Goal: Task Accomplishment & Management: Use online tool/utility

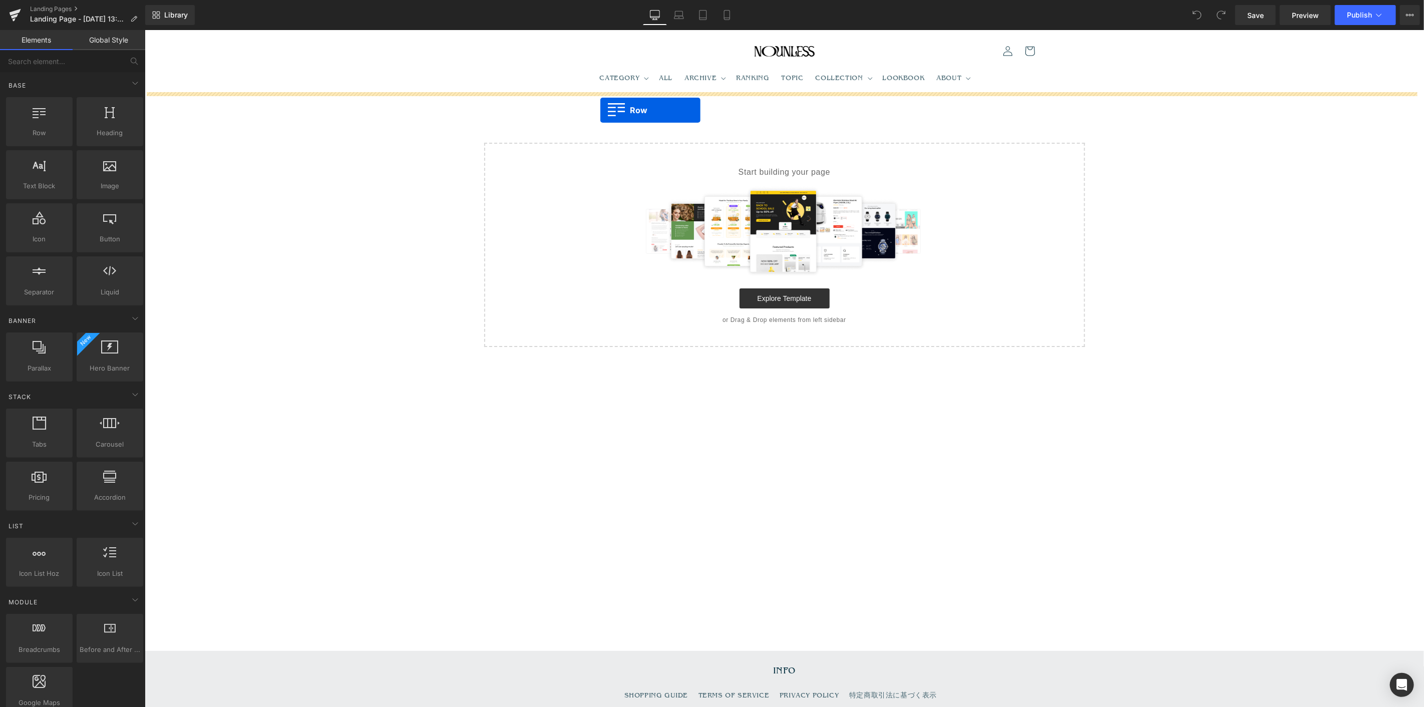
drag, startPoint x: 172, startPoint y: 150, endPoint x: 603, endPoint y: 121, distance: 432.5
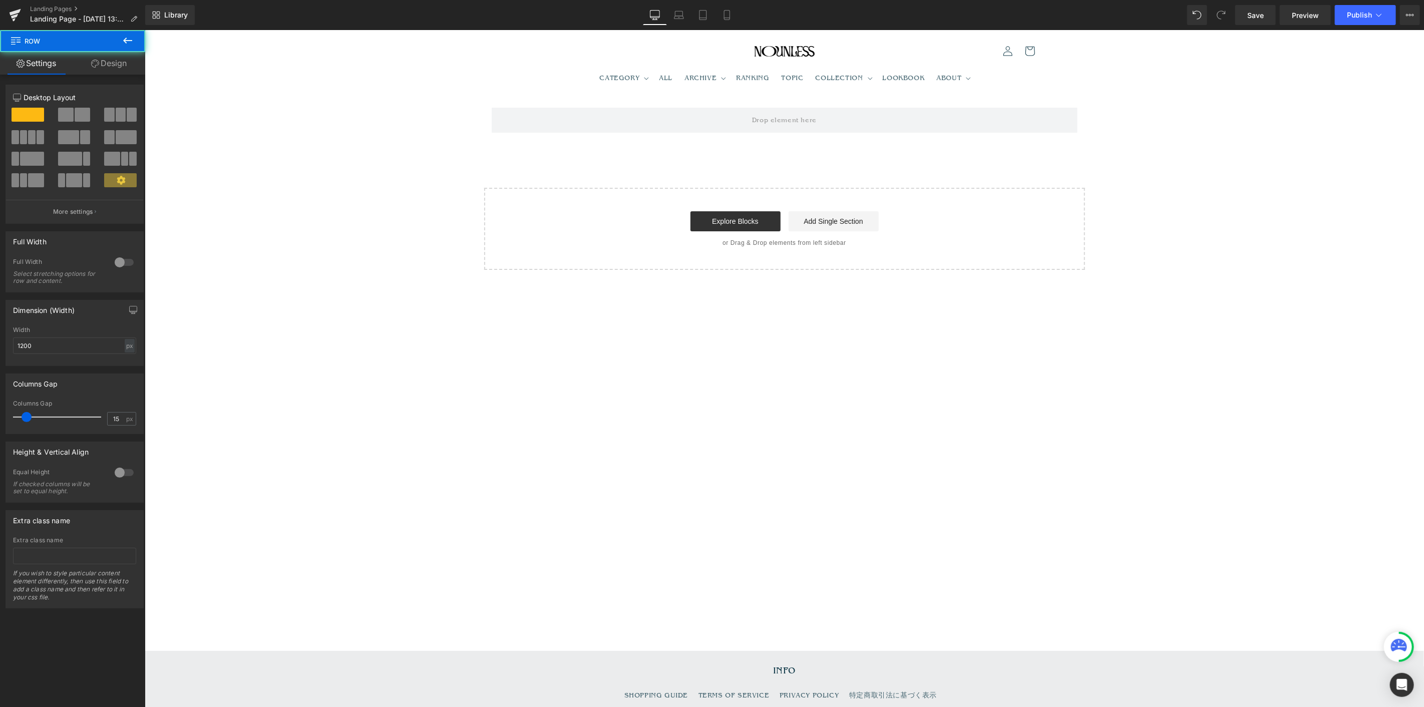
click at [128, 40] on icon at bounding box center [127, 41] width 9 height 6
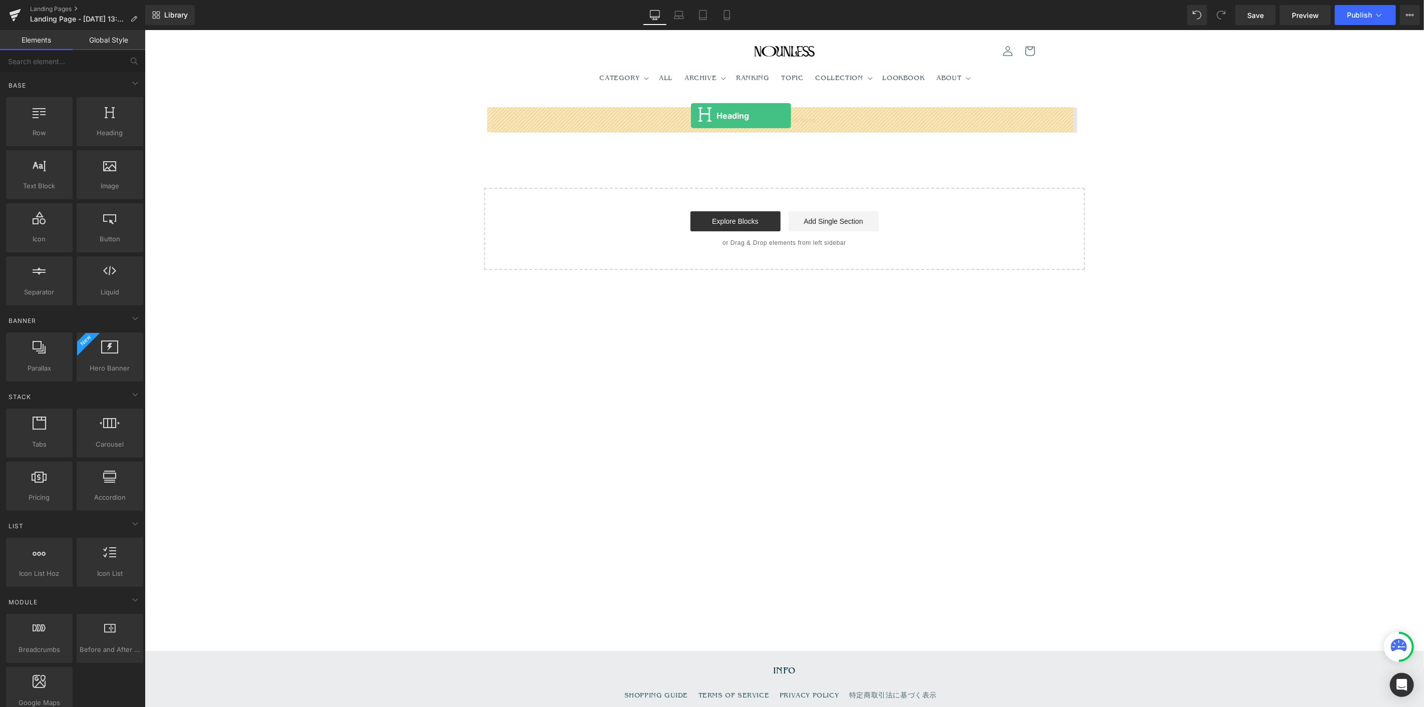
drag, startPoint x: 286, startPoint y: 148, endPoint x: 690, endPoint y: 115, distance: 405.3
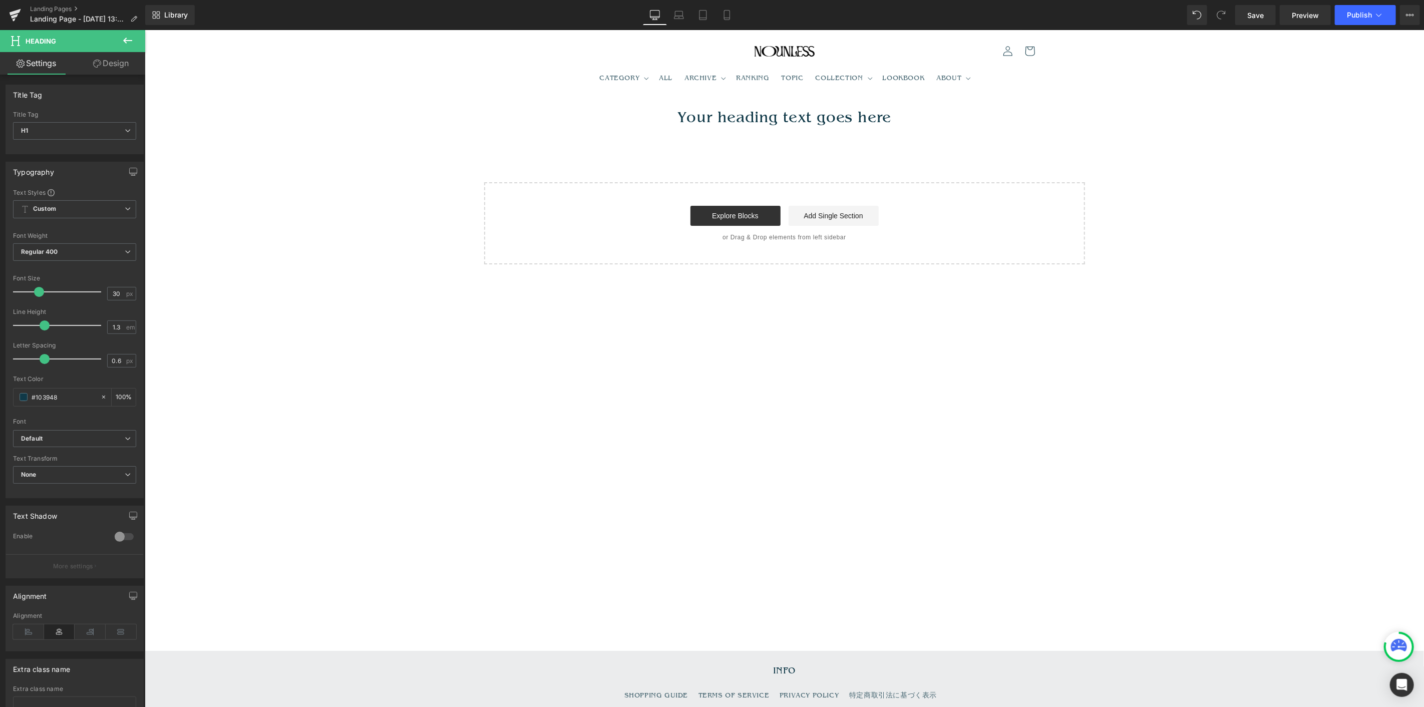
click at [731, 106] on div "Your heading text goes here Heading Row" at bounding box center [784, 112] width 601 height 40
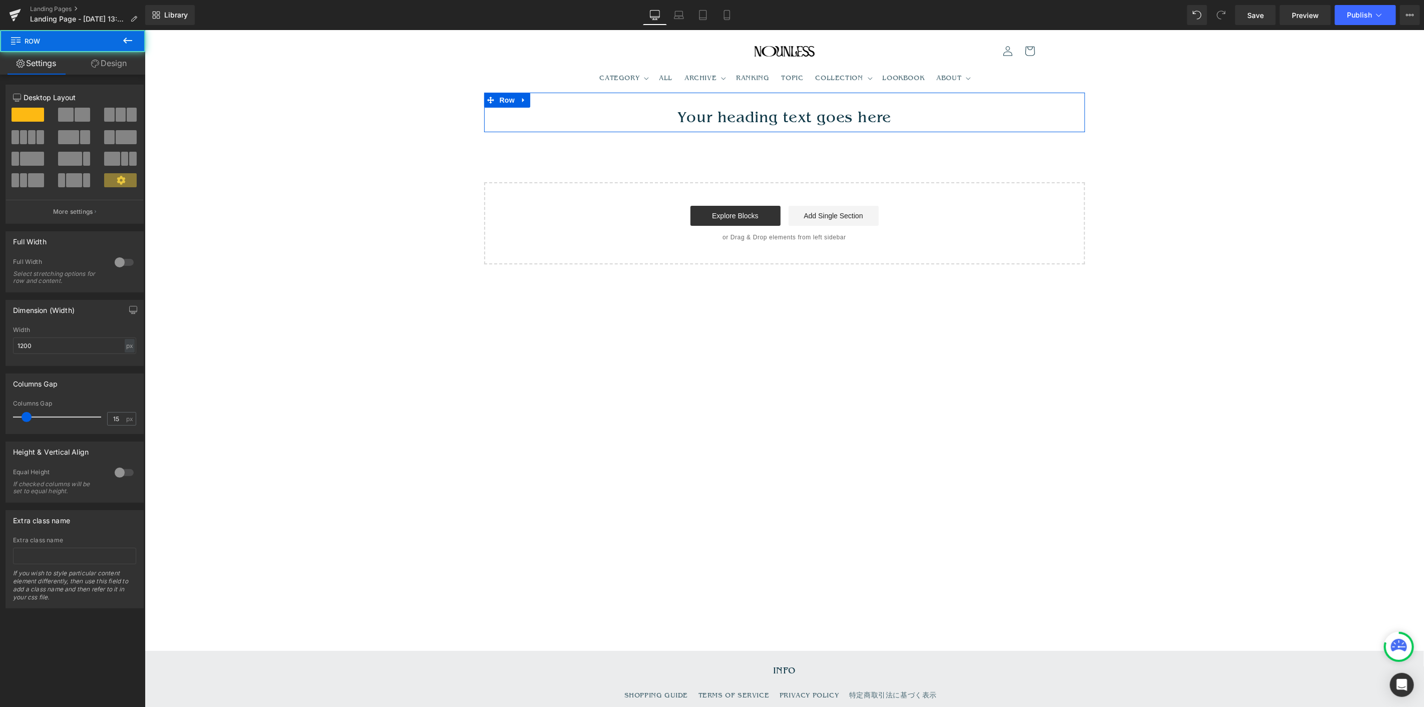
click at [718, 116] on h1 "Your heading text goes here" at bounding box center [784, 117] width 586 height 20
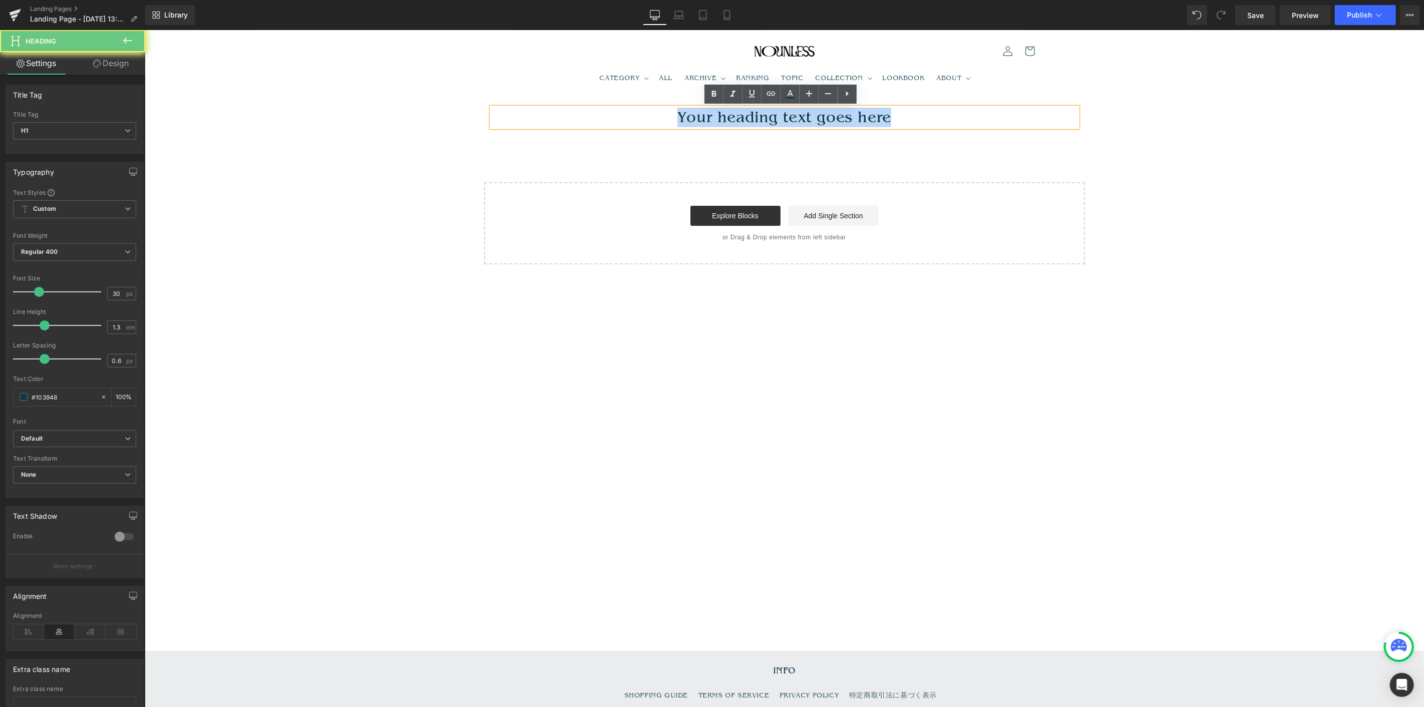
drag, startPoint x: 627, startPoint y: 120, endPoint x: 1187, endPoint y: 115, distance: 559.7
click at [1186, 115] on div "Your heading text goes here Heading Row Select your layout" at bounding box center [783, 178] width 1279 height 172
paste div
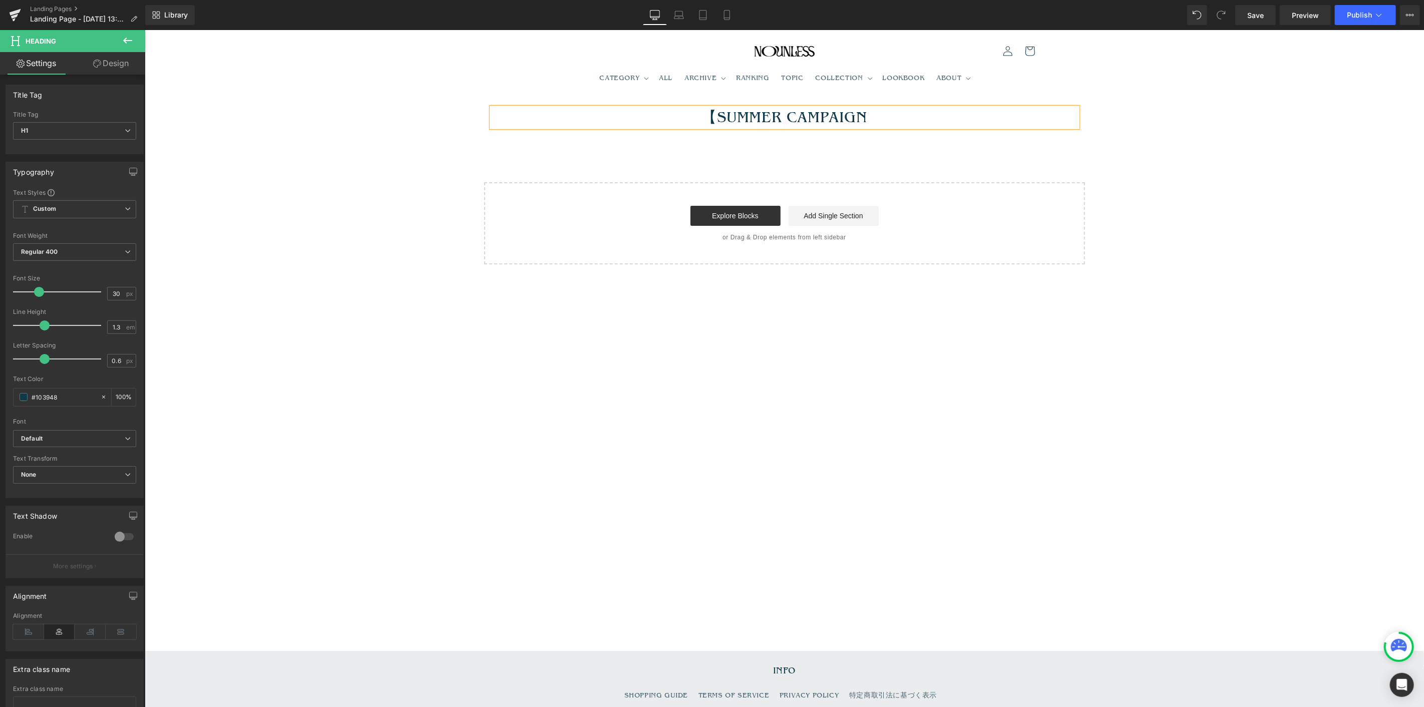
click at [718, 116] on h1 "【SUMMER CAMPAIGN" at bounding box center [784, 117] width 586 height 20
drag, startPoint x: 478, startPoint y: 133, endPoint x: 494, endPoint y: 137, distance: 16.4
click at [475, 134] on div "SUMMER CAMPAIGN Heading Row Select your layout" at bounding box center [783, 178] width 1279 height 172
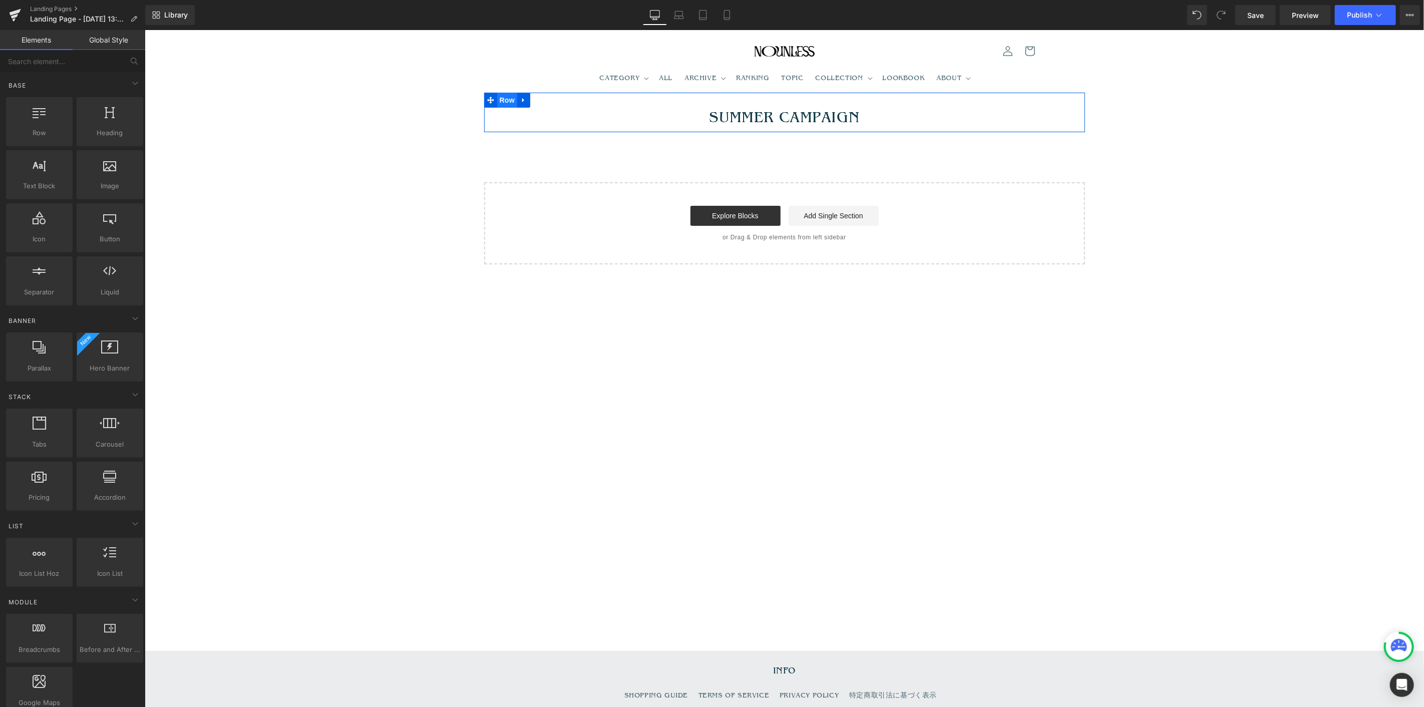
click at [503, 99] on span "Row" at bounding box center [507, 99] width 20 height 15
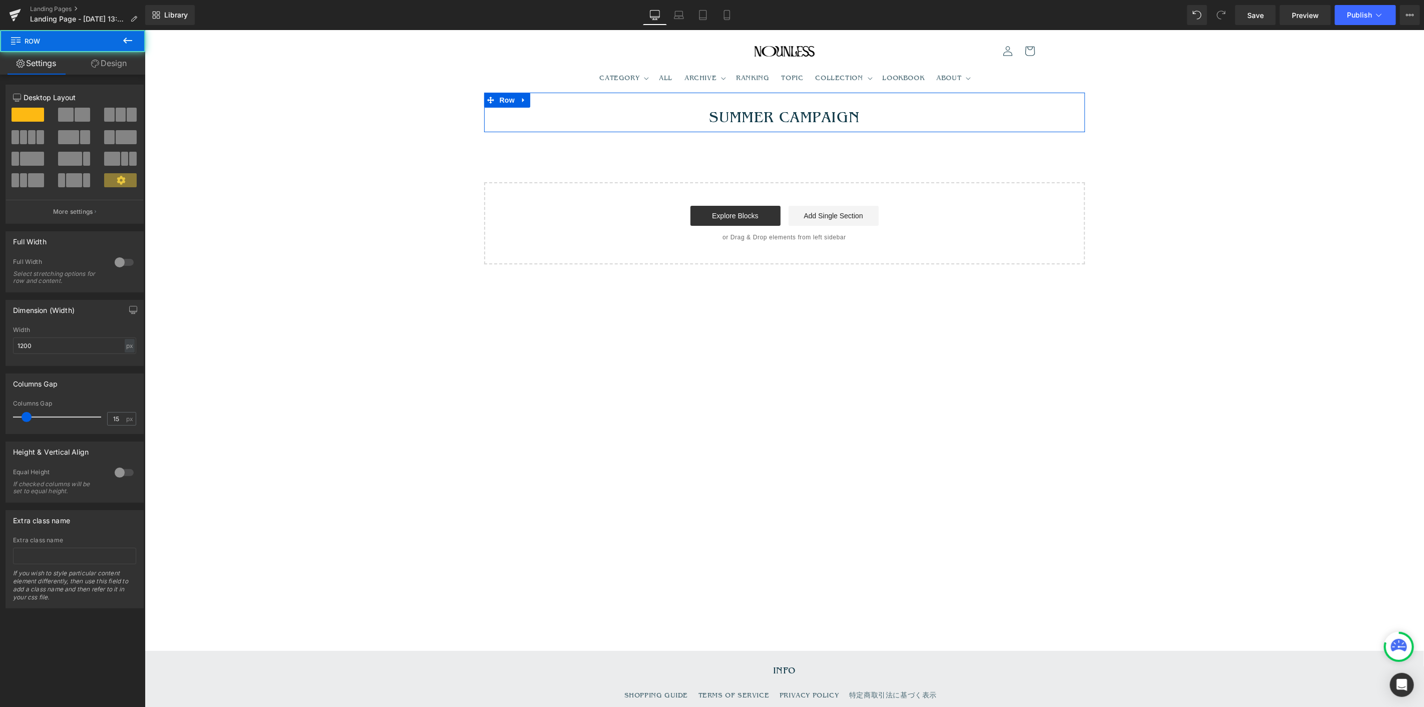
drag, startPoint x: 114, startPoint y: 63, endPoint x: 111, endPoint y: 70, distance: 7.6
click at [113, 64] on link "Design" at bounding box center [109, 63] width 73 height 23
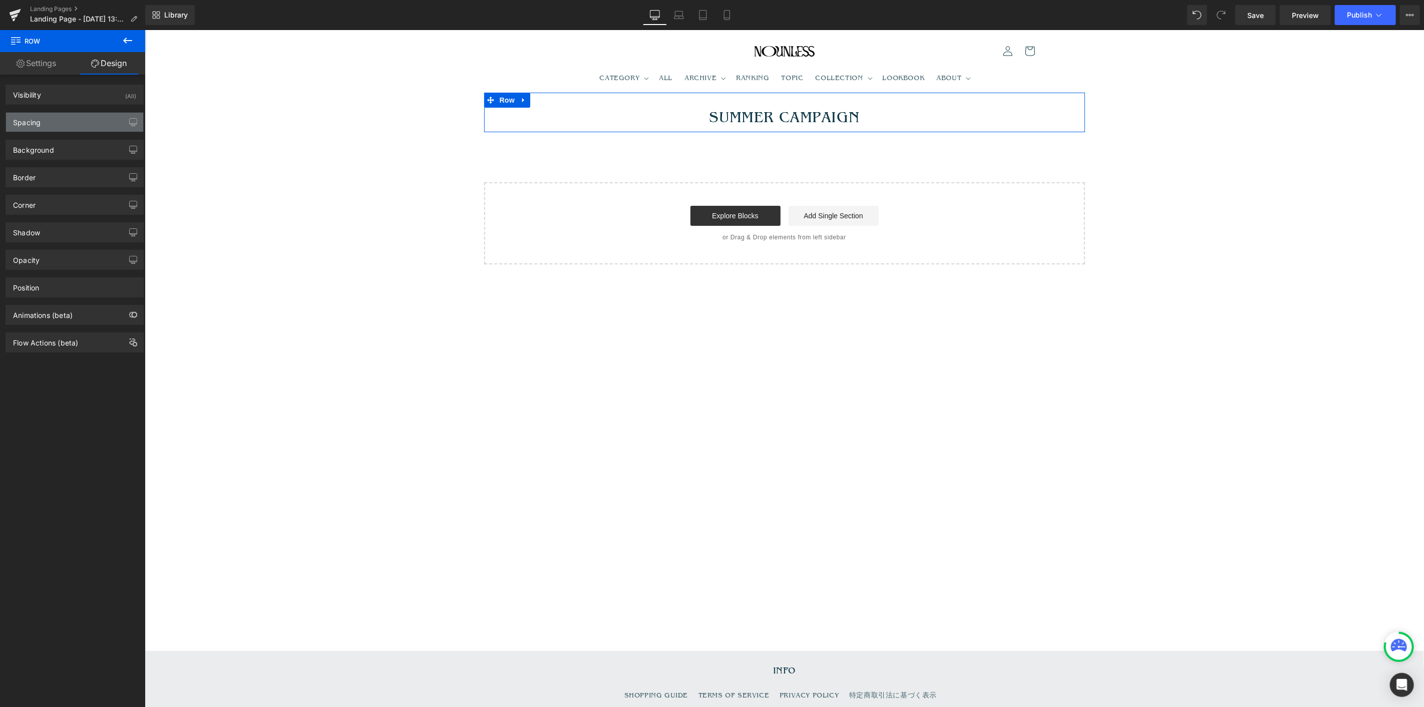
click at [98, 125] on div "Spacing" at bounding box center [74, 122] width 137 height 19
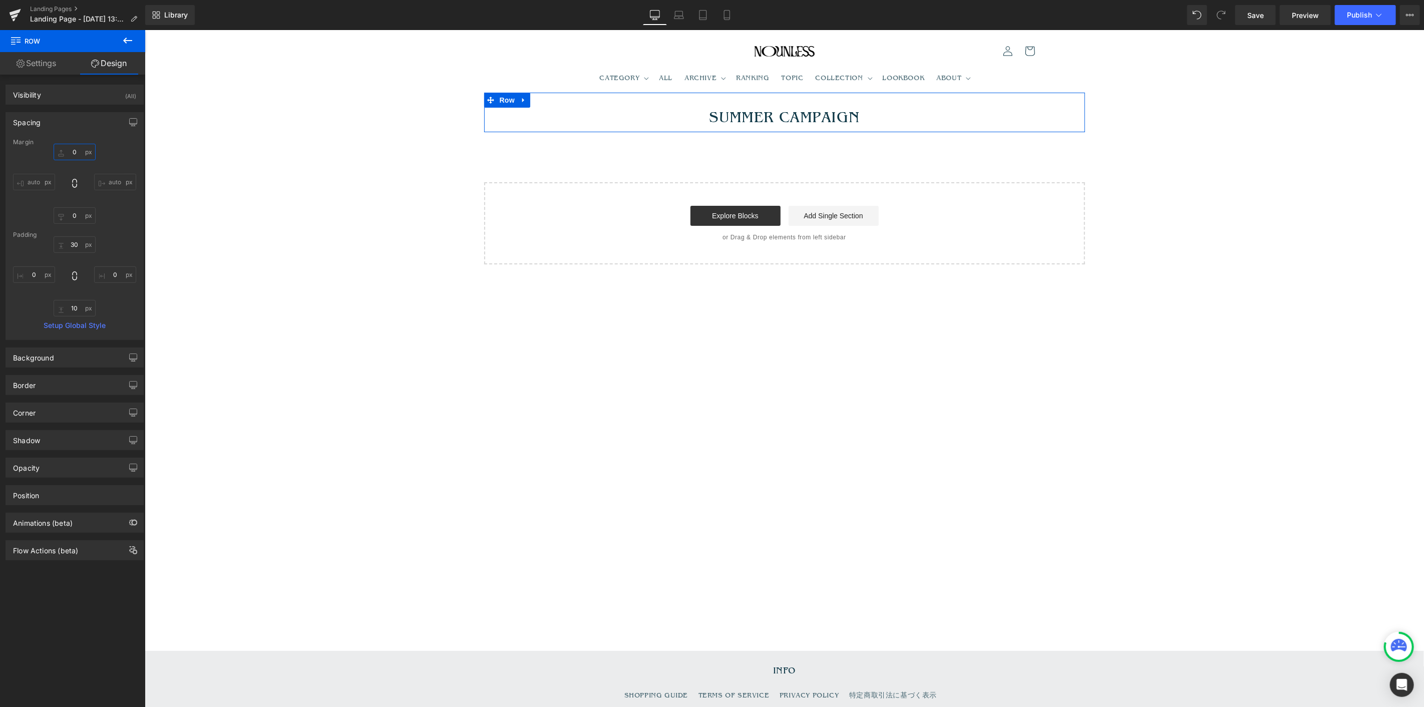
click at [77, 156] on input "0" at bounding box center [75, 152] width 42 height 17
type input "60"
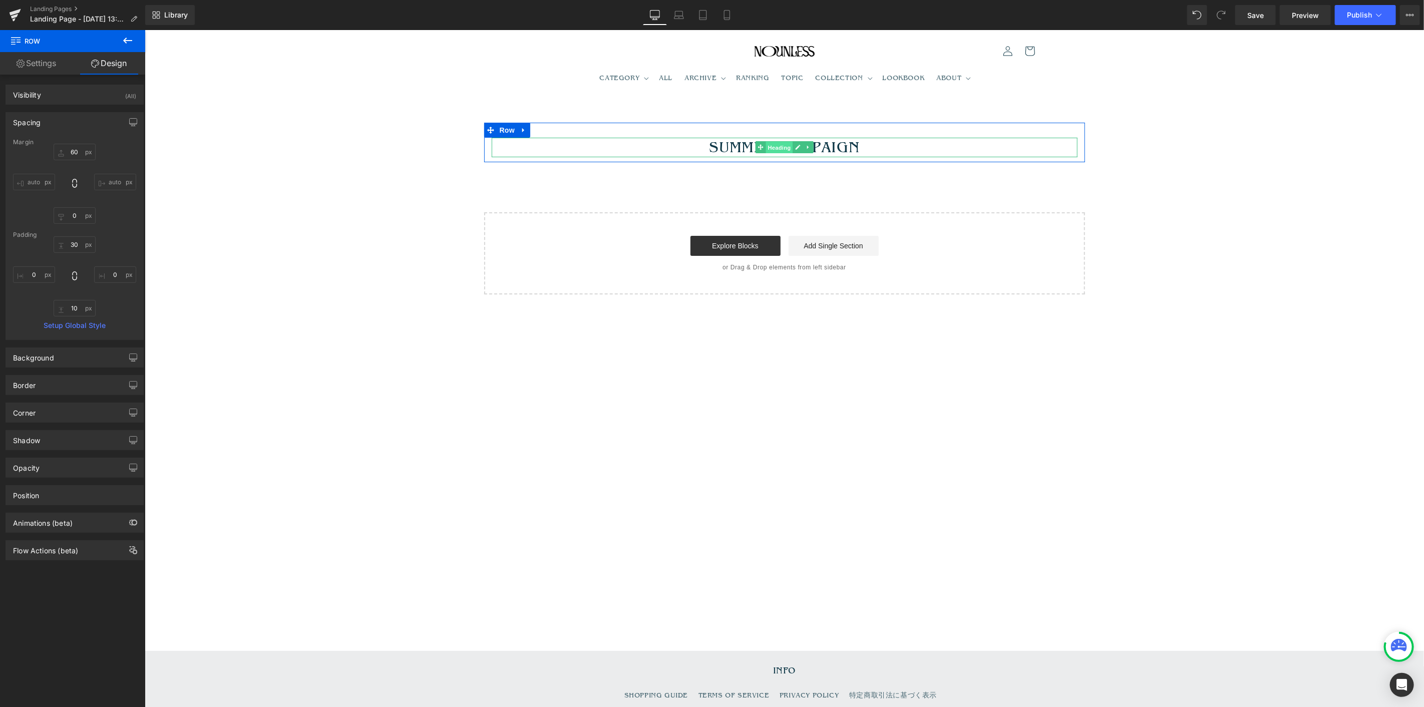
click at [780, 148] on span "Heading" at bounding box center [778, 147] width 27 height 12
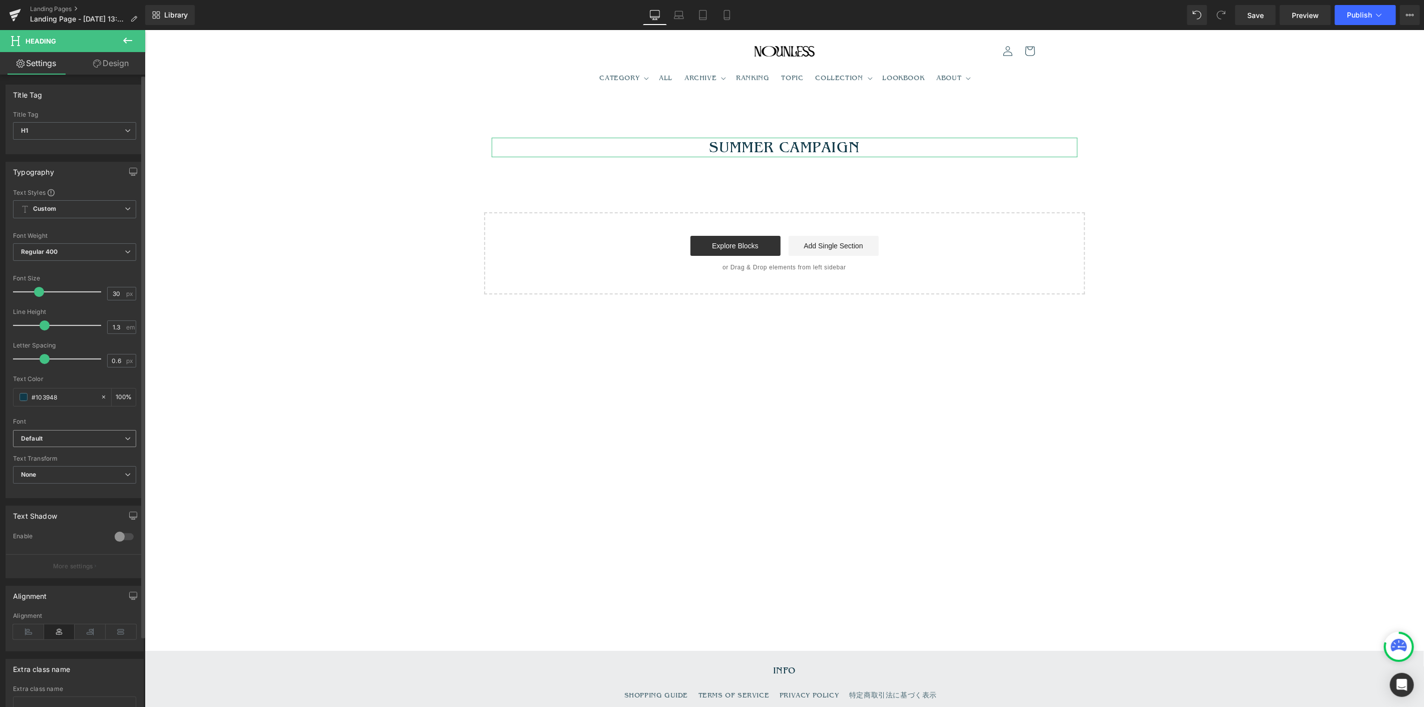
click at [60, 437] on b "Default" at bounding box center [73, 439] width 104 height 9
click at [58, 486] on li "EB Garamond" at bounding box center [75, 481] width 124 height 16
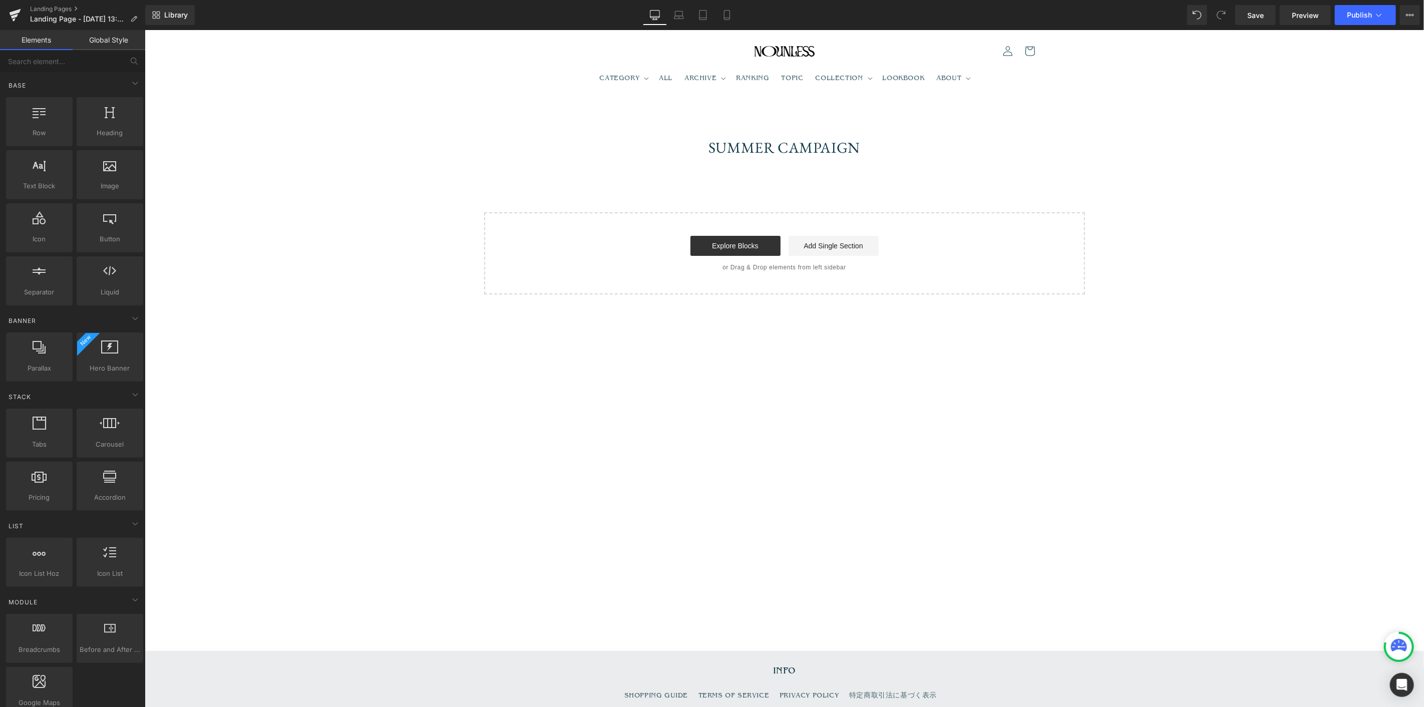
click at [679, 428] on main "SUMMER CAMPAIGN Heading Row Select your layout" at bounding box center [783, 371] width 1279 height 558
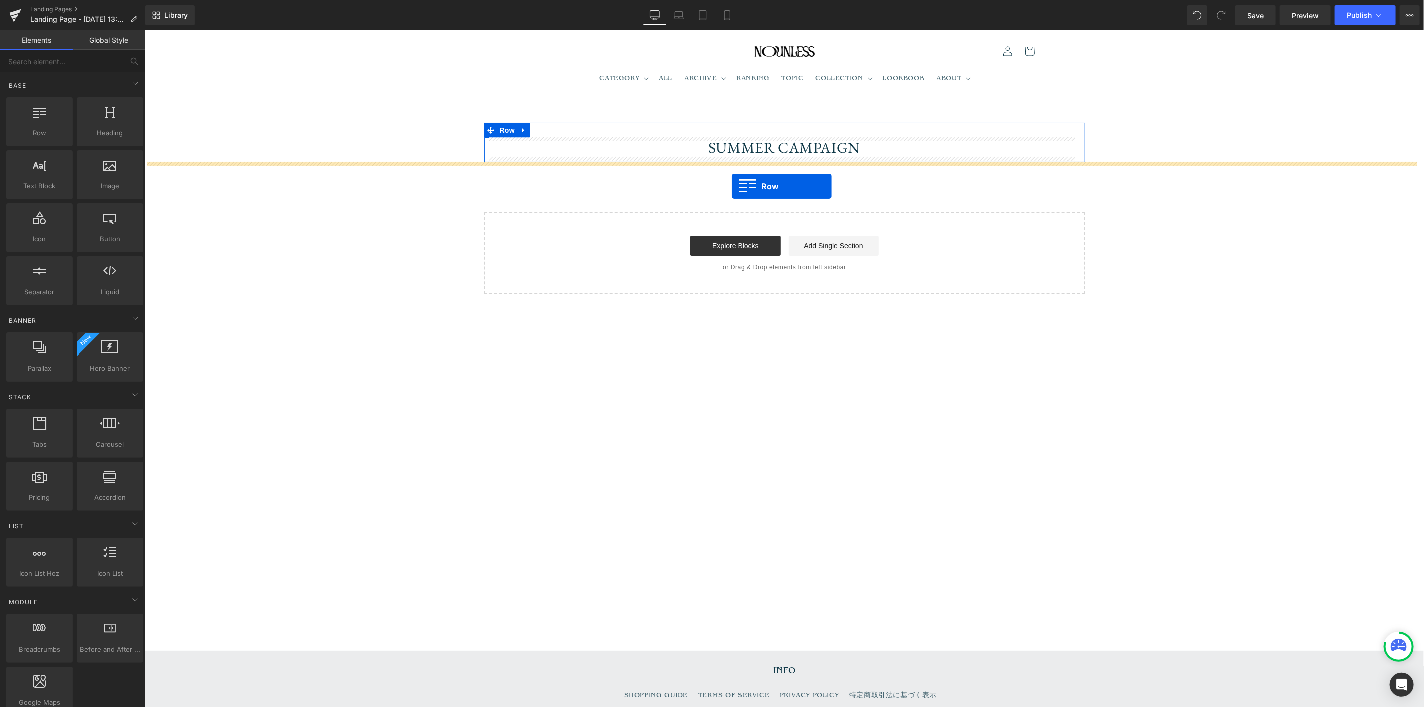
drag, startPoint x: 188, startPoint y: 154, endPoint x: 571, endPoint y: 213, distance: 387.1
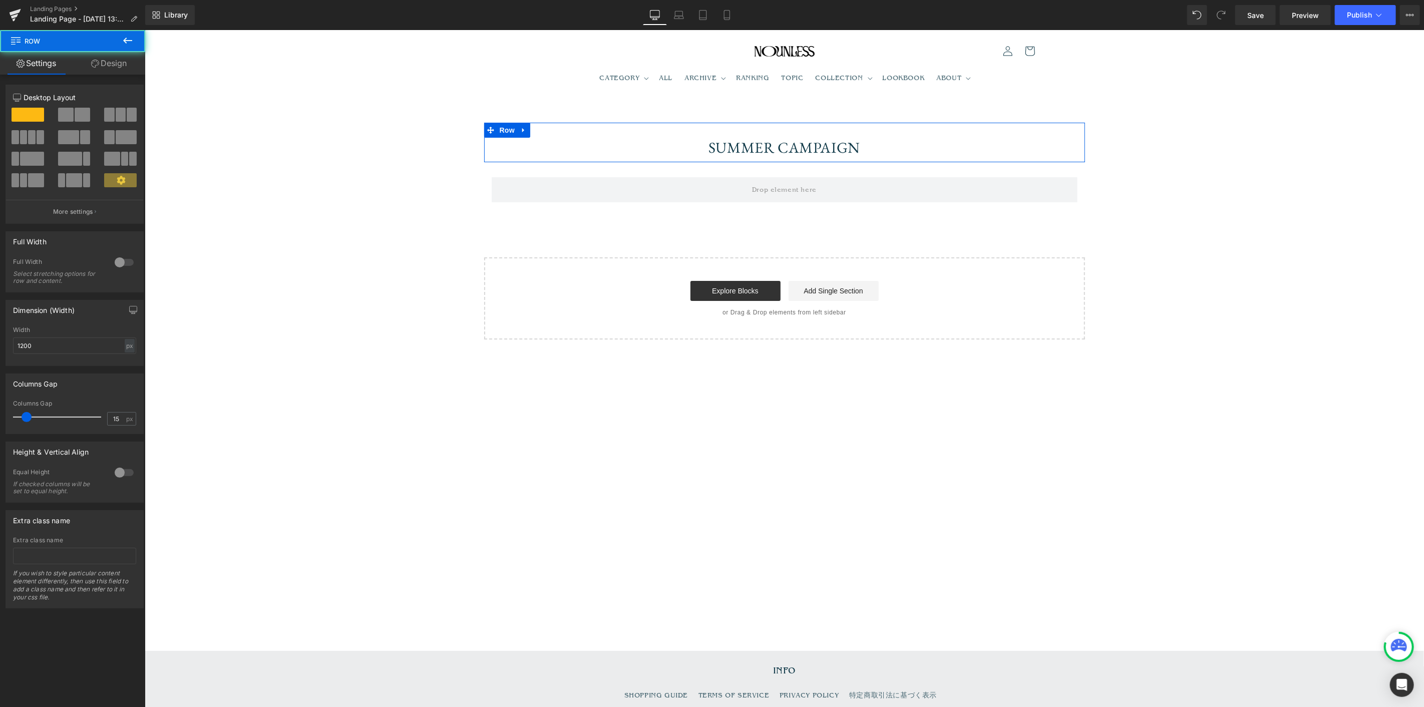
drag, startPoint x: 128, startPoint y: 36, endPoint x: 126, endPoint y: 51, distance: 15.6
click at [128, 36] on icon at bounding box center [128, 41] width 12 height 12
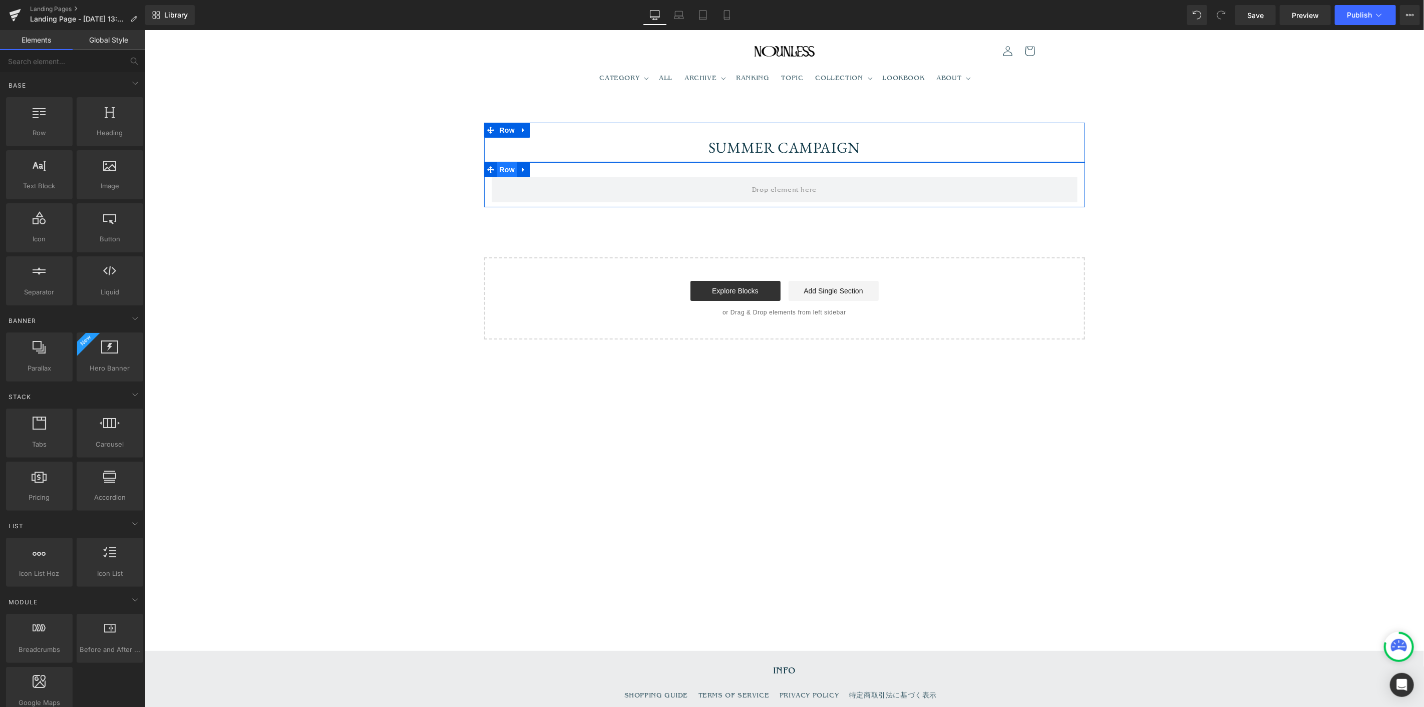
click at [506, 171] on span "Row" at bounding box center [507, 169] width 20 height 15
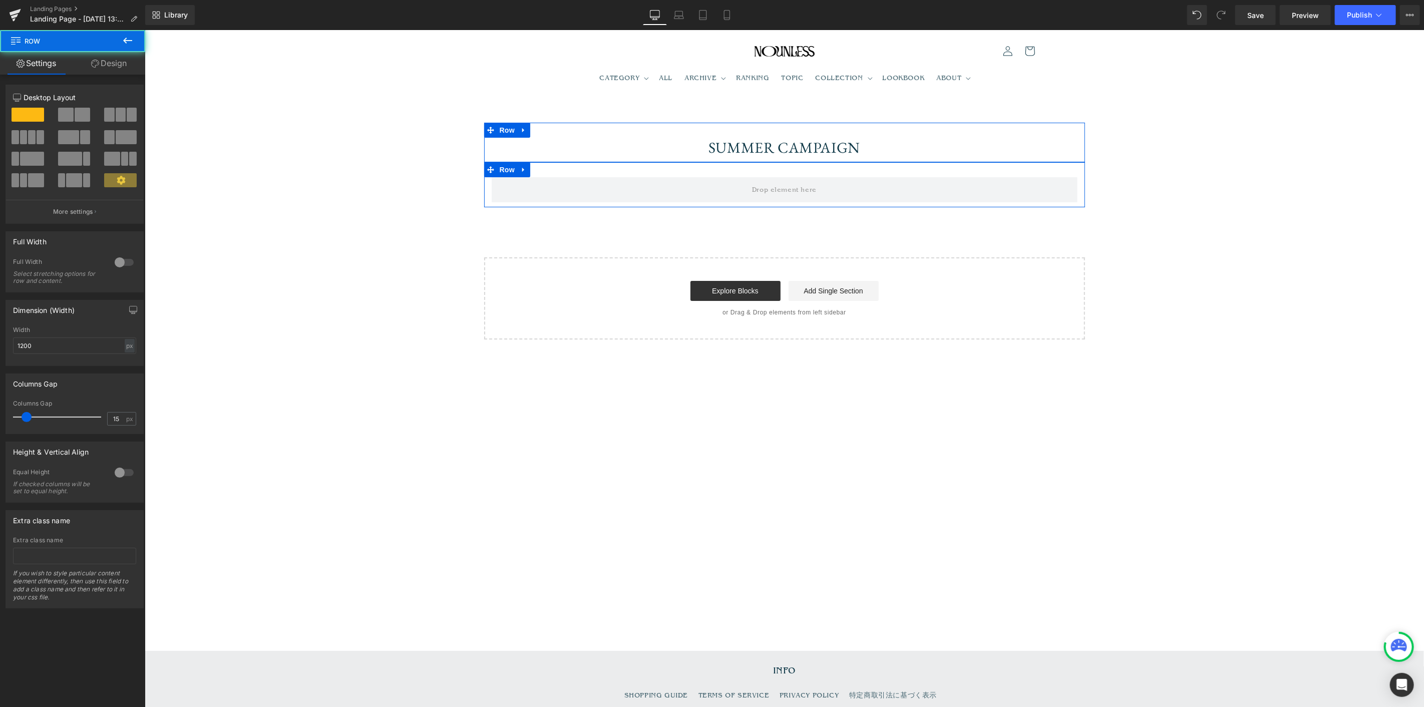
click at [122, 118] on button at bounding box center [121, 115] width 34 height 14
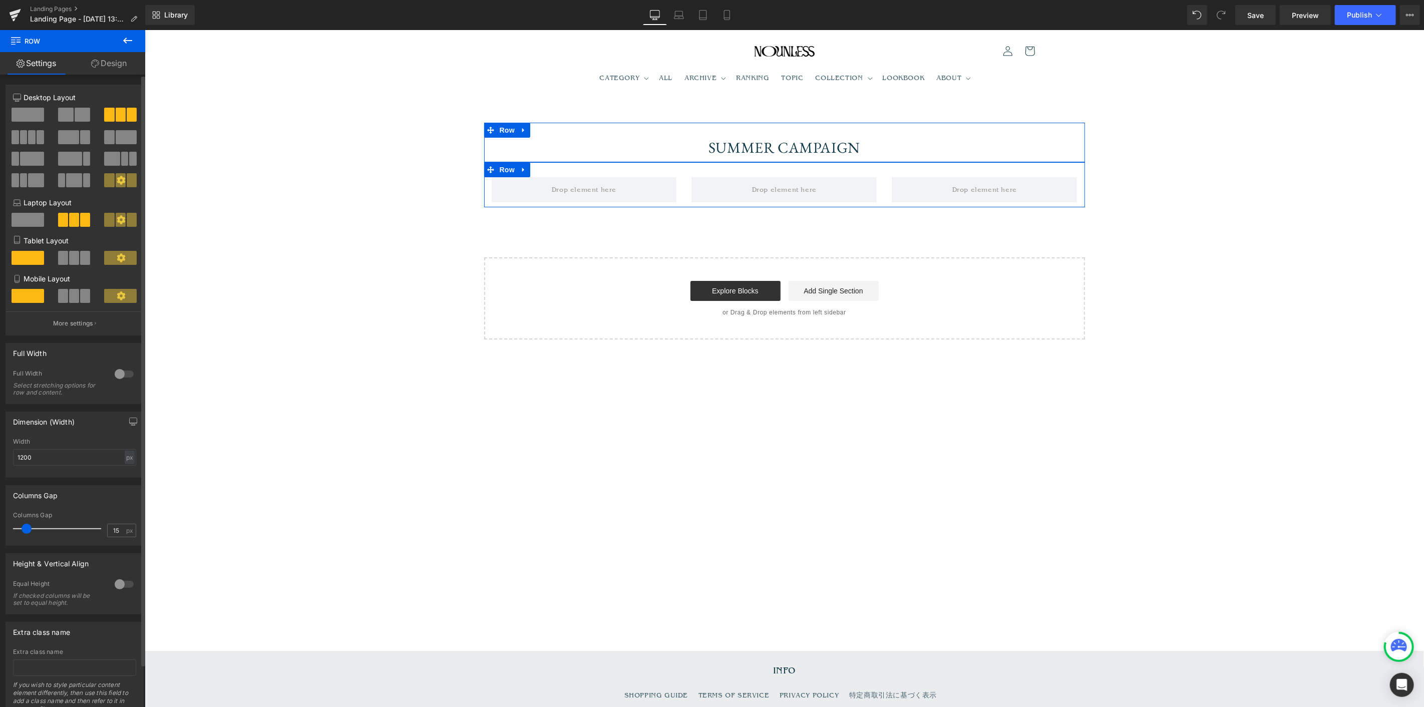
click at [86, 263] on span at bounding box center [85, 258] width 10 height 14
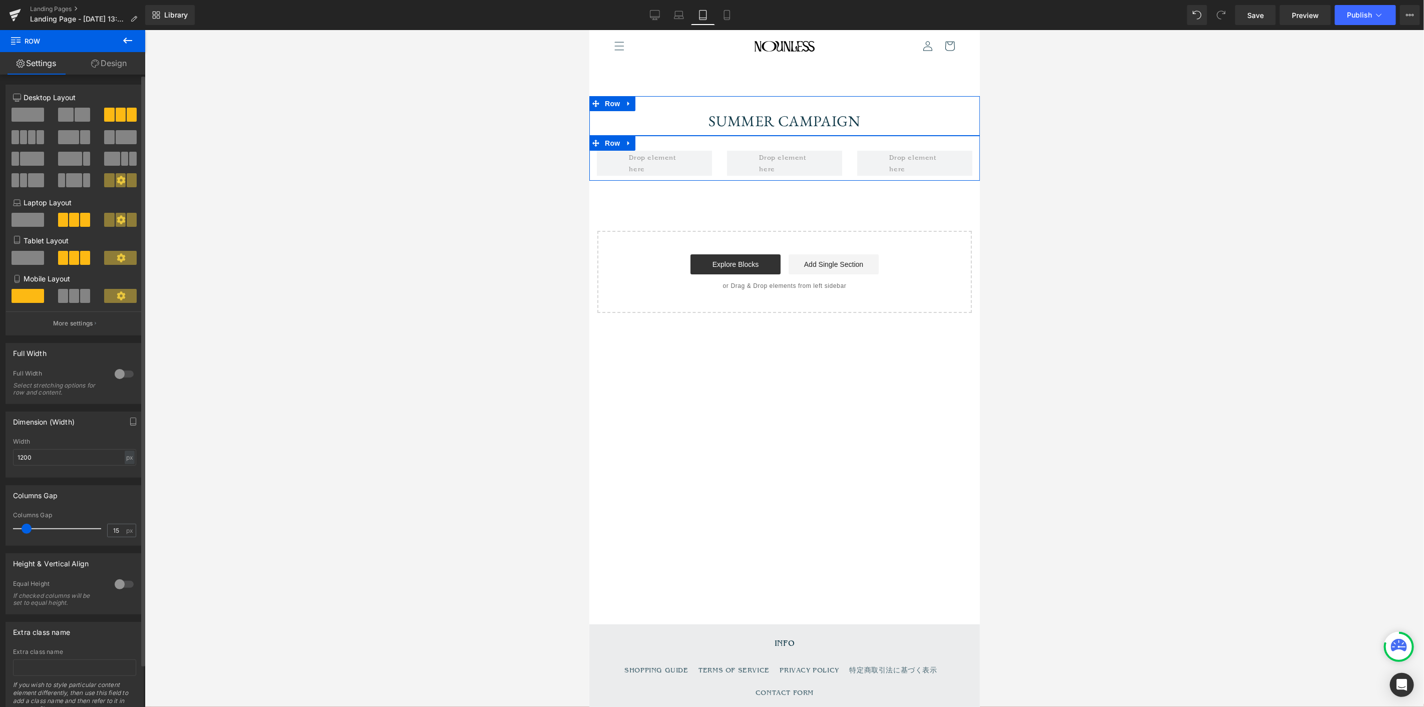
click at [80, 303] on span at bounding box center [85, 296] width 10 height 14
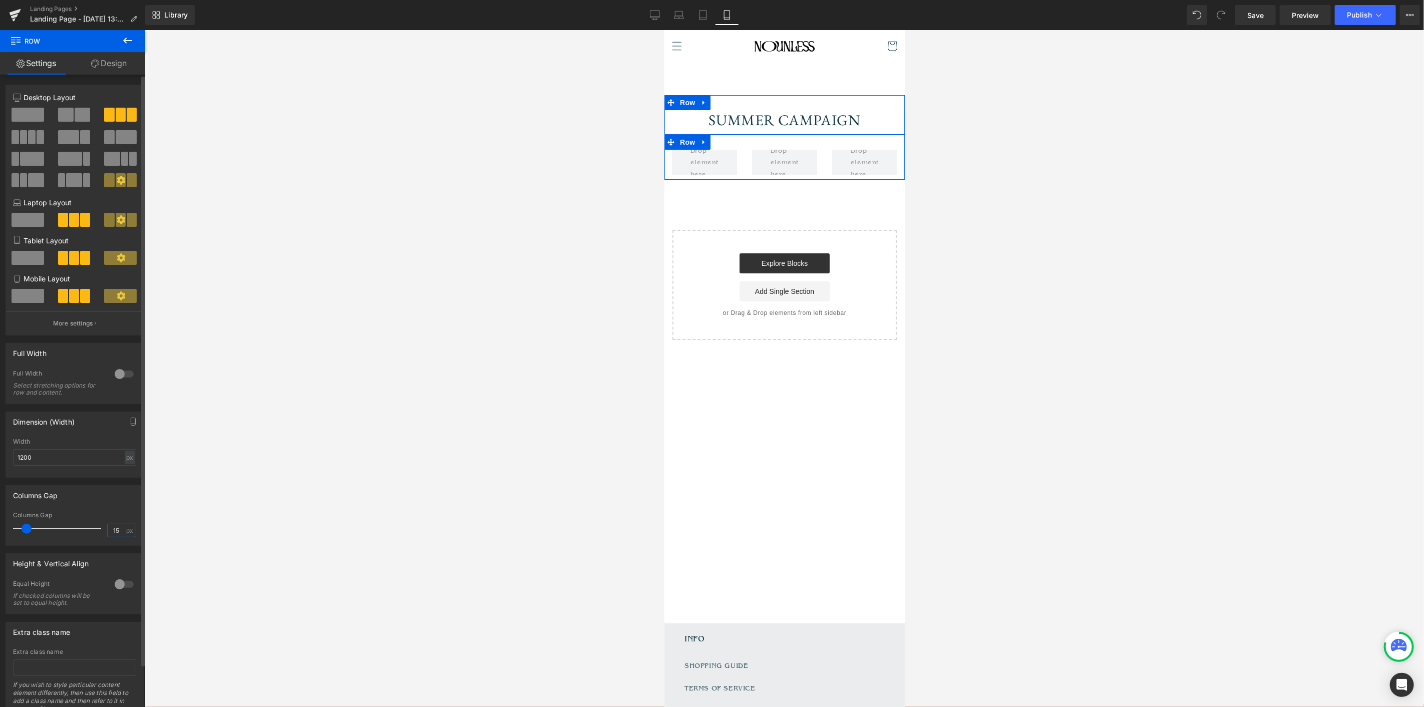
drag, startPoint x: 121, startPoint y: 534, endPoint x: 80, endPoint y: 533, distance: 40.6
click at [80, 533] on div "Columns Gap 15 px" at bounding box center [74, 529] width 123 height 34
type input "0"
click at [656, 14] on icon at bounding box center [655, 15] width 10 height 10
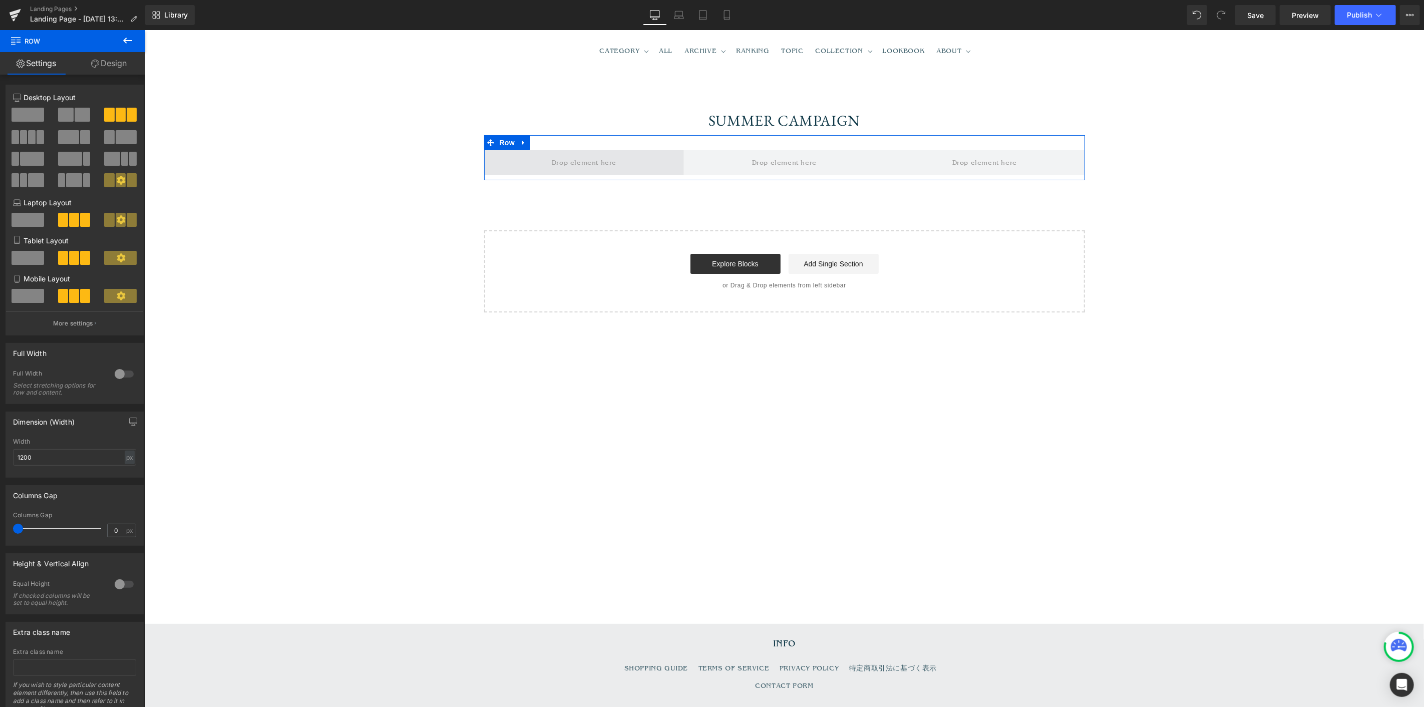
click at [543, 164] on span at bounding box center [584, 162] width 200 height 25
drag, startPoint x: 134, startPoint y: 45, endPoint x: 124, endPoint y: 52, distance: 11.9
click at [132, 43] on button at bounding box center [127, 41] width 35 height 22
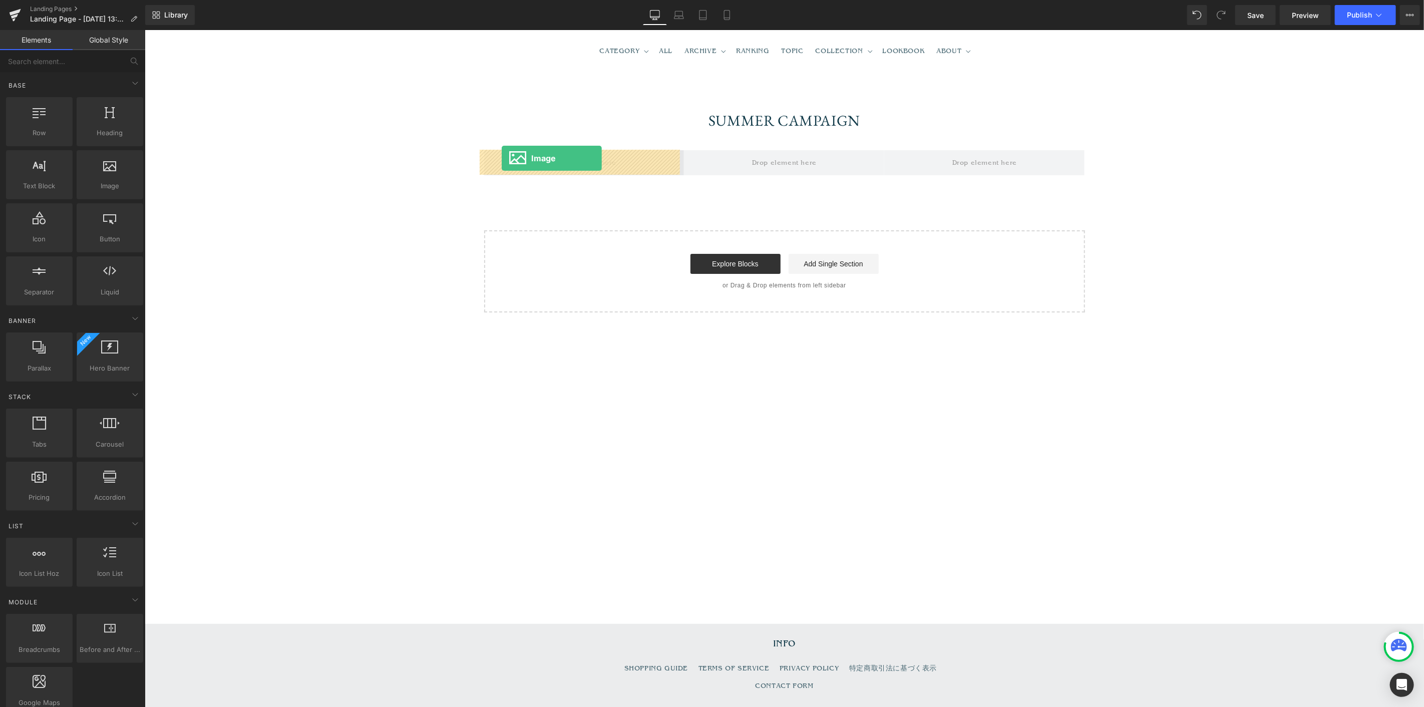
drag, startPoint x: 247, startPoint y: 200, endPoint x: 501, endPoint y: 157, distance: 257.8
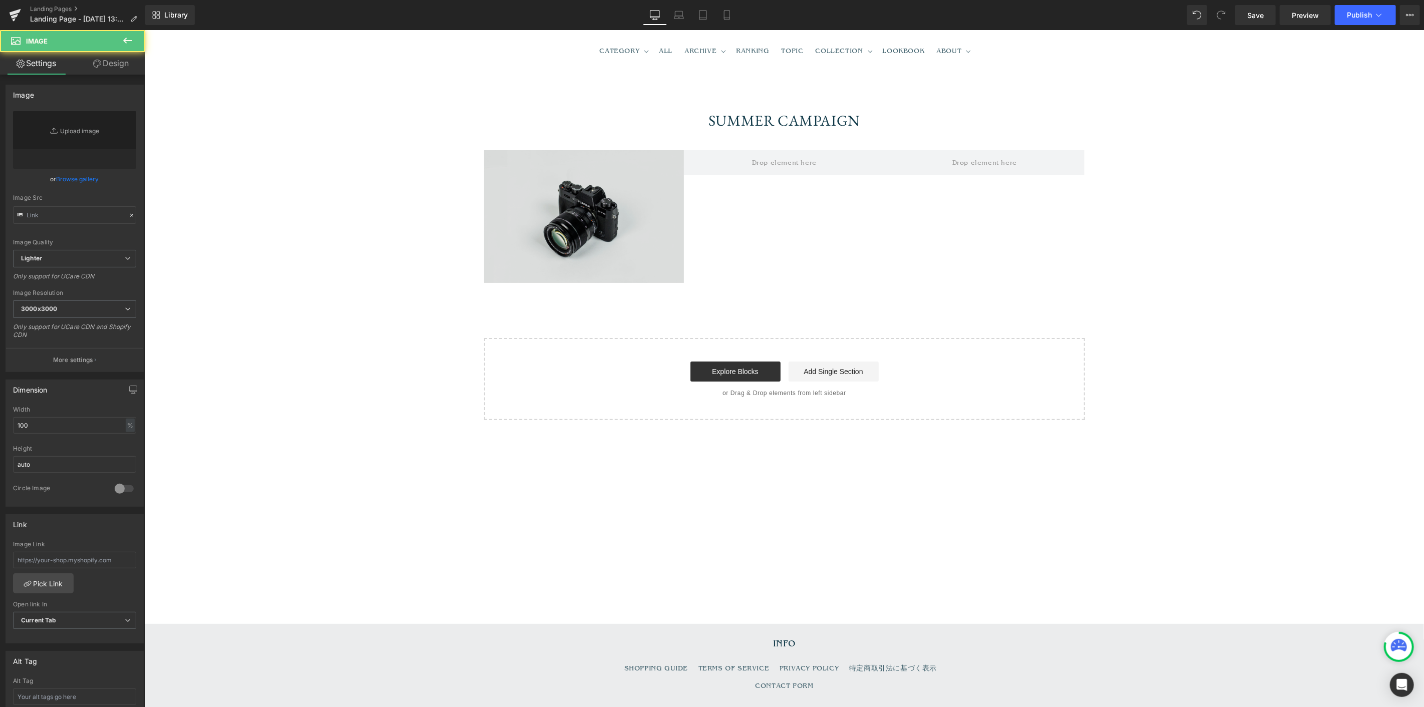
type input "//[DOMAIN_NAME][URL]"
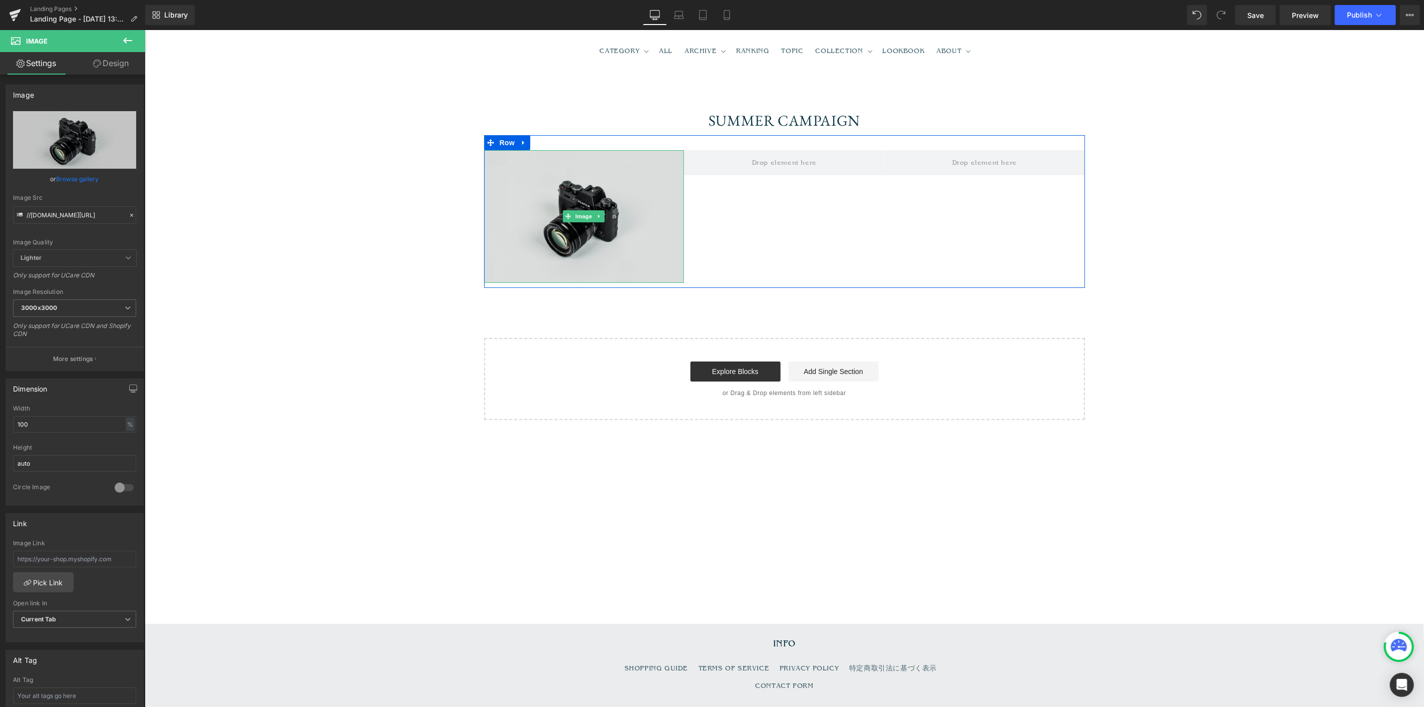
click at [575, 191] on img at bounding box center [584, 216] width 200 height 133
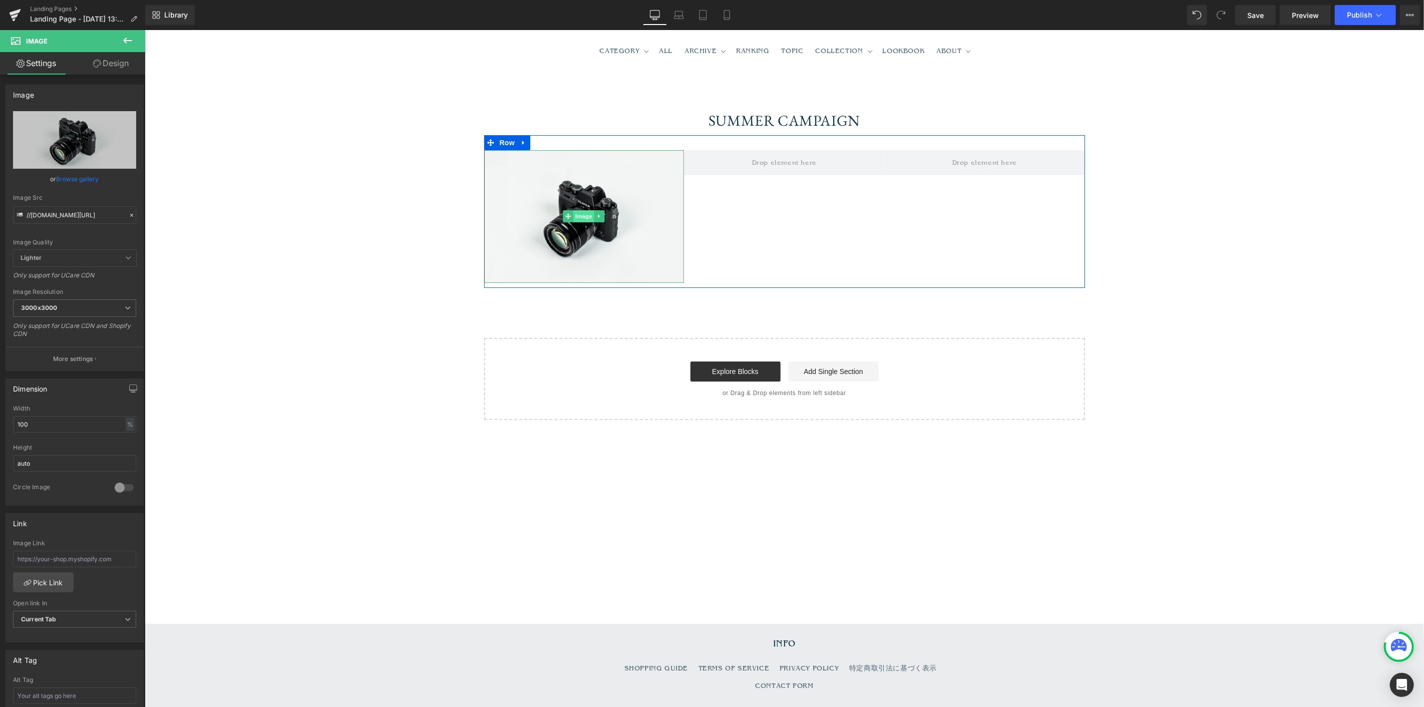
click at [576, 218] on span "Image" at bounding box center [583, 216] width 21 height 12
click at [85, 143] on icon "Replace Image" at bounding box center [75, 140] width 80 height 13
type input "C:\fakepath\01.jpg"
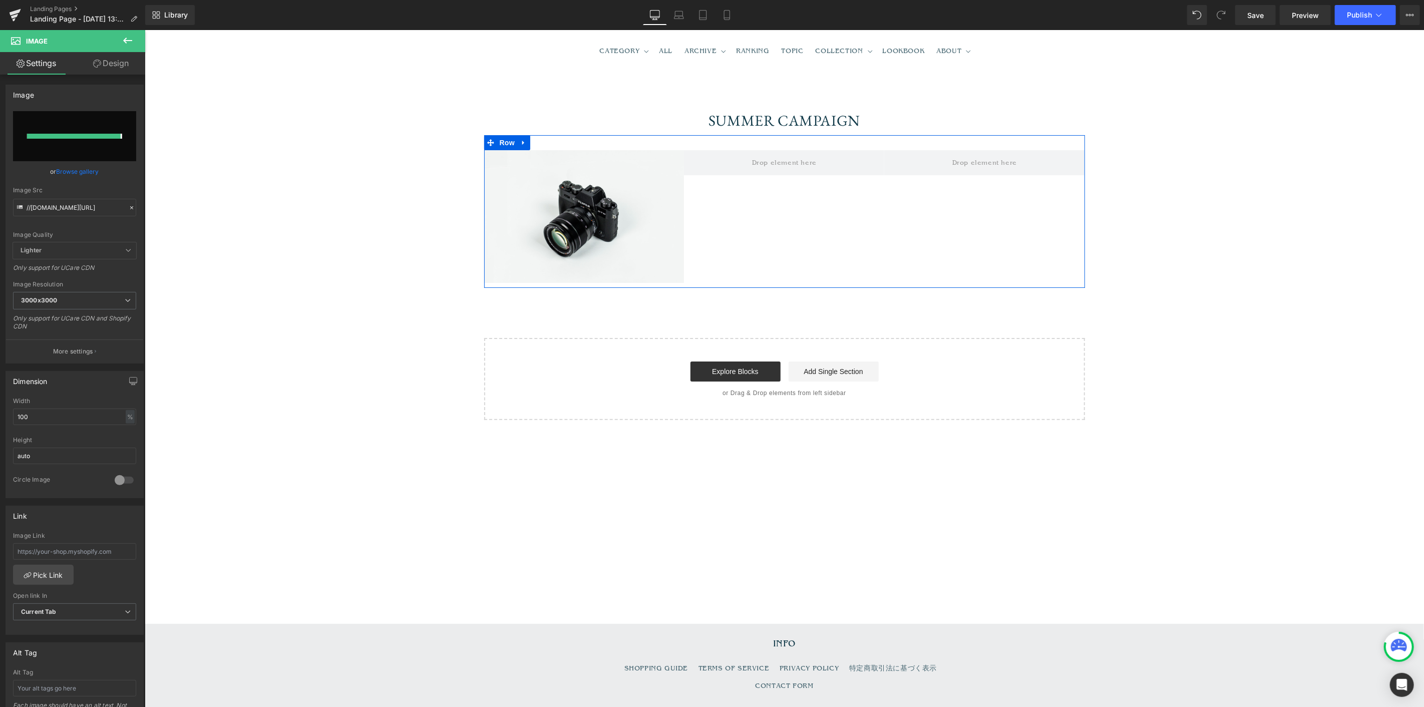
type input "[URL][DOMAIN_NAME]"
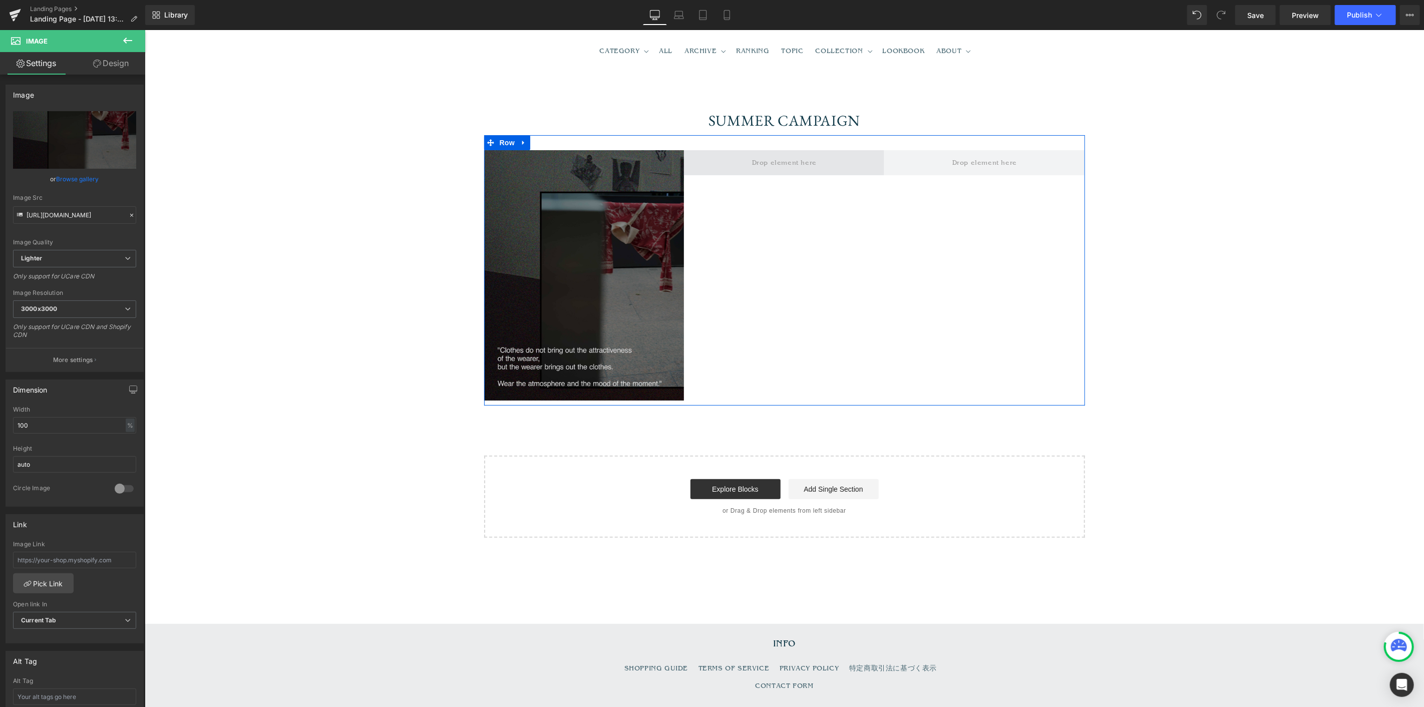
click at [814, 155] on span at bounding box center [784, 162] width 72 height 17
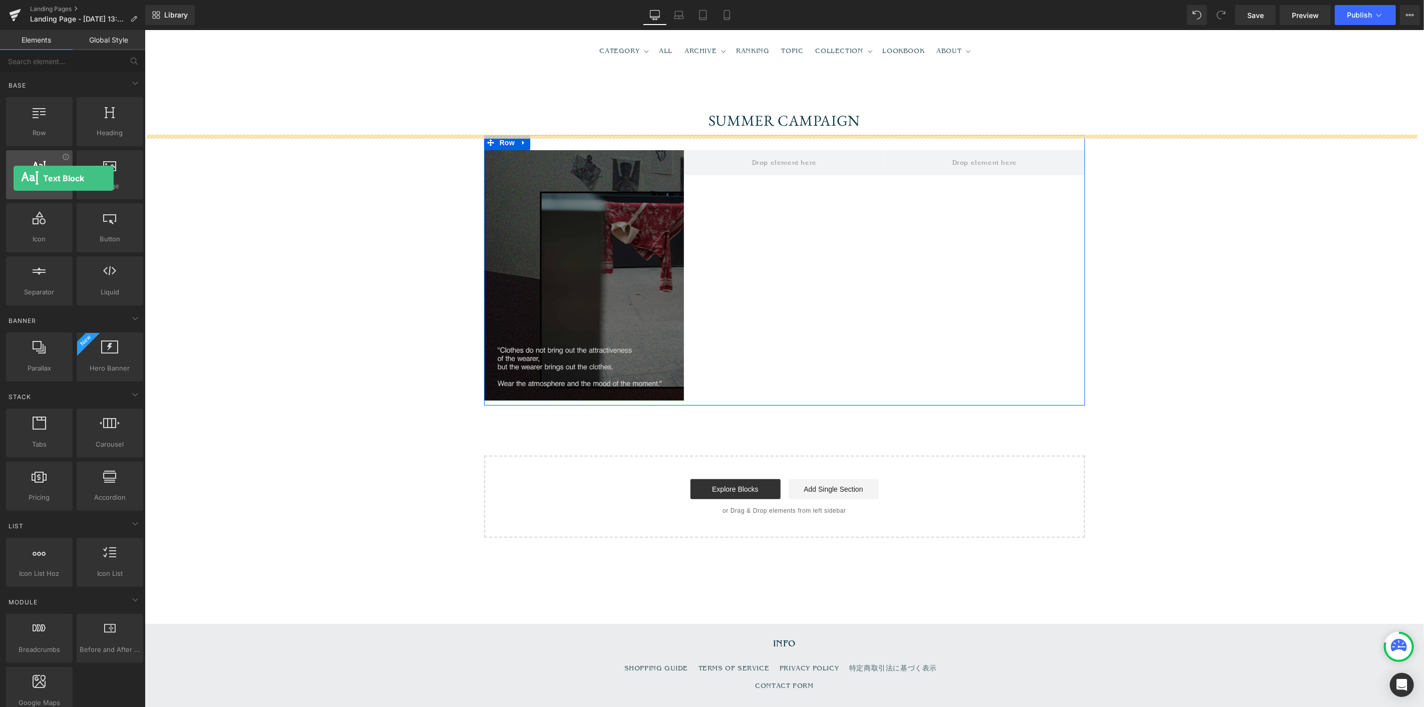
drag, startPoint x: 32, startPoint y: 181, endPoint x: 14, endPoint y: 178, distance: 18.8
click at [14, 178] on div "Text Block texts, paragraphs, contents, blocks" at bounding box center [39, 174] width 67 height 49
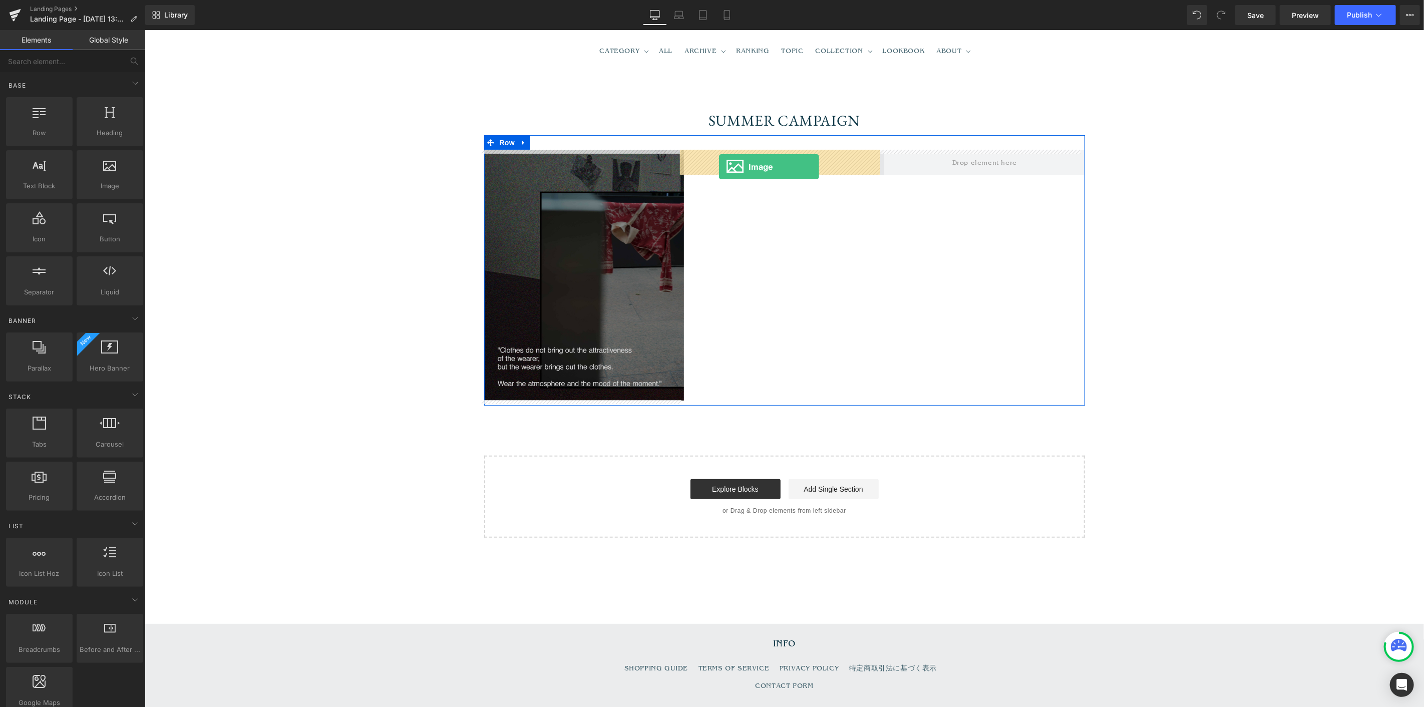
drag, startPoint x: 257, startPoint y: 207, endPoint x: 718, endPoint y: 166, distance: 463.3
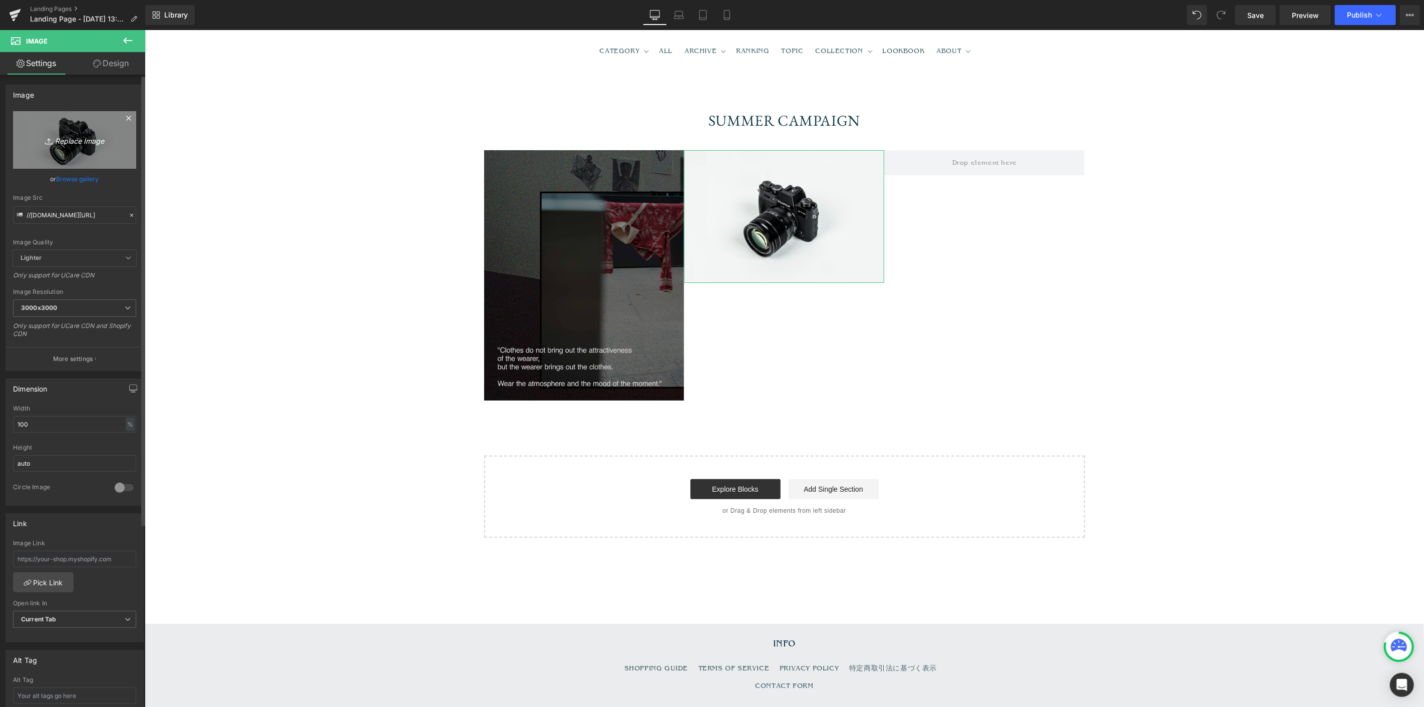
click at [59, 144] on icon "Replace Image" at bounding box center [75, 140] width 80 height 13
type input "C:\fakepath\02.jpg"
type input "[URL][DOMAIN_NAME]"
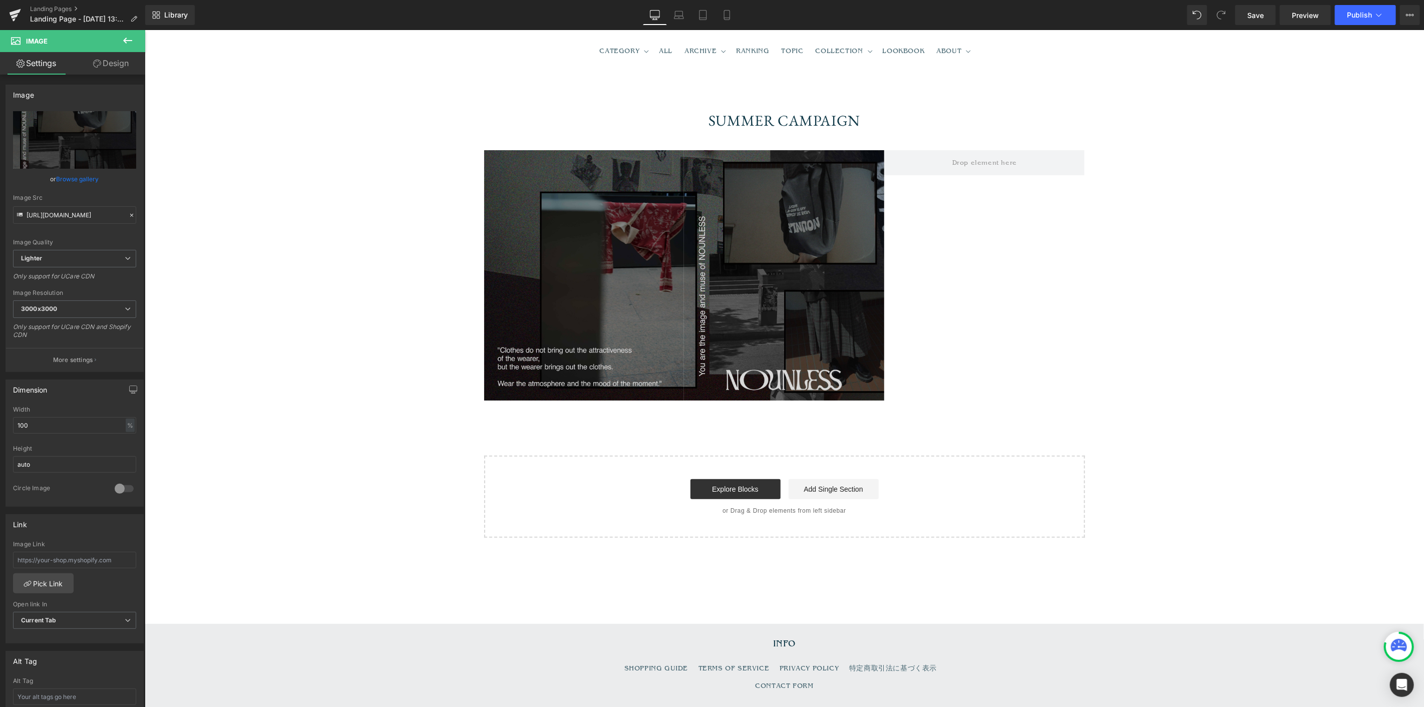
click at [129, 41] on icon at bounding box center [128, 41] width 12 height 12
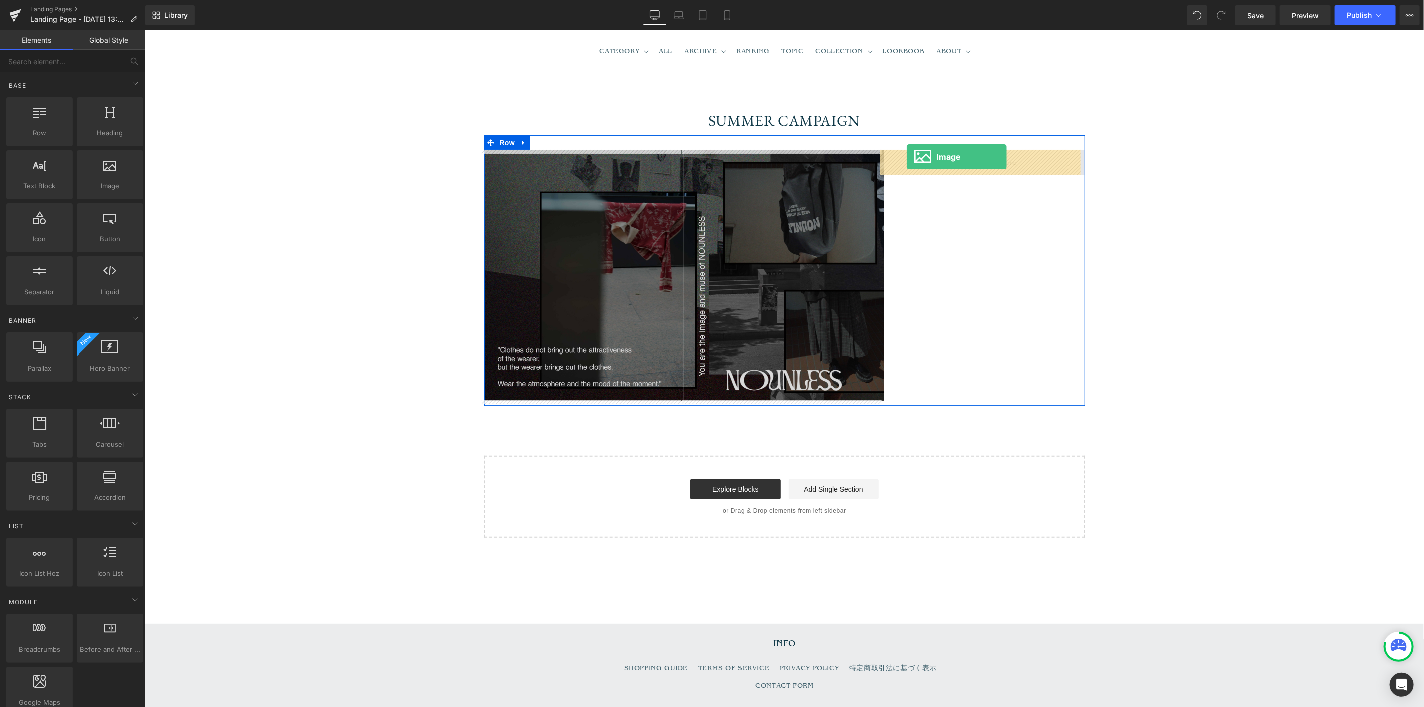
drag, startPoint x: 243, startPoint y: 215, endPoint x: 906, endPoint y: 156, distance: 665.4
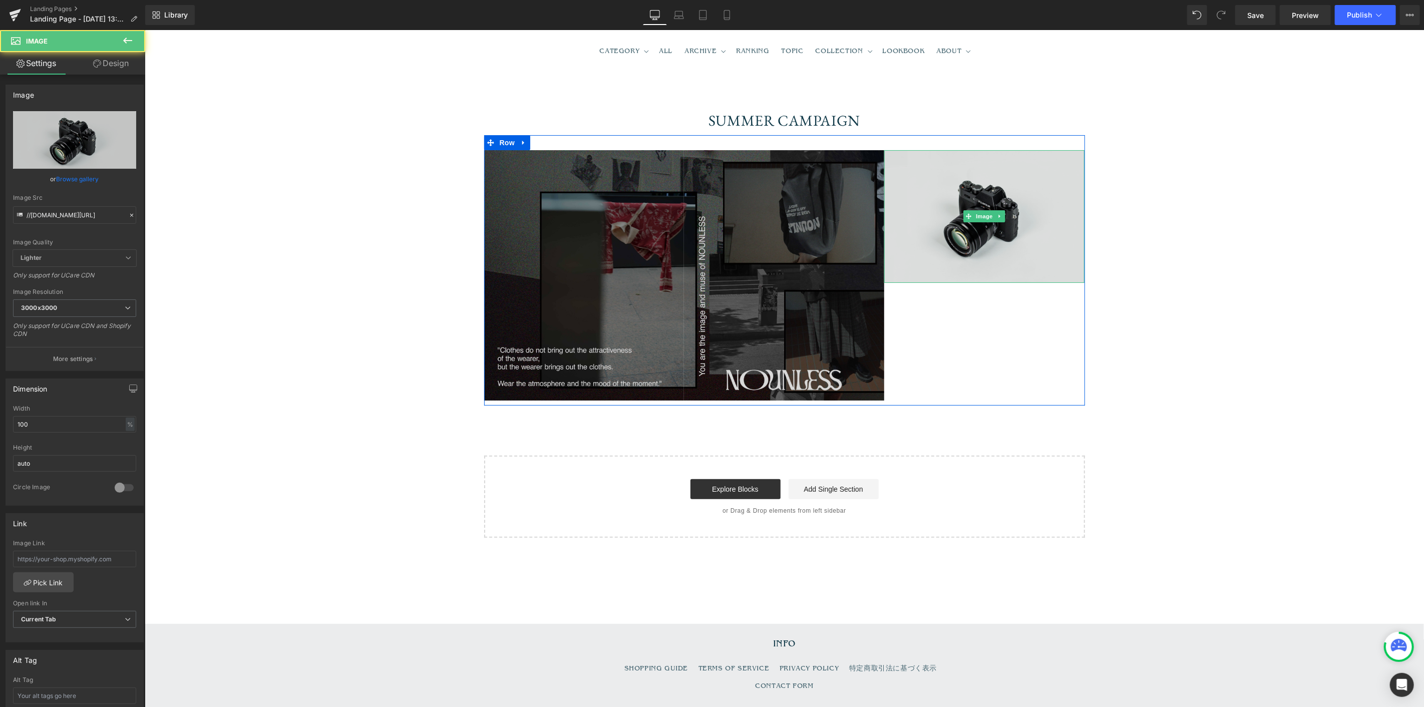
click at [933, 239] on img at bounding box center [984, 216] width 200 height 133
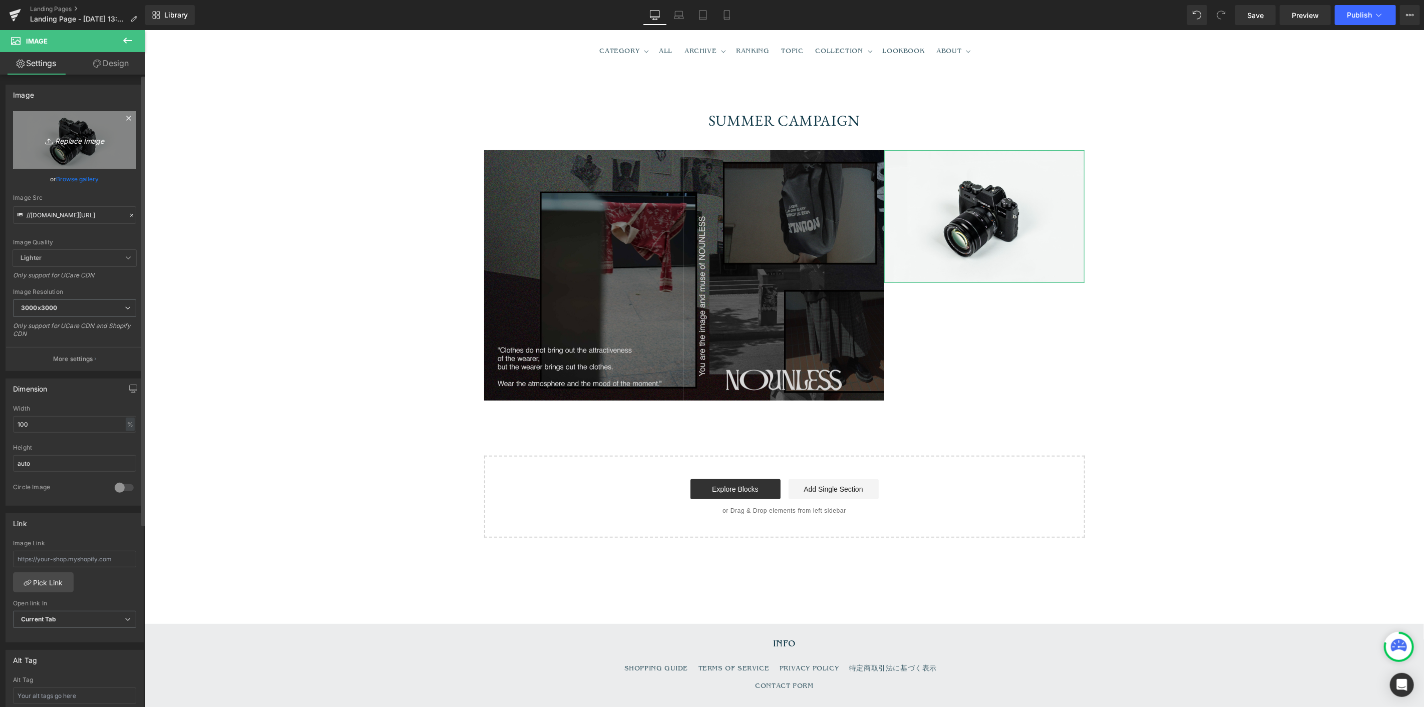
click at [84, 144] on icon "Replace Image" at bounding box center [75, 140] width 80 height 13
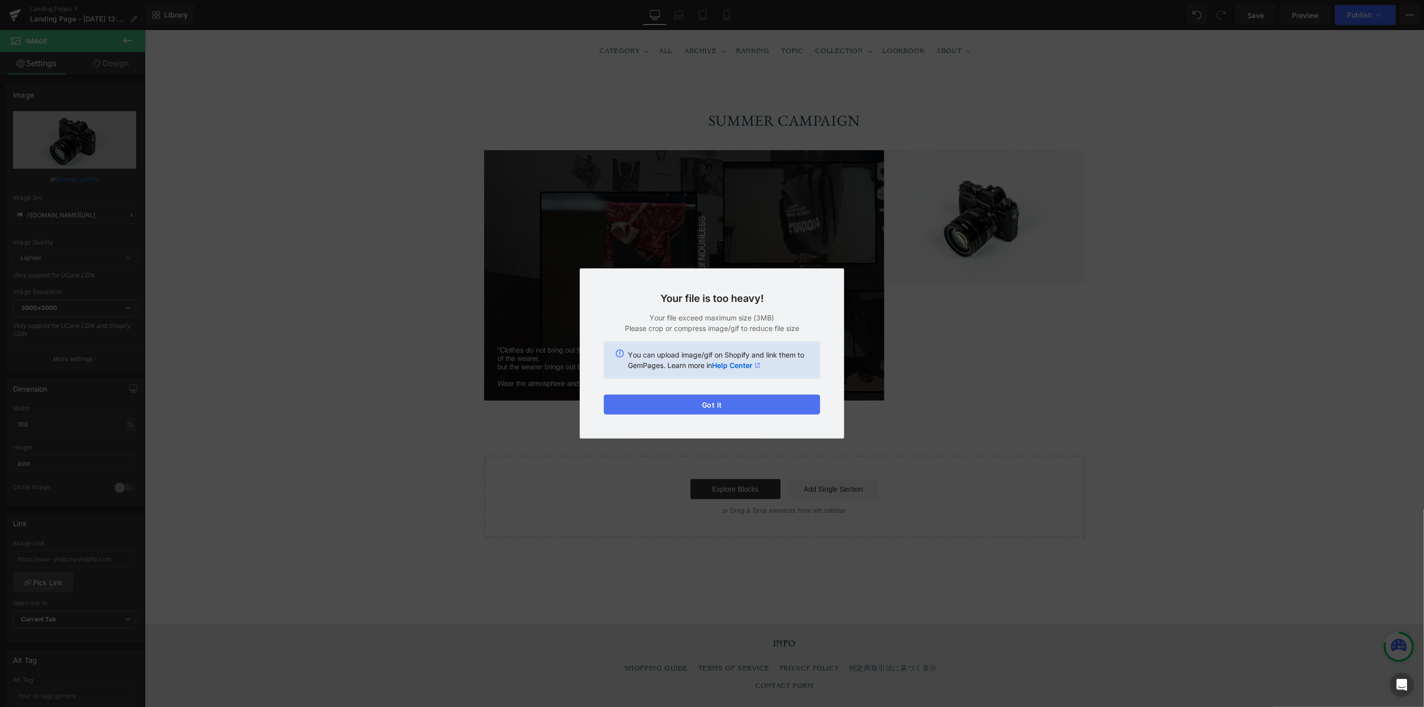
click at [732, 404] on button "Got it" at bounding box center [712, 404] width 216 height 20
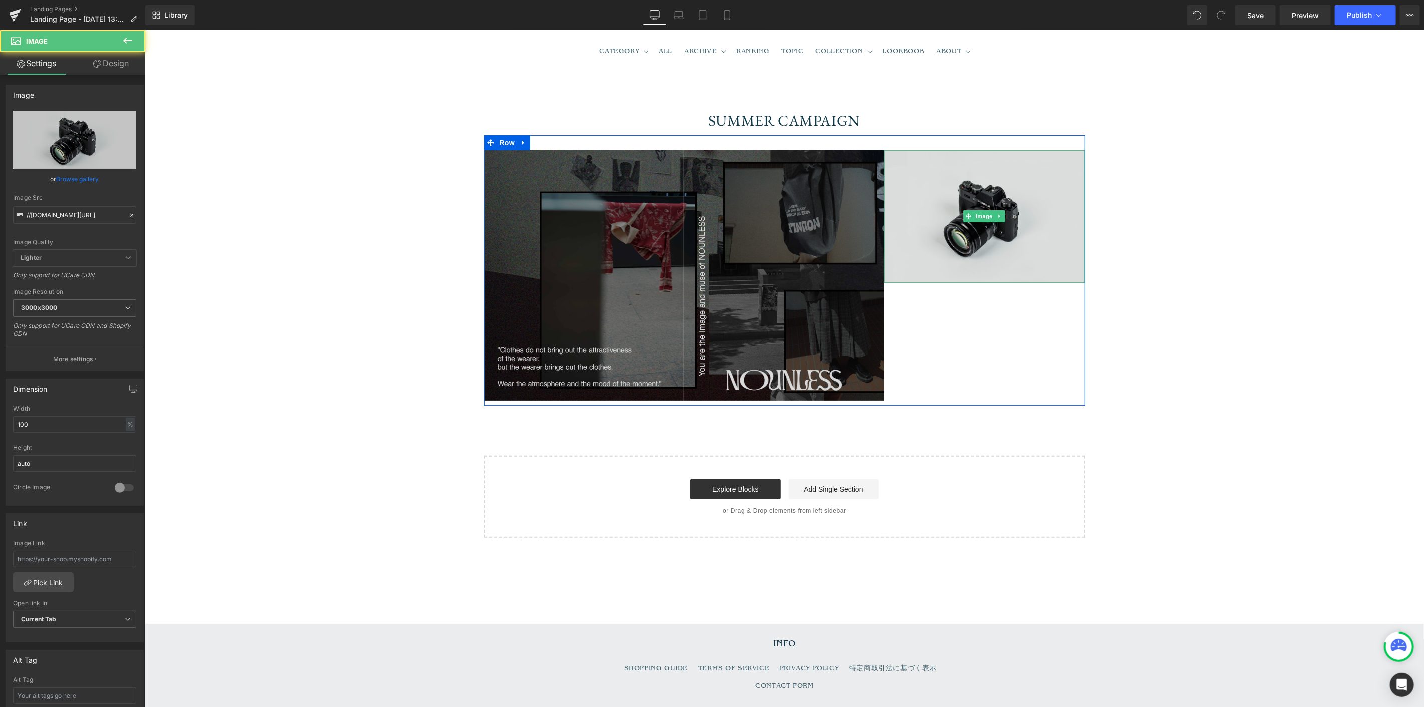
click at [1051, 205] on img at bounding box center [984, 216] width 200 height 133
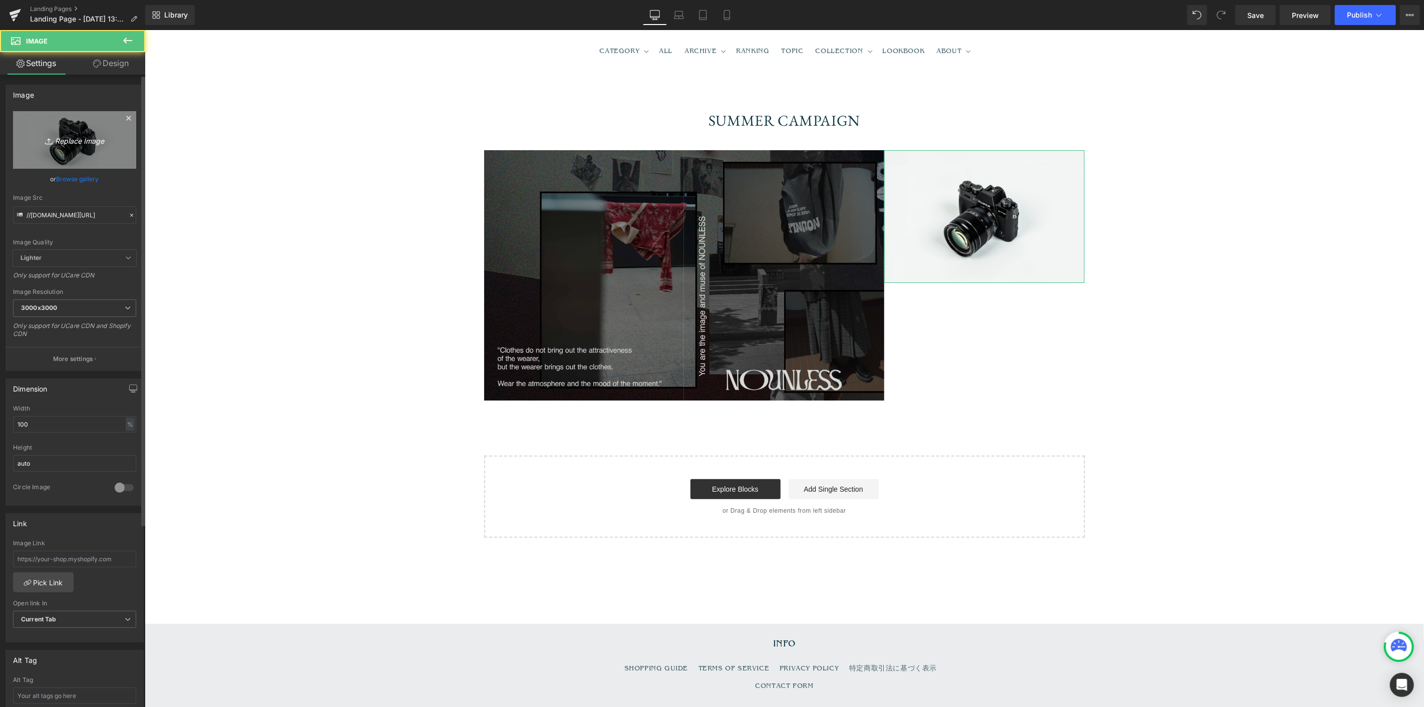
click at [99, 132] on link "Replace Image" at bounding box center [74, 140] width 123 height 58
type input "C:\fakepath\03ー.jpg"
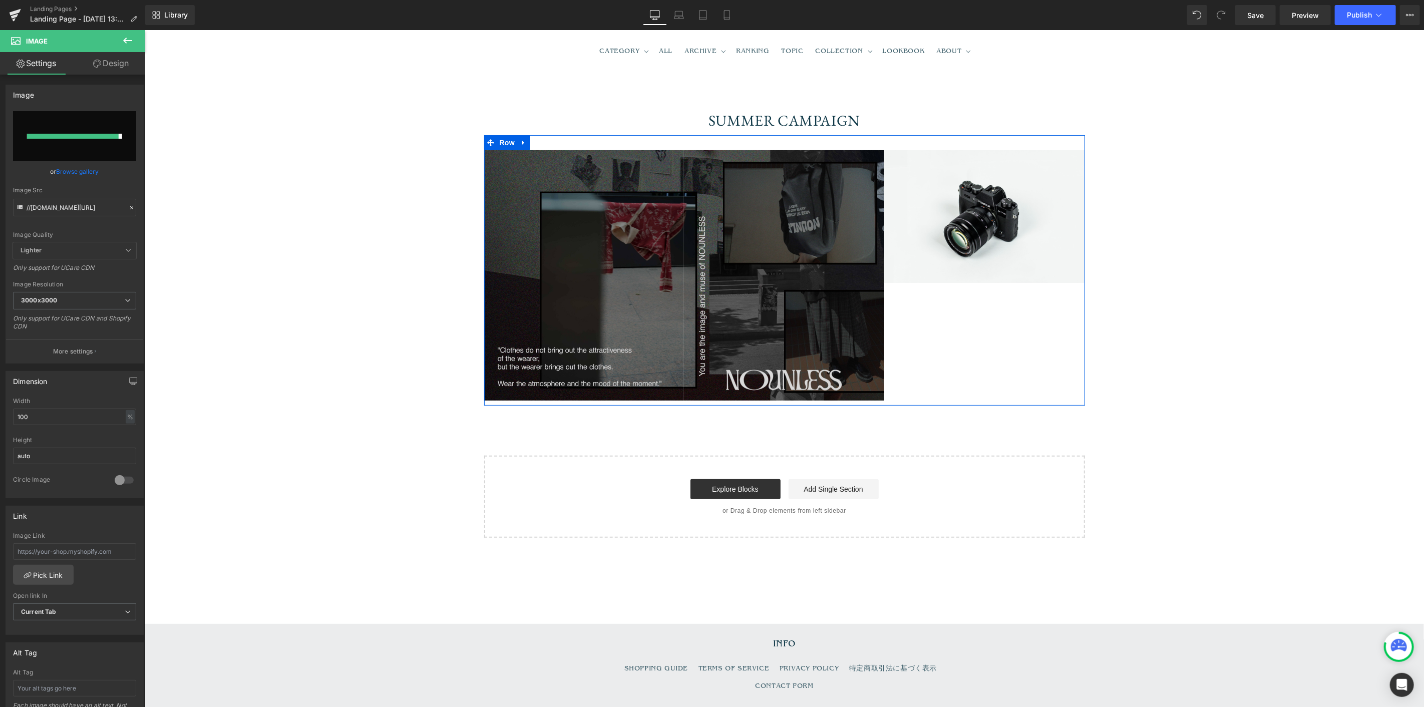
type input "[URL][DOMAIN_NAME]"
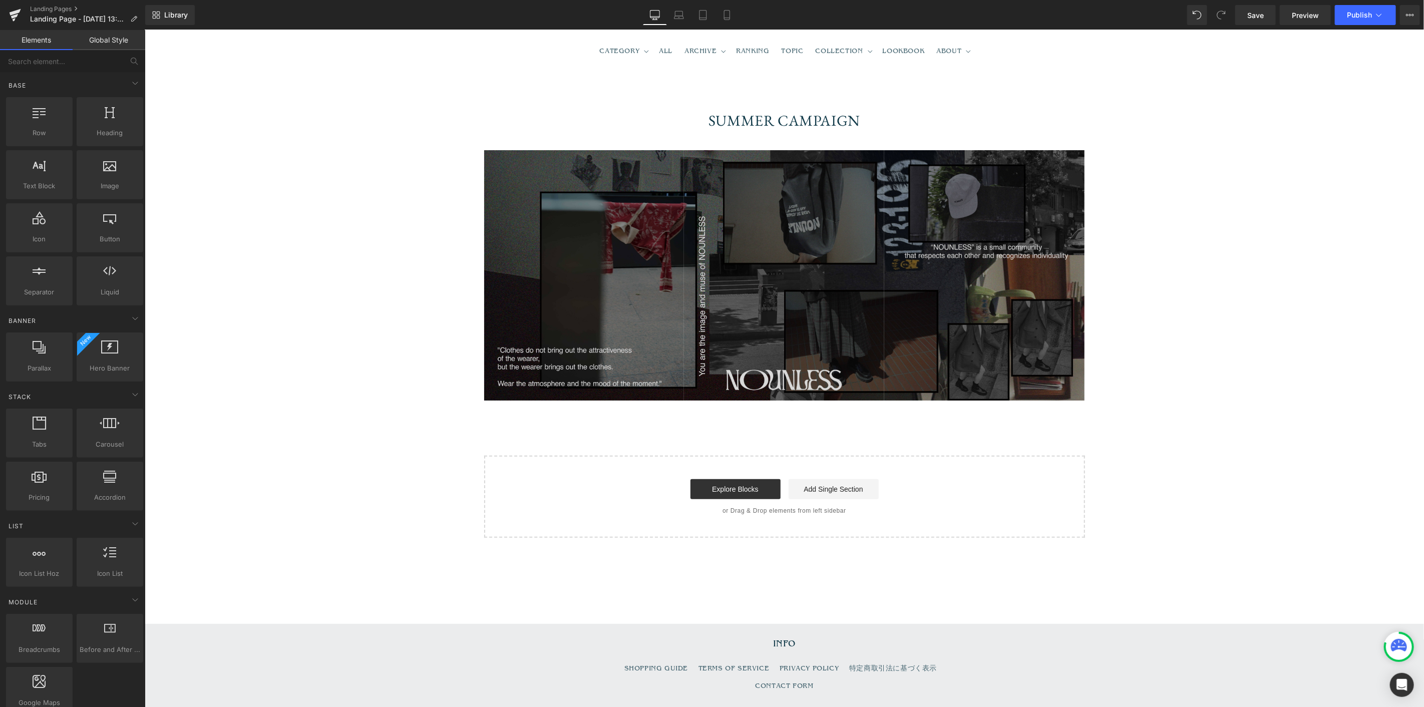
click at [1227, 286] on div "SUMMER CAMPAIGN Heading Row Image Image Image Row Select your layout" at bounding box center [783, 301] width 1279 height 472
click at [502, 141] on span "Row" at bounding box center [507, 142] width 20 height 15
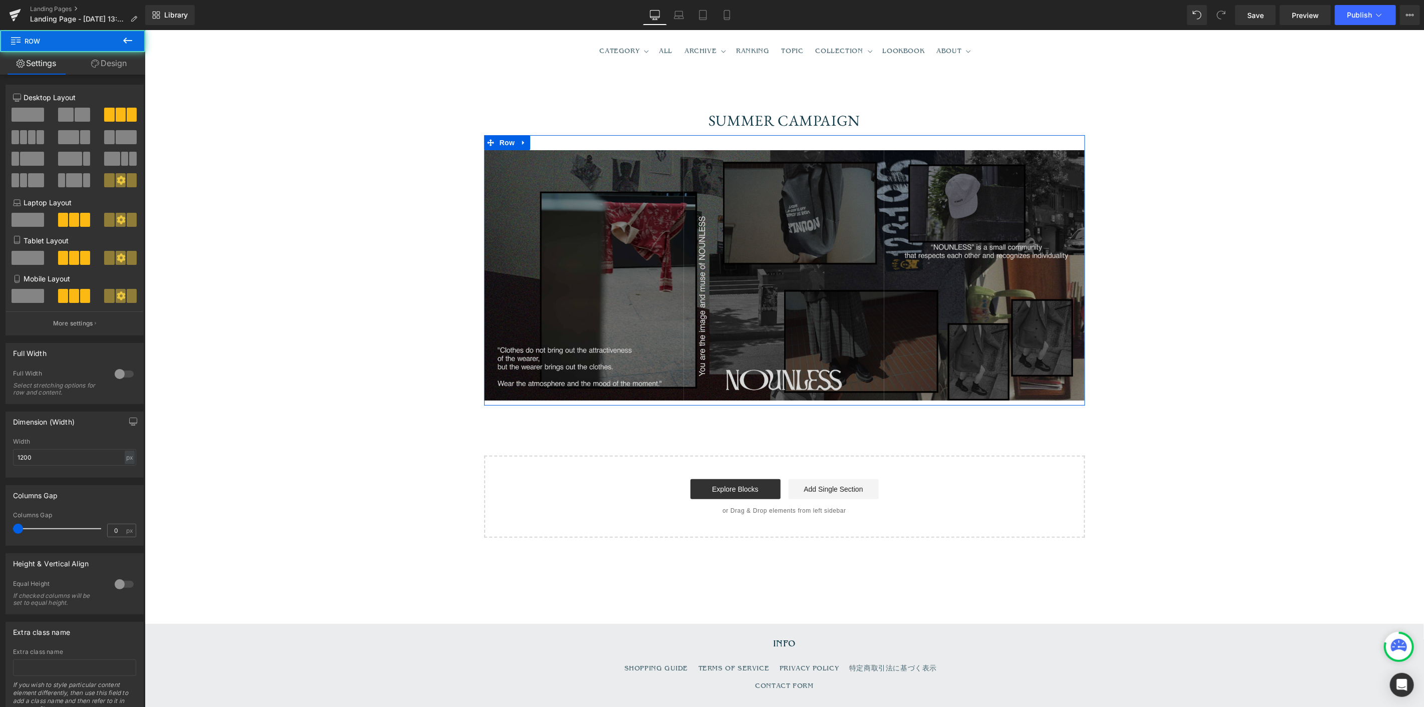
click at [116, 61] on link "Design" at bounding box center [109, 63] width 73 height 23
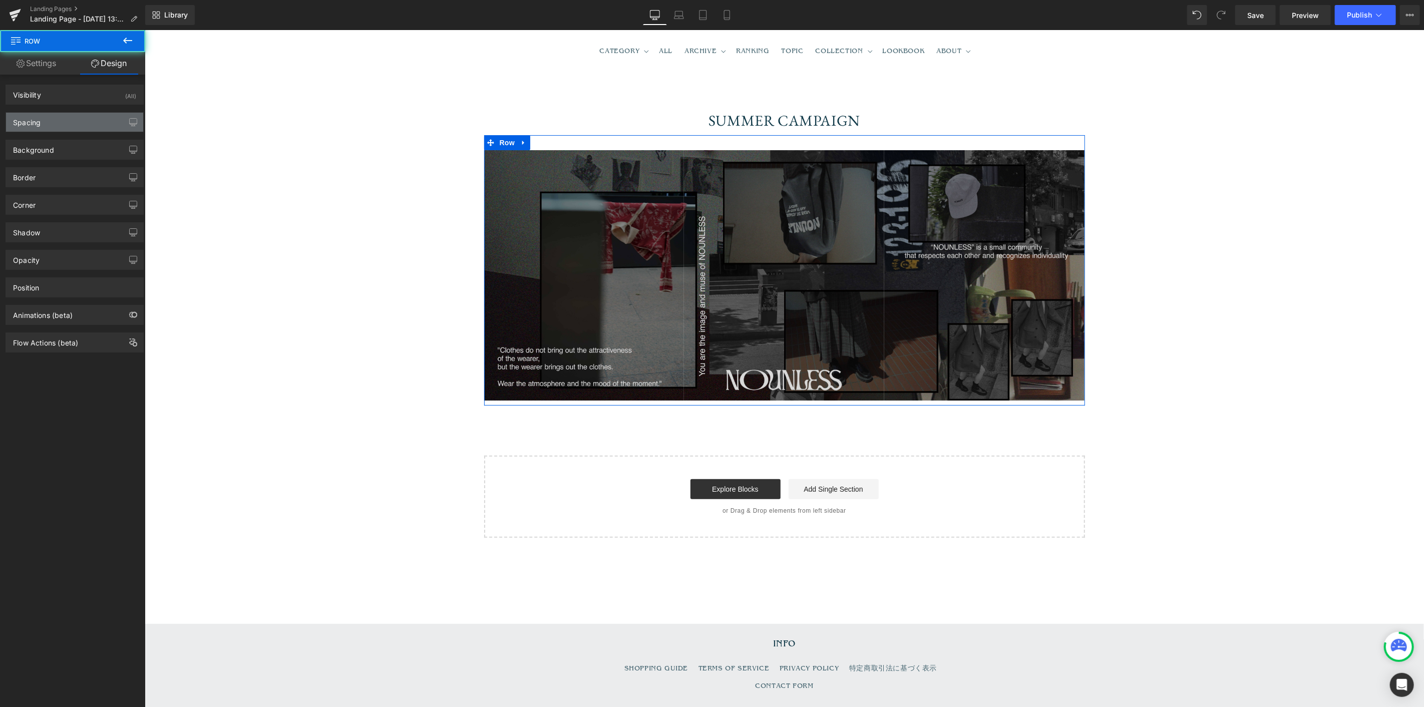
type input "0"
type input "30"
type input "0"
type input "10"
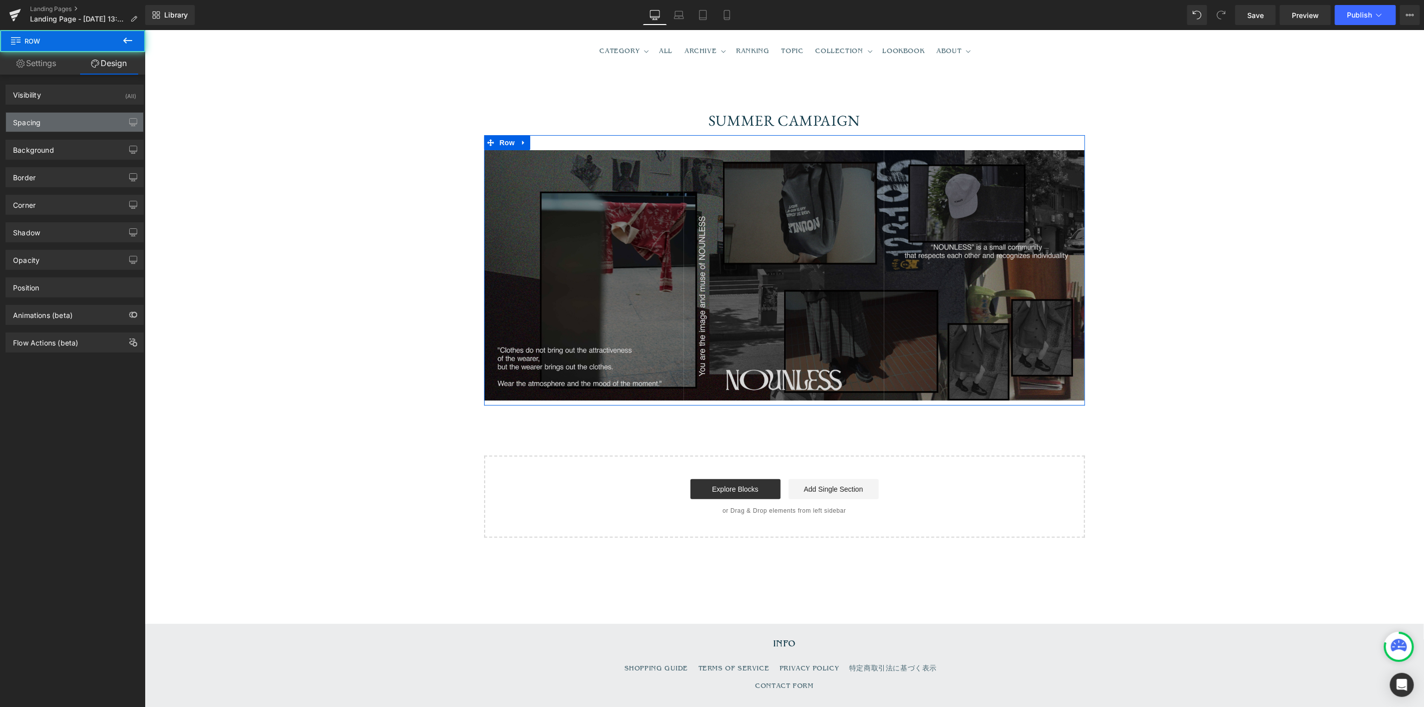
type input "0"
click at [89, 122] on div "Spacing" at bounding box center [74, 122] width 137 height 19
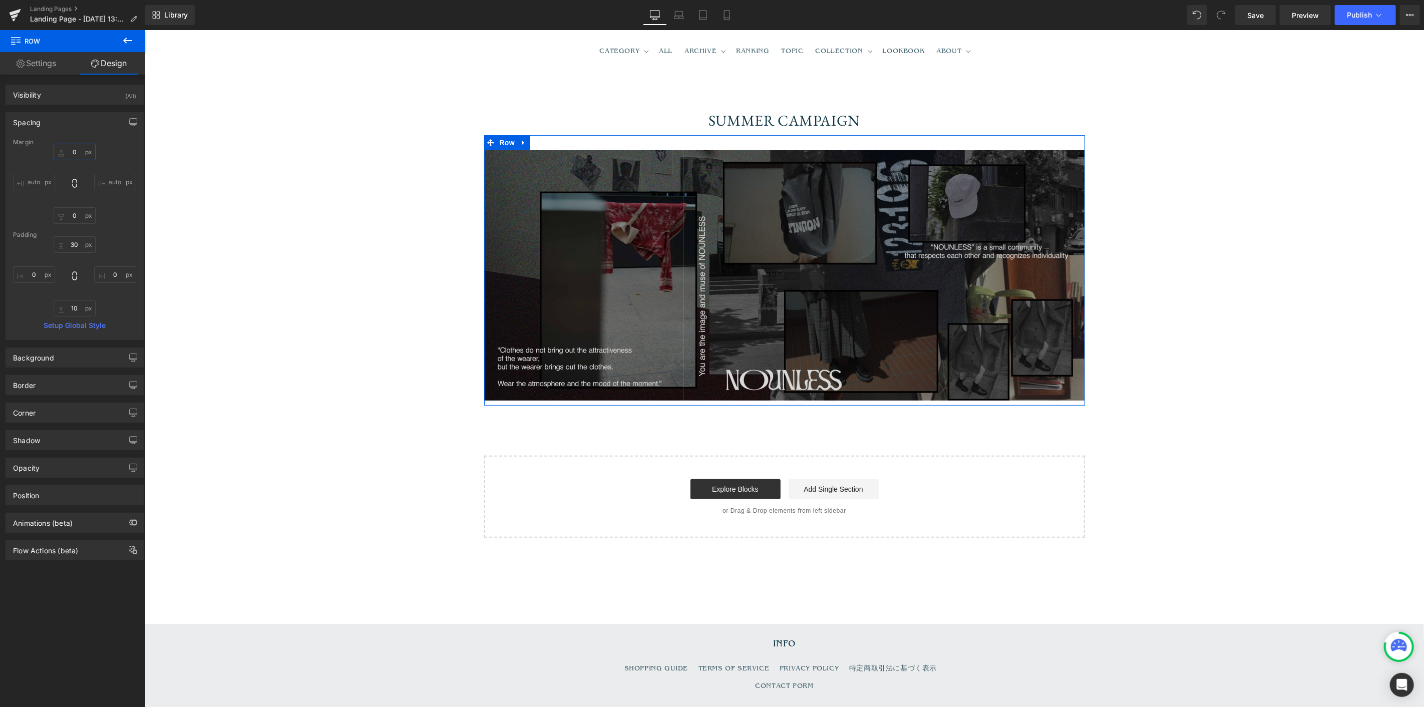
click at [82, 156] on input "0" at bounding box center [75, 152] width 42 height 17
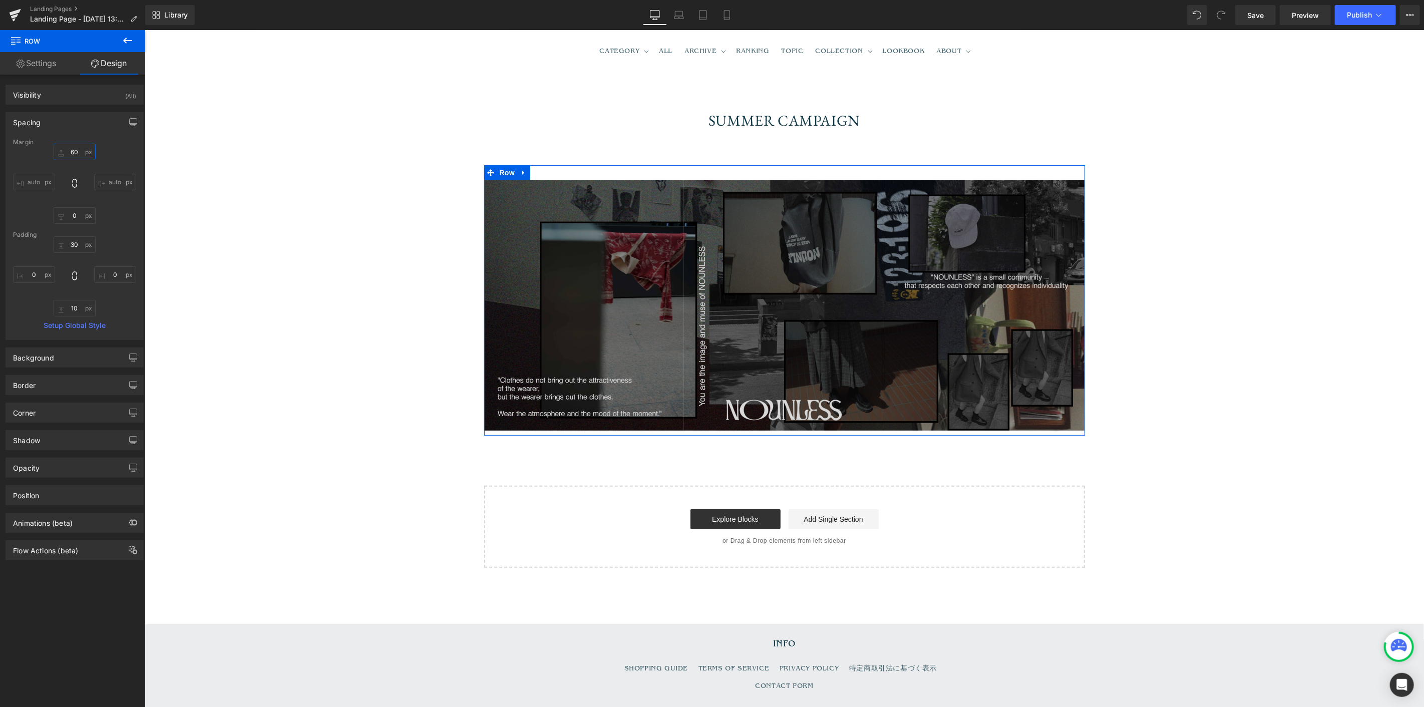
type input "60"
click at [502, 171] on span "Row" at bounding box center [507, 172] width 20 height 15
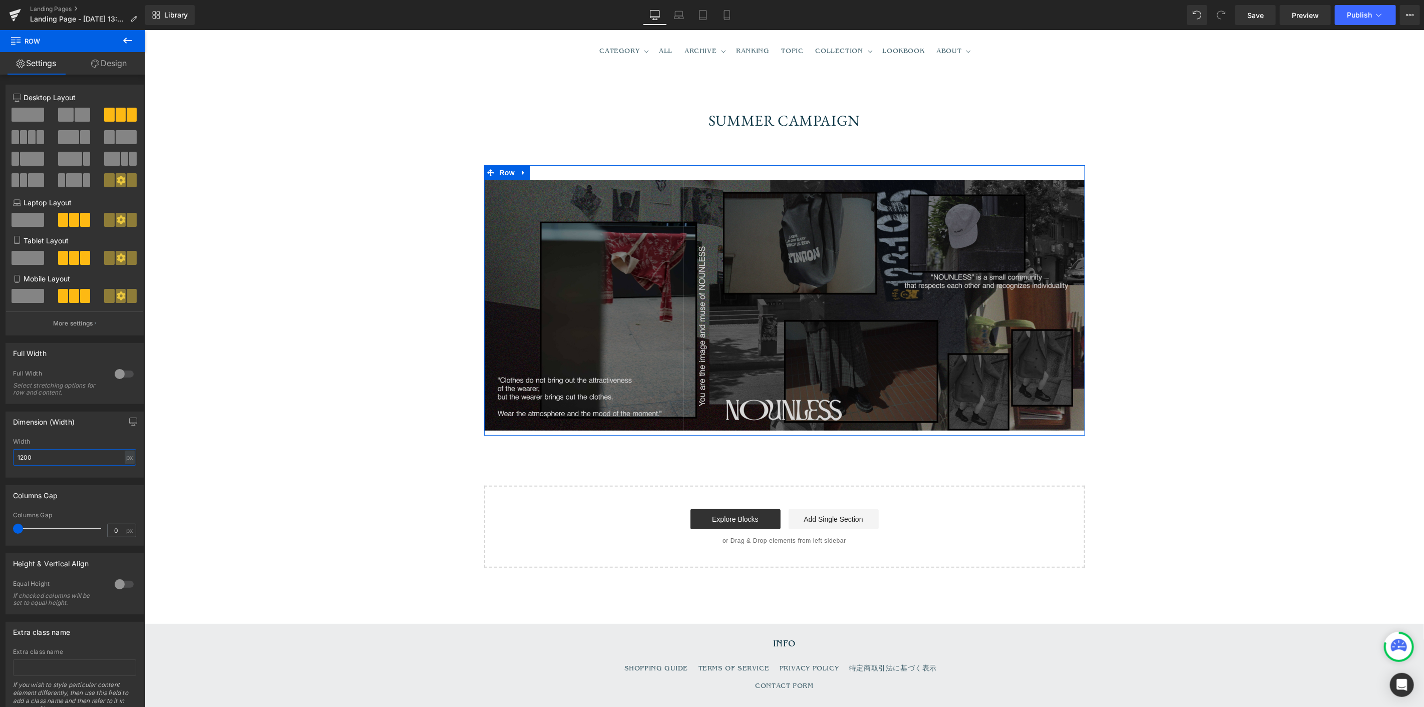
click at [74, 465] on input "1200" at bounding box center [74, 457] width 123 height 17
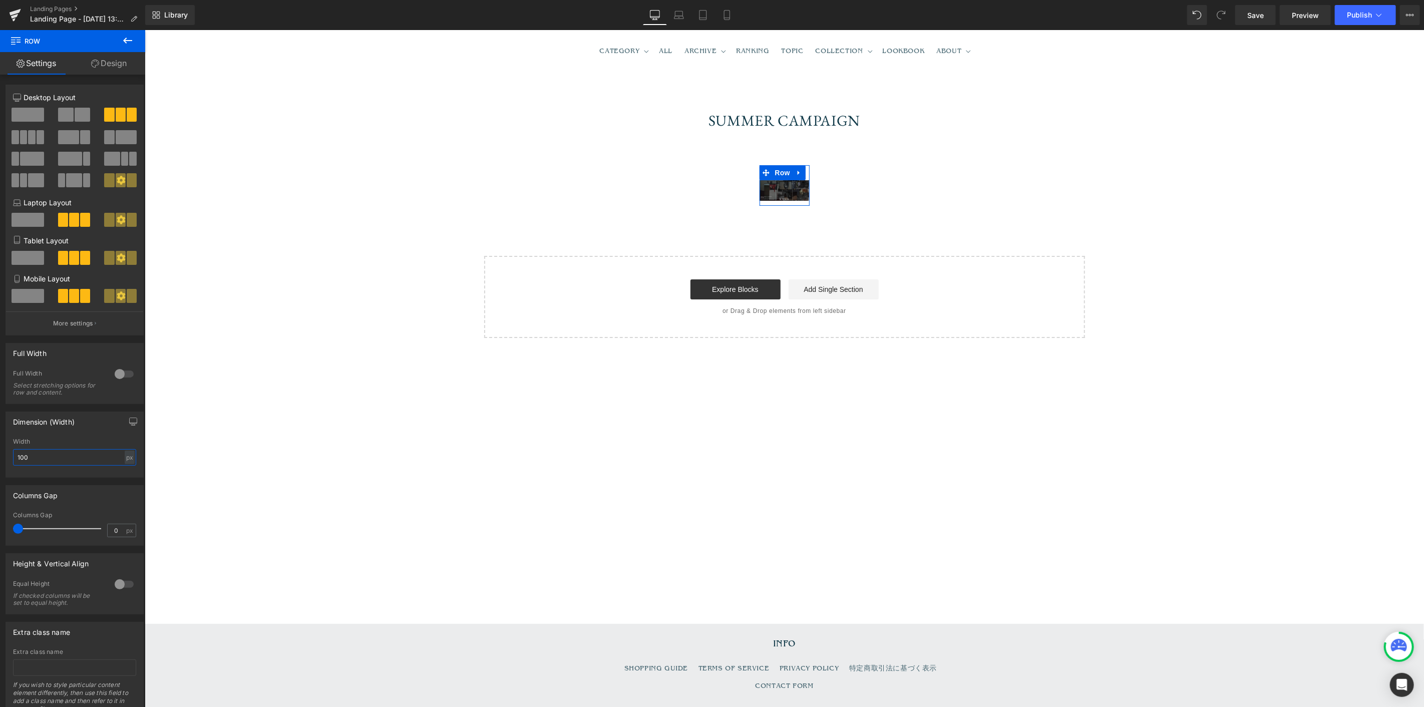
type input "1500"
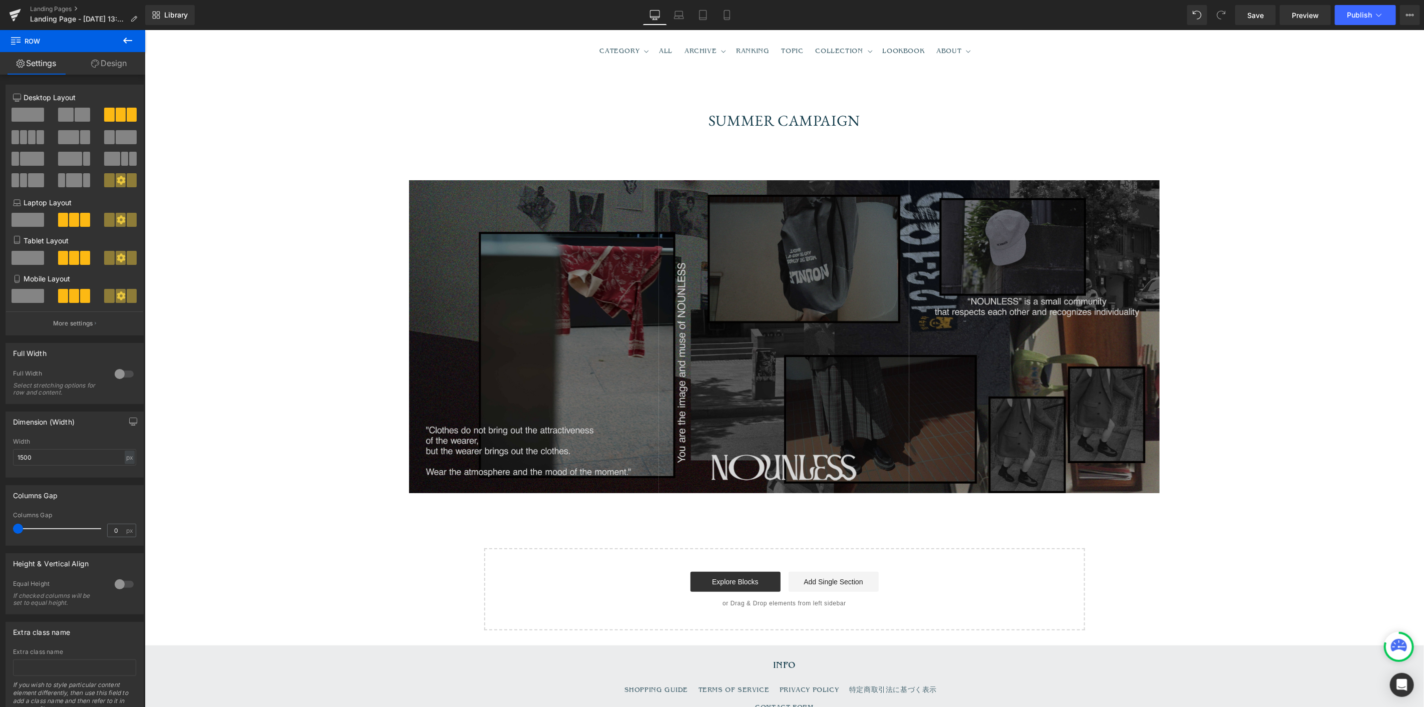
click at [165, 422] on div "SUMMER CAMPAIGN Heading Row Image Image Image Row Select your layout" at bounding box center [783, 347] width 1279 height 565
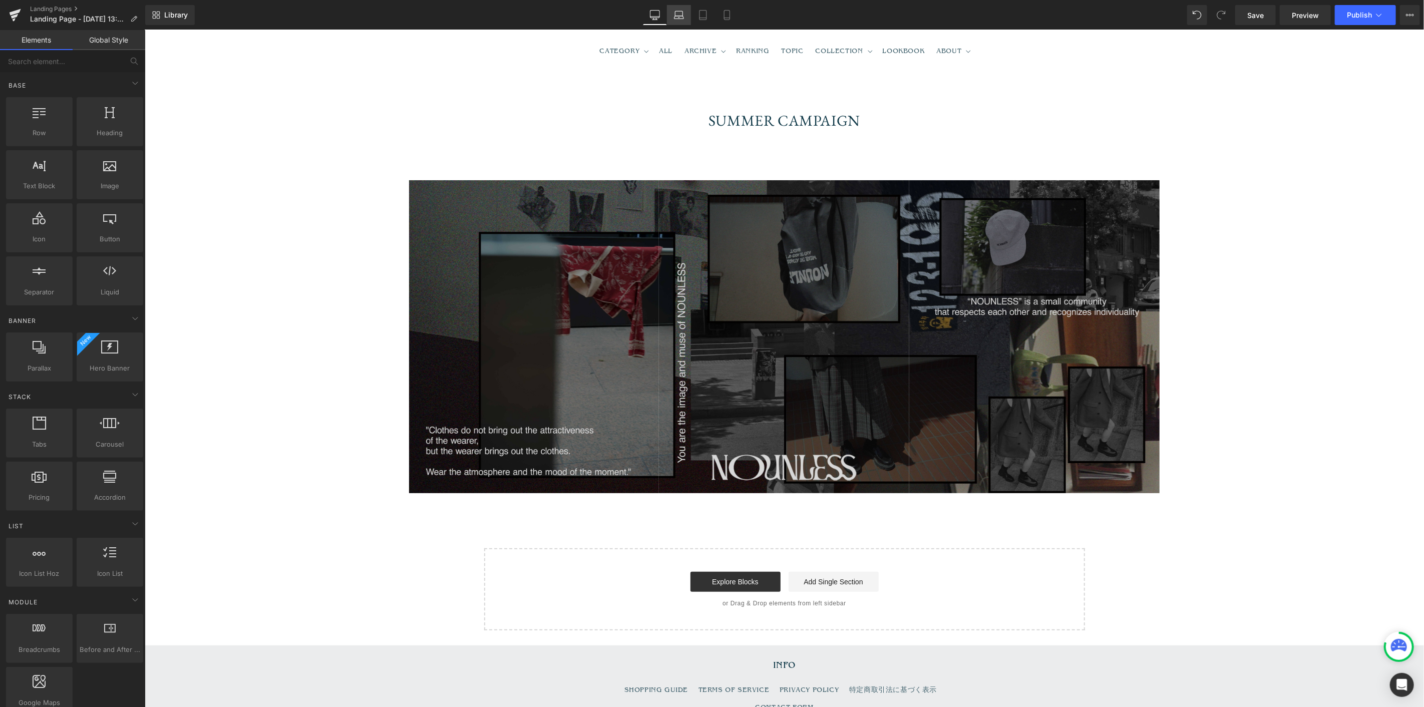
click at [683, 18] on icon at bounding box center [679, 15] width 10 height 10
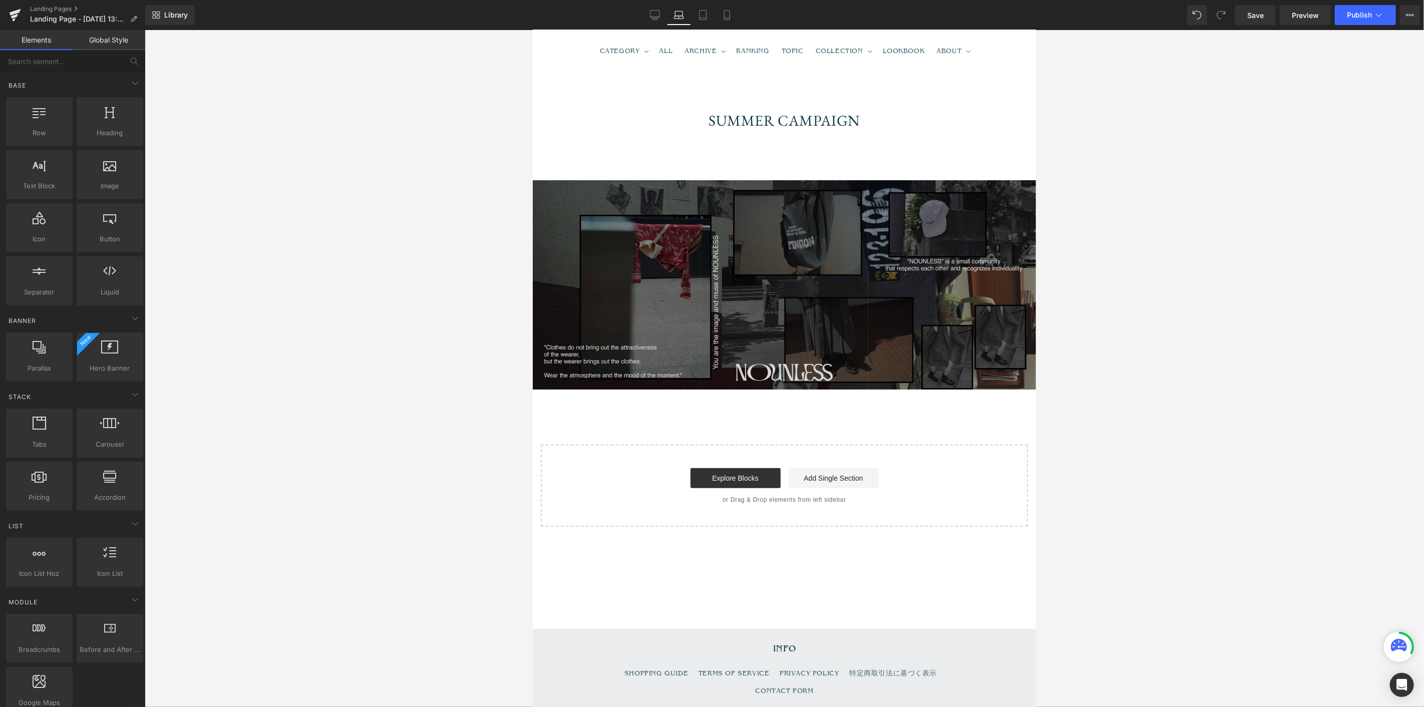
scroll to position [62, 0]
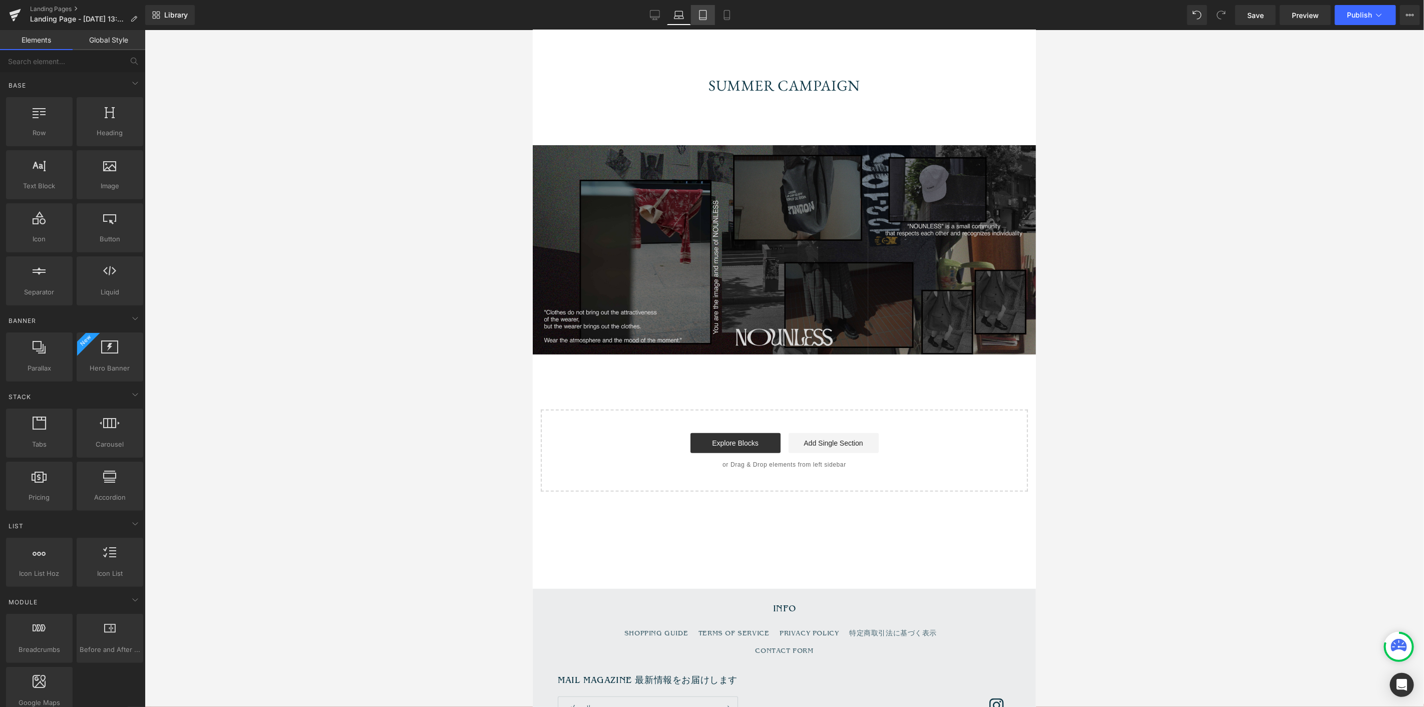
click at [708, 14] on link "Tablet" at bounding box center [703, 15] width 24 height 20
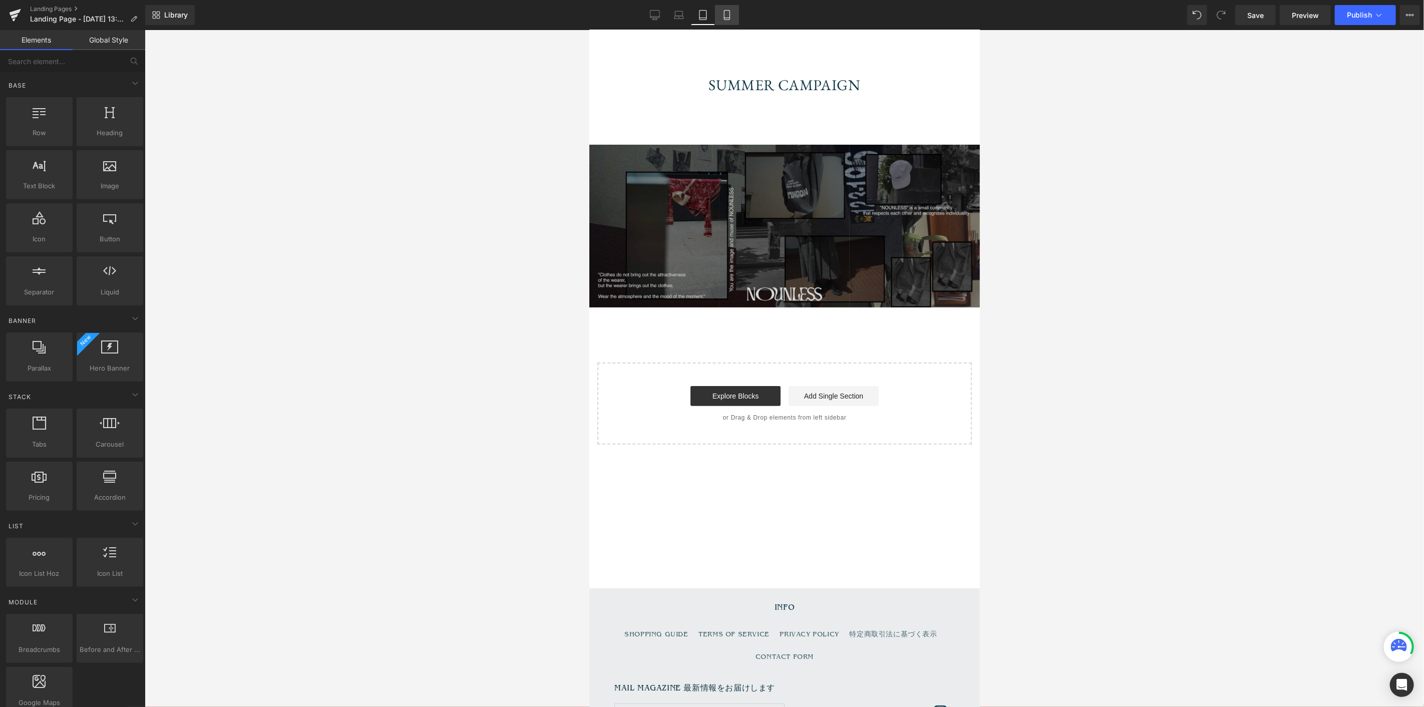
click at [724, 16] on icon at bounding box center [727, 15] width 10 height 10
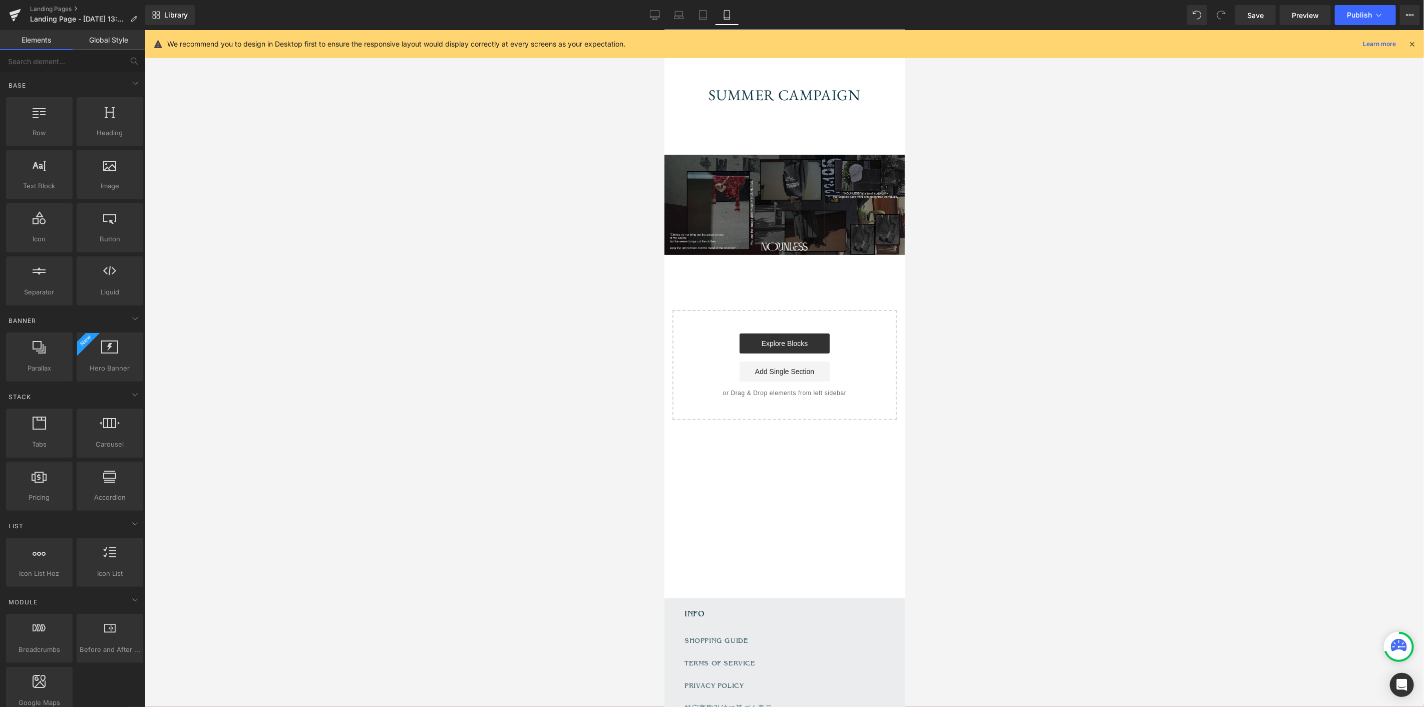
scroll to position [0, 0]
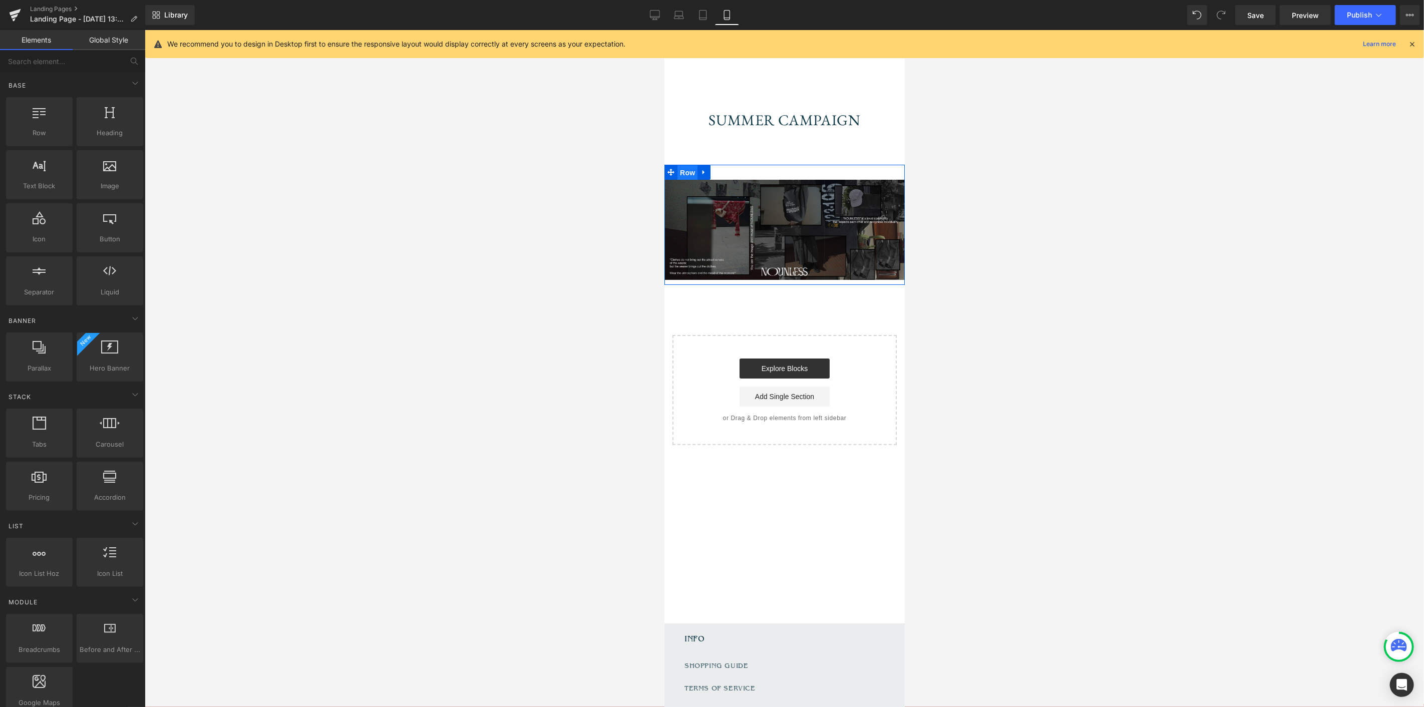
drag, startPoint x: 686, startPoint y: 171, endPoint x: 1327, endPoint y: 205, distance: 641.7
click at [686, 171] on span "Row" at bounding box center [687, 172] width 20 height 15
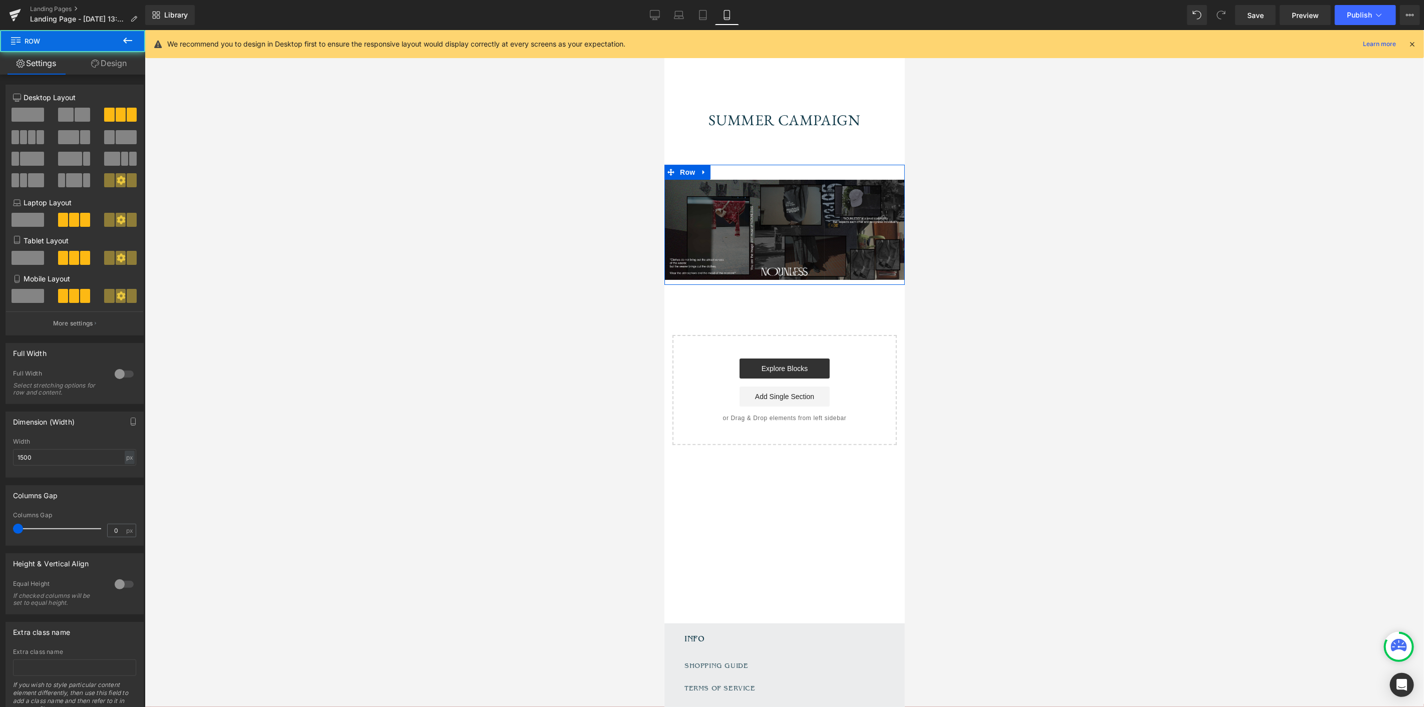
drag, startPoint x: 119, startPoint y: 66, endPoint x: 73, endPoint y: 126, distance: 76.4
click at [119, 67] on link "Design" at bounding box center [109, 63] width 73 height 23
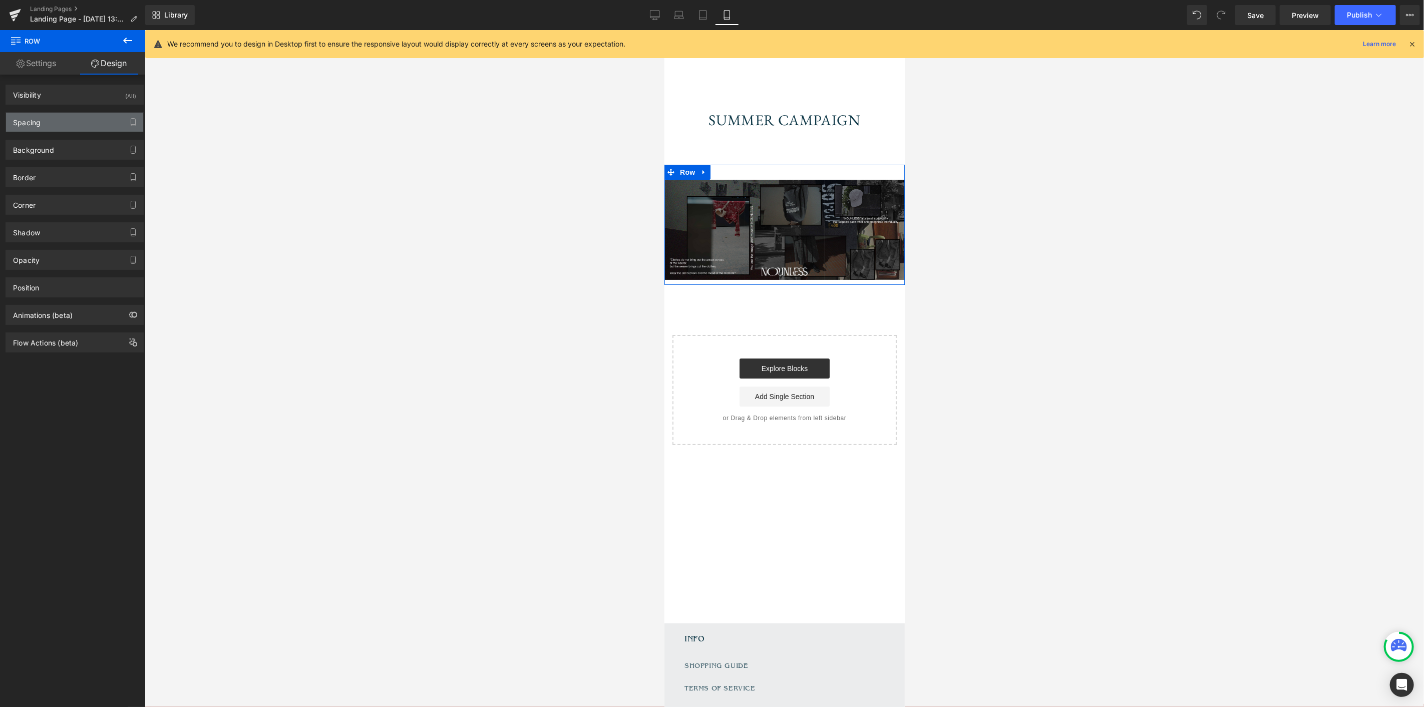
click at [71, 122] on div "Spacing" at bounding box center [74, 122] width 137 height 19
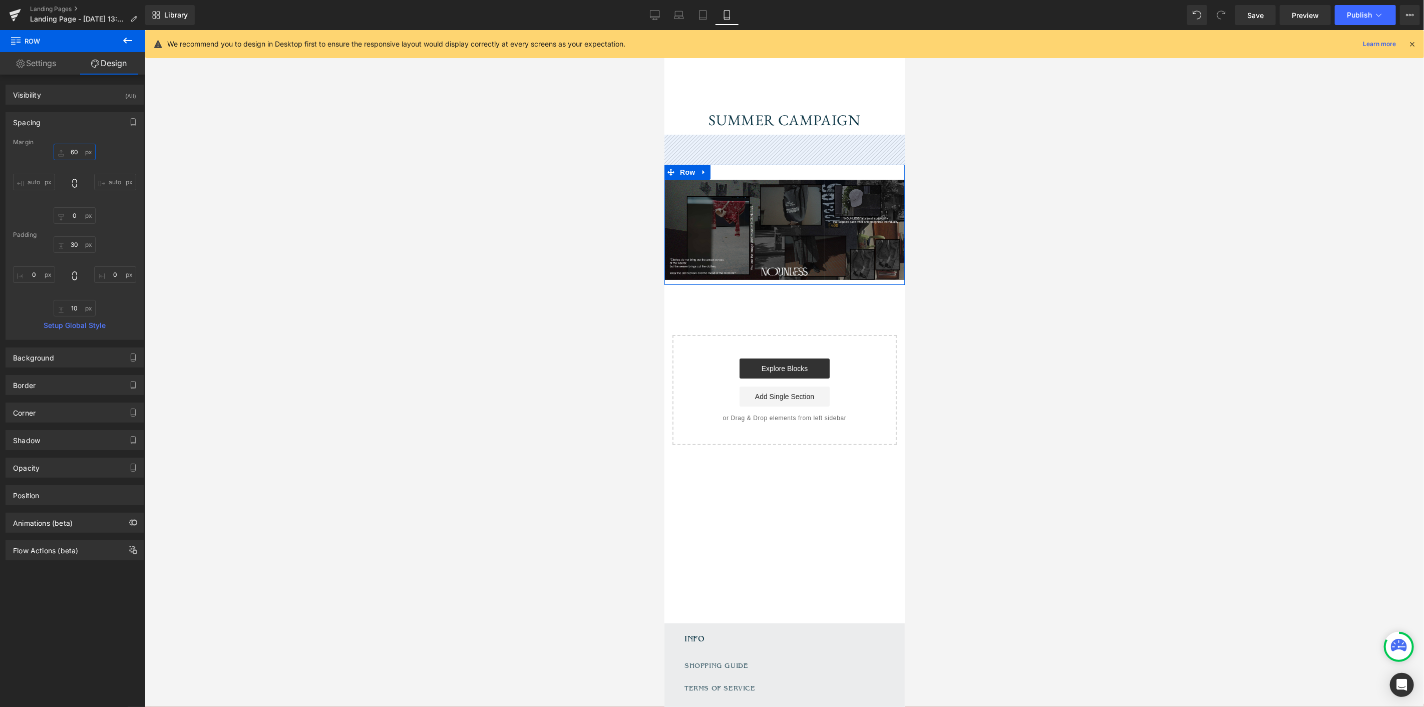
click at [73, 154] on input "60" at bounding box center [75, 152] width 42 height 17
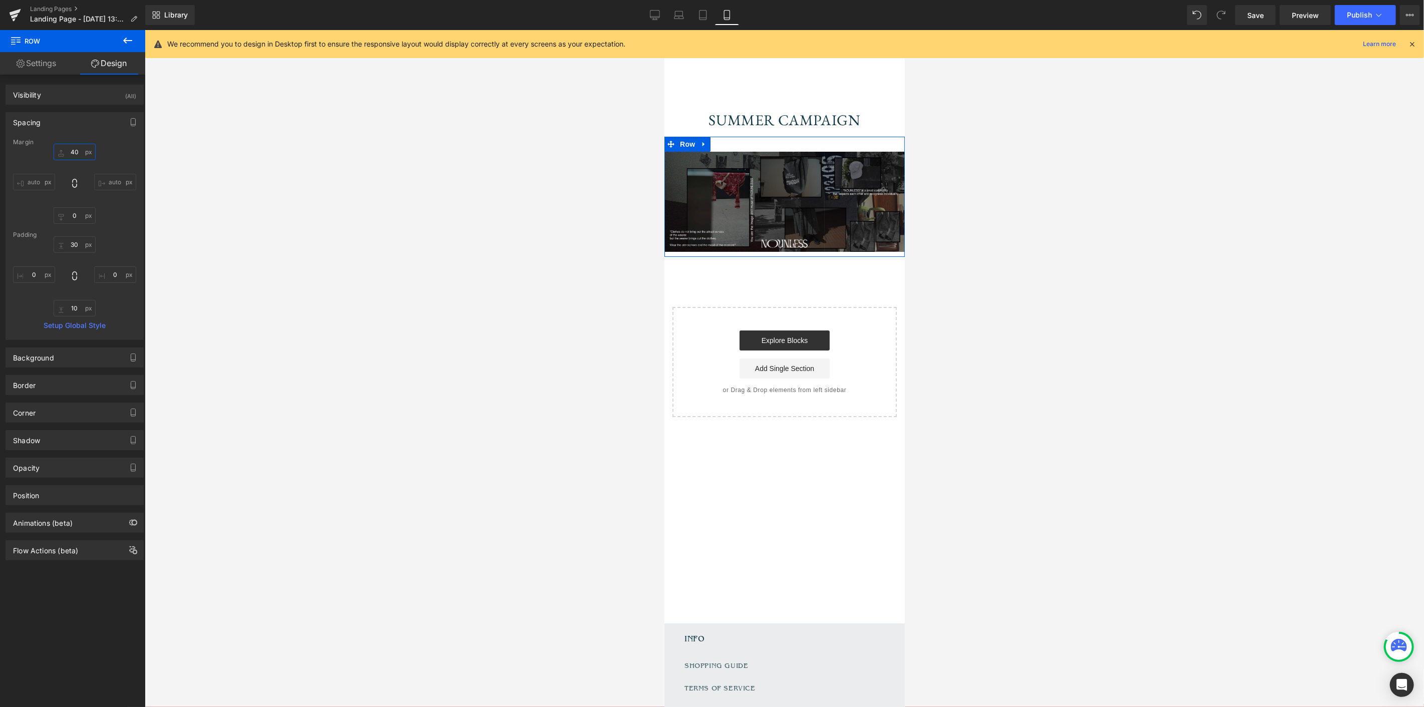
type input "40"
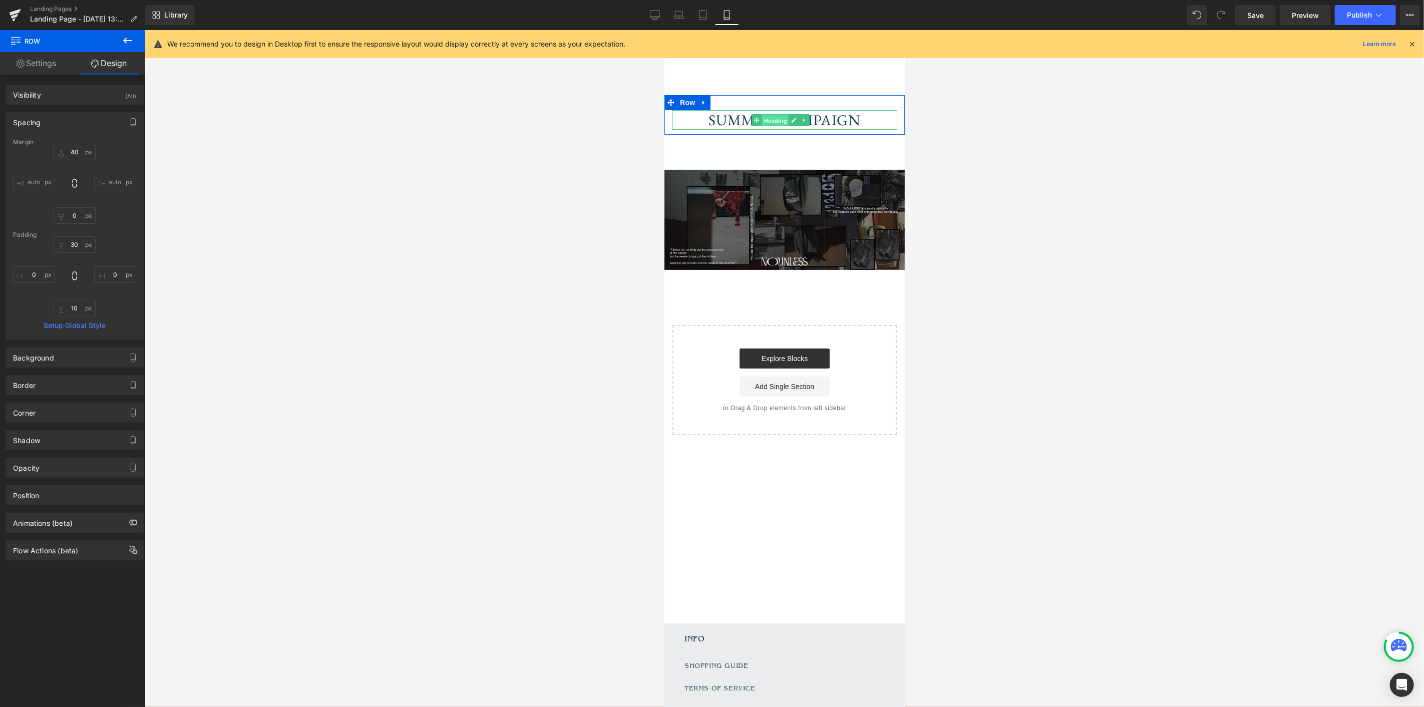
click at [777, 122] on span "Heading" at bounding box center [774, 120] width 27 height 12
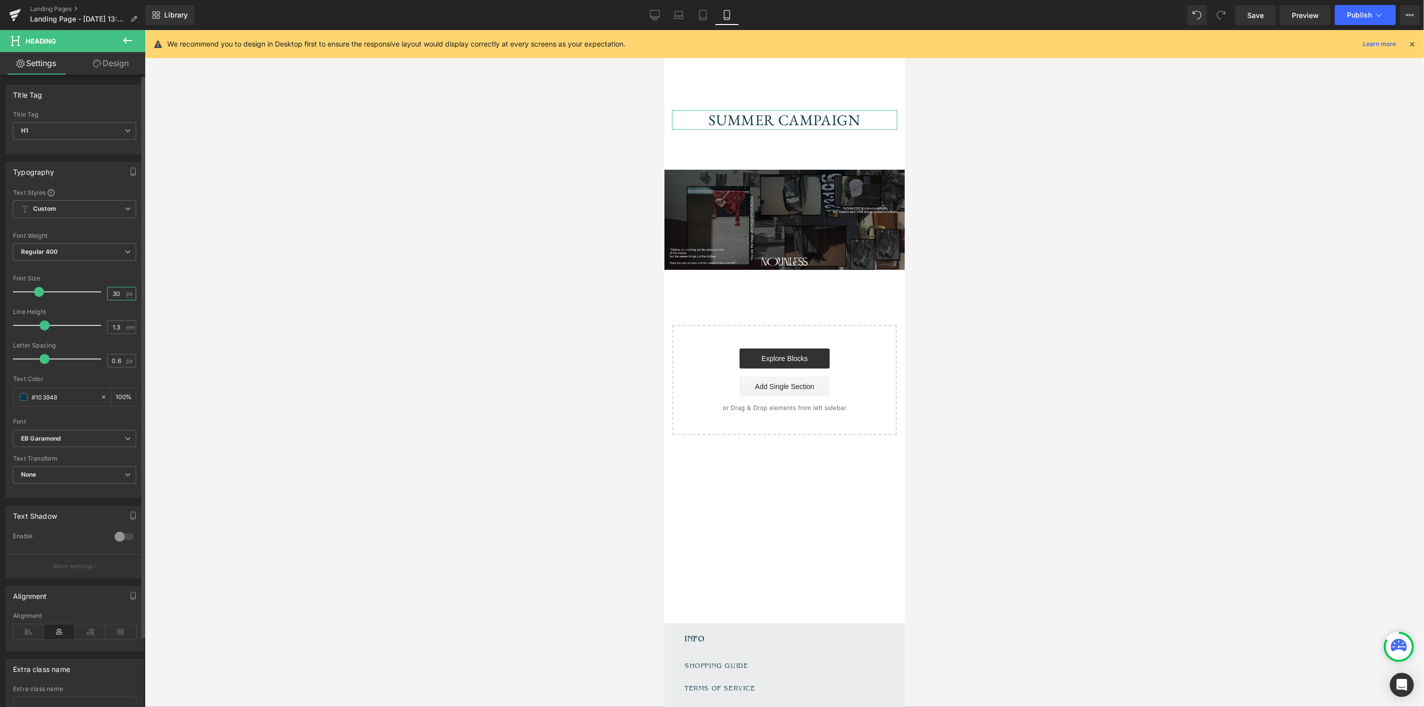
drag, startPoint x: 121, startPoint y: 293, endPoint x: 103, endPoint y: 293, distance: 18.0
click at [108, 295] on input "30" at bounding box center [117, 293] width 18 height 13
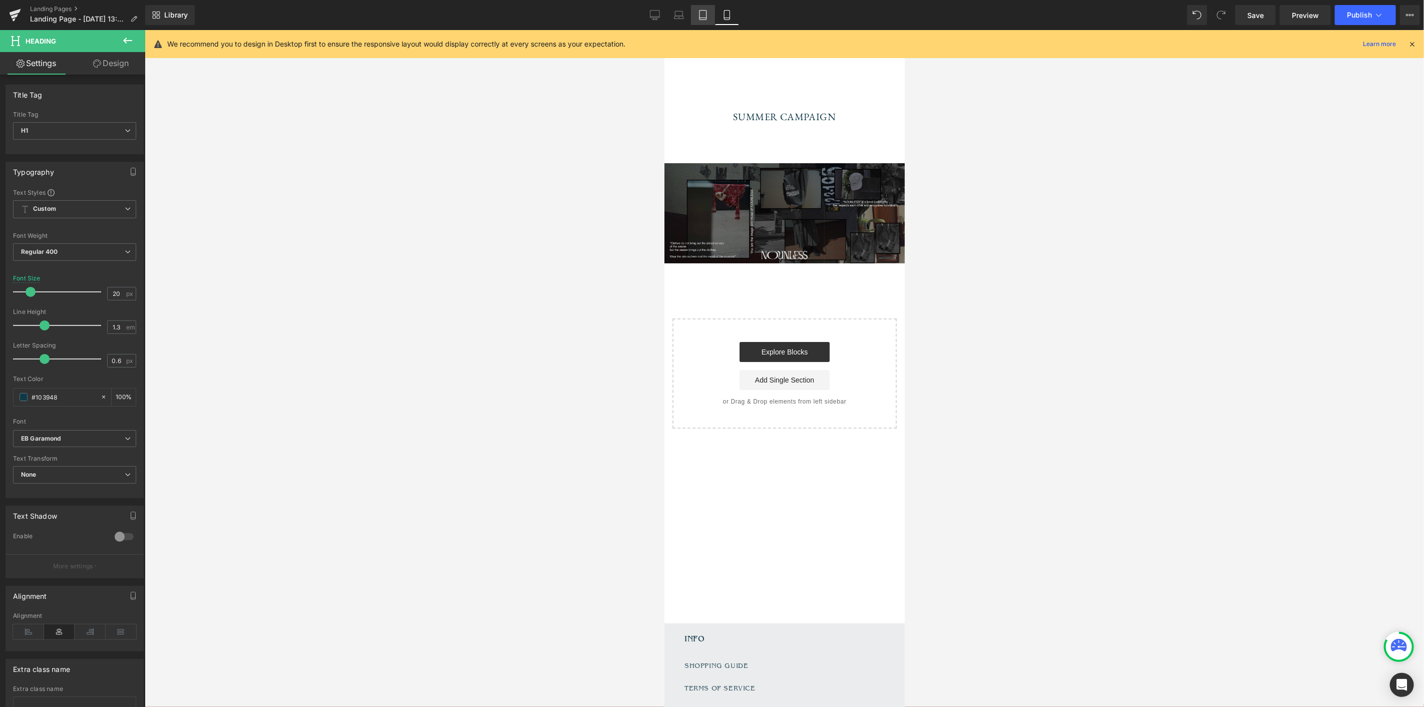
click at [698, 17] on icon at bounding box center [703, 15] width 10 height 10
type input "30"
type input "100"
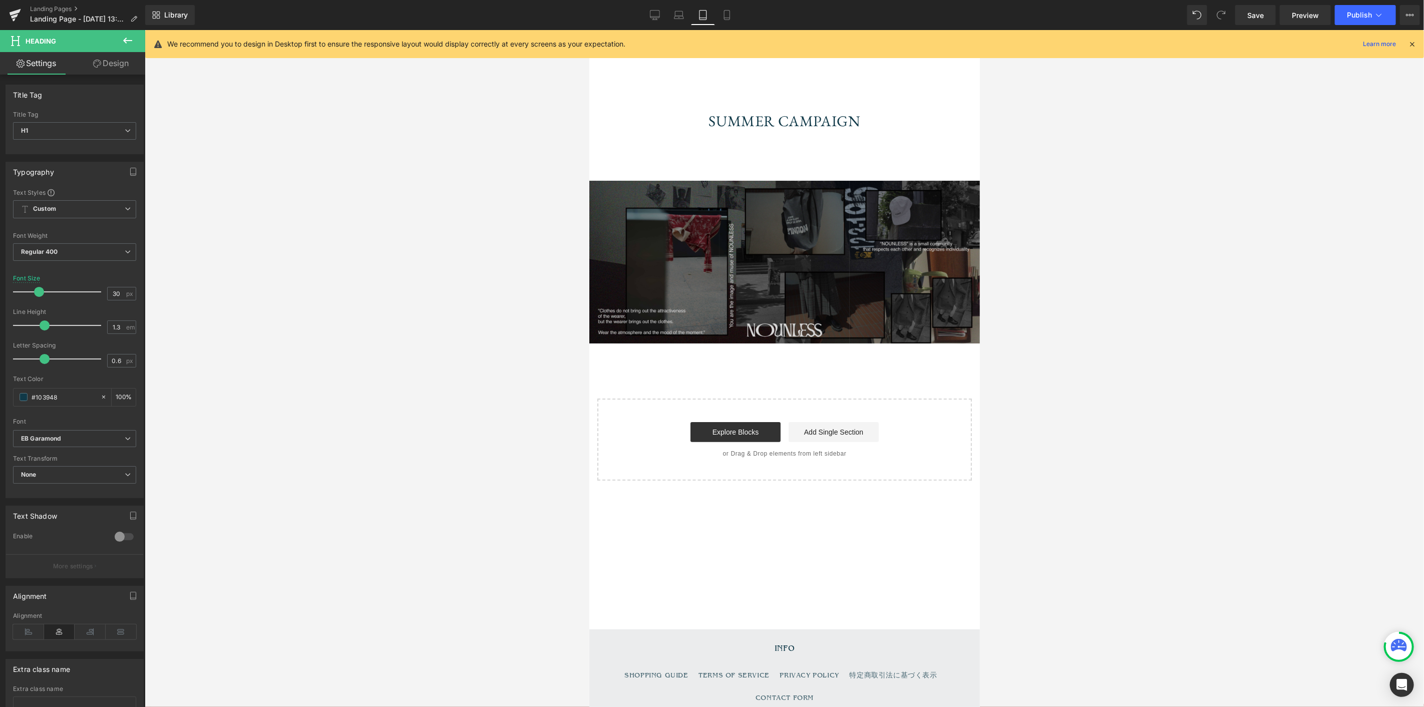
scroll to position [1, 0]
click at [778, 120] on div "SUMMER CAMPAIGN Heading" at bounding box center [783, 120] width 375 height 20
drag, startPoint x: 115, startPoint y: 291, endPoint x: 86, endPoint y: 291, distance: 29.5
click at [94, 292] on div "Font Size 30 px" at bounding box center [74, 292] width 123 height 34
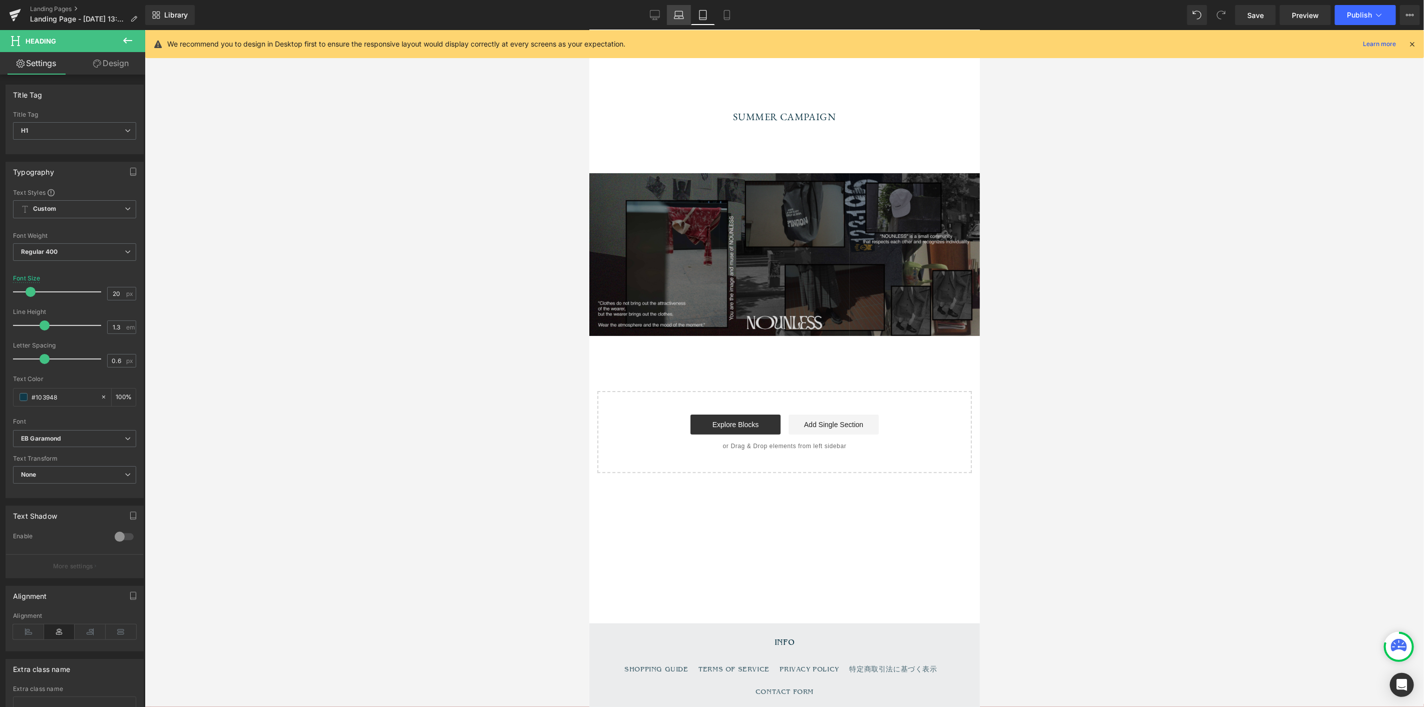
click at [677, 16] on icon at bounding box center [679, 15] width 10 height 10
type input "30"
type input "100"
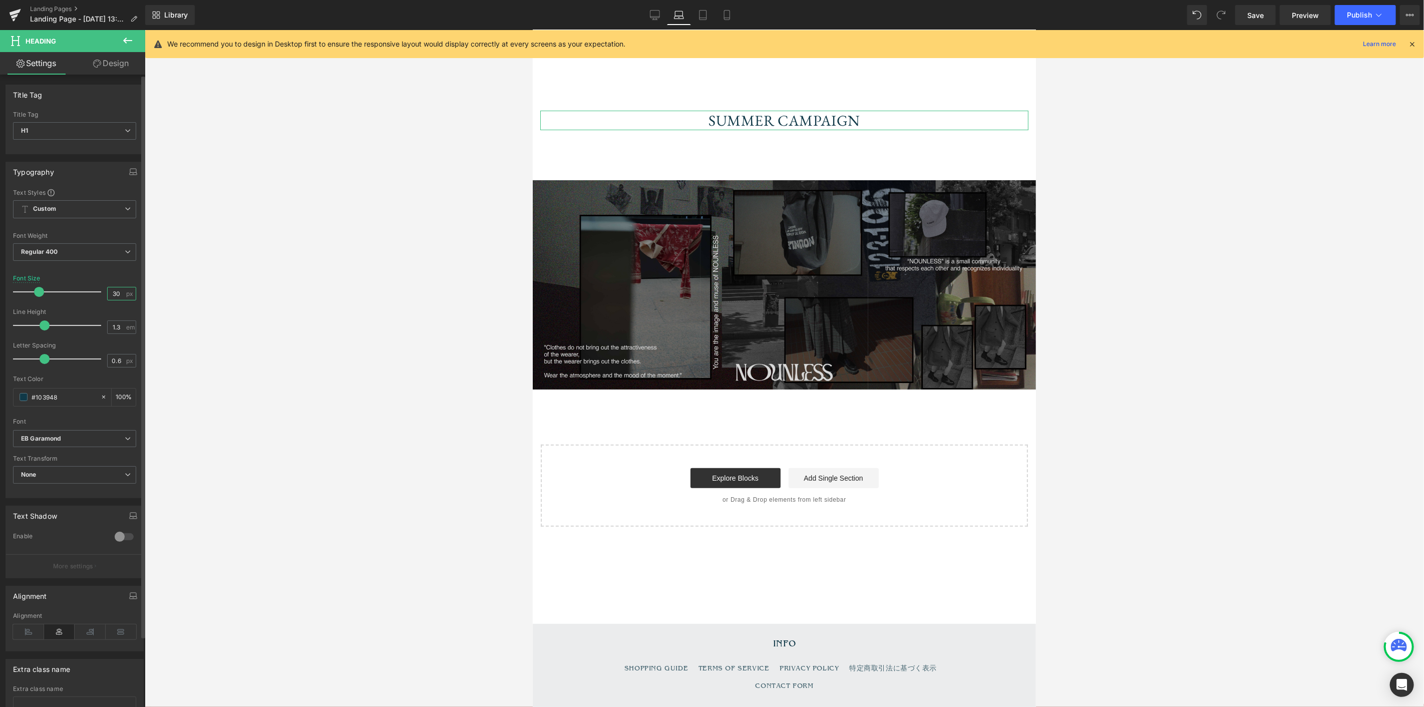
drag, startPoint x: 120, startPoint y: 296, endPoint x: 102, endPoint y: 294, distance: 18.1
click at [107, 294] on div "30 px" at bounding box center [121, 294] width 29 height 14
type input "24"
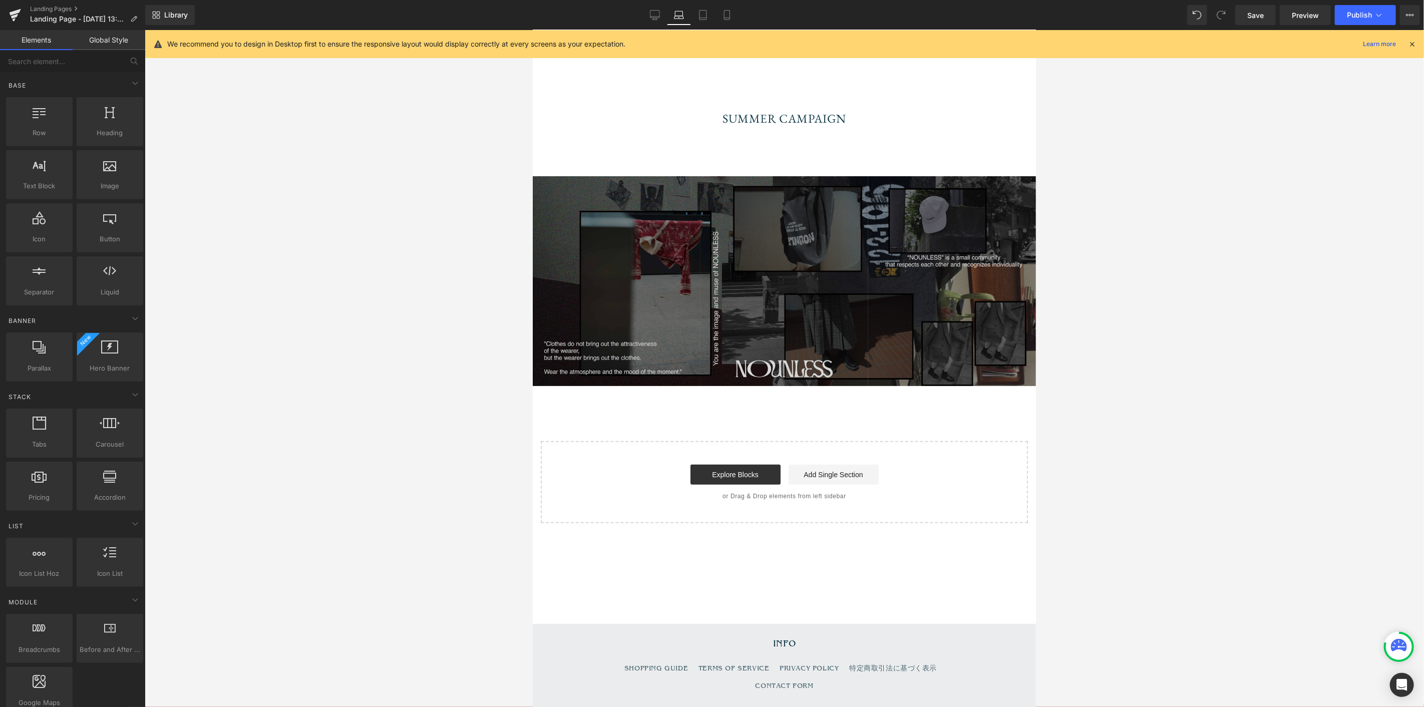
drag, startPoint x: 413, startPoint y: 129, endPoint x: 653, endPoint y: 50, distance: 252.0
click at [414, 129] on div at bounding box center [784, 368] width 1279 height 677
click at [660, 19] on icon at bounding box center [655, 15] width 10 height 10
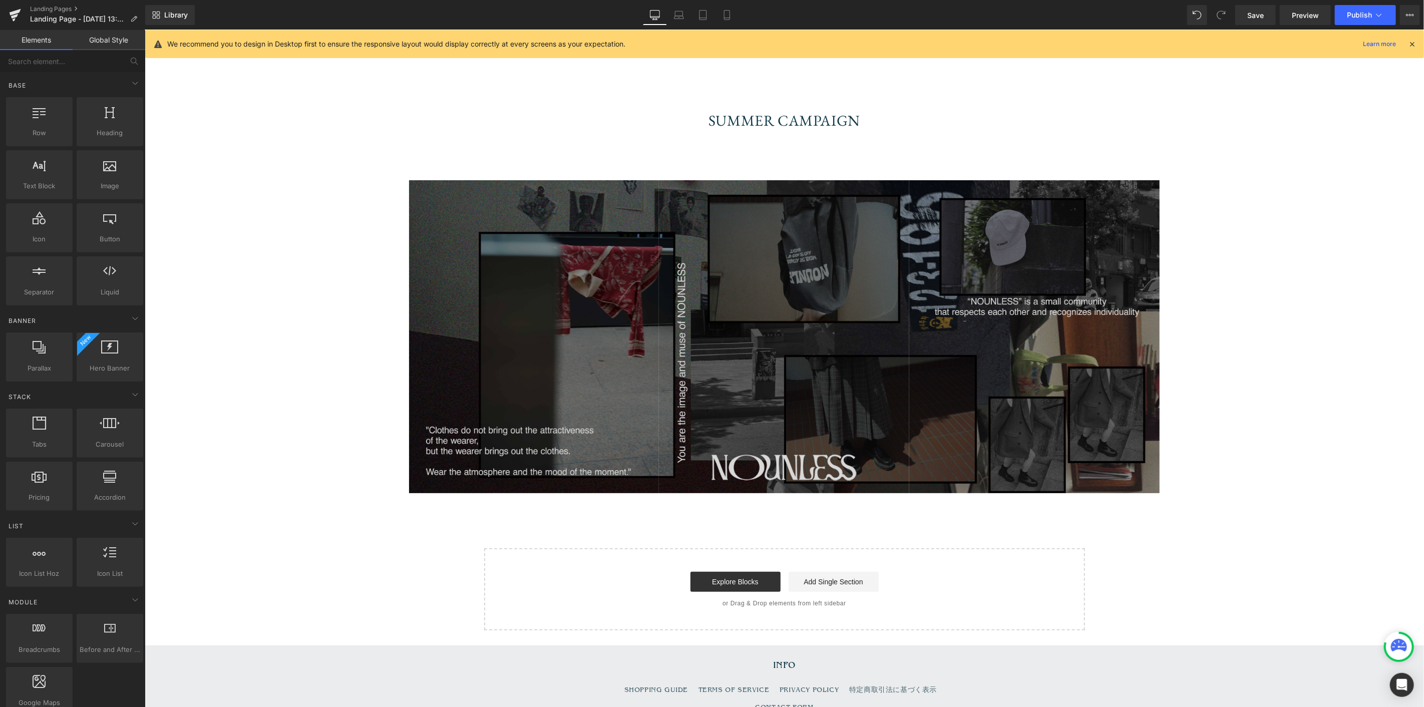
scroll to position [62, 0]
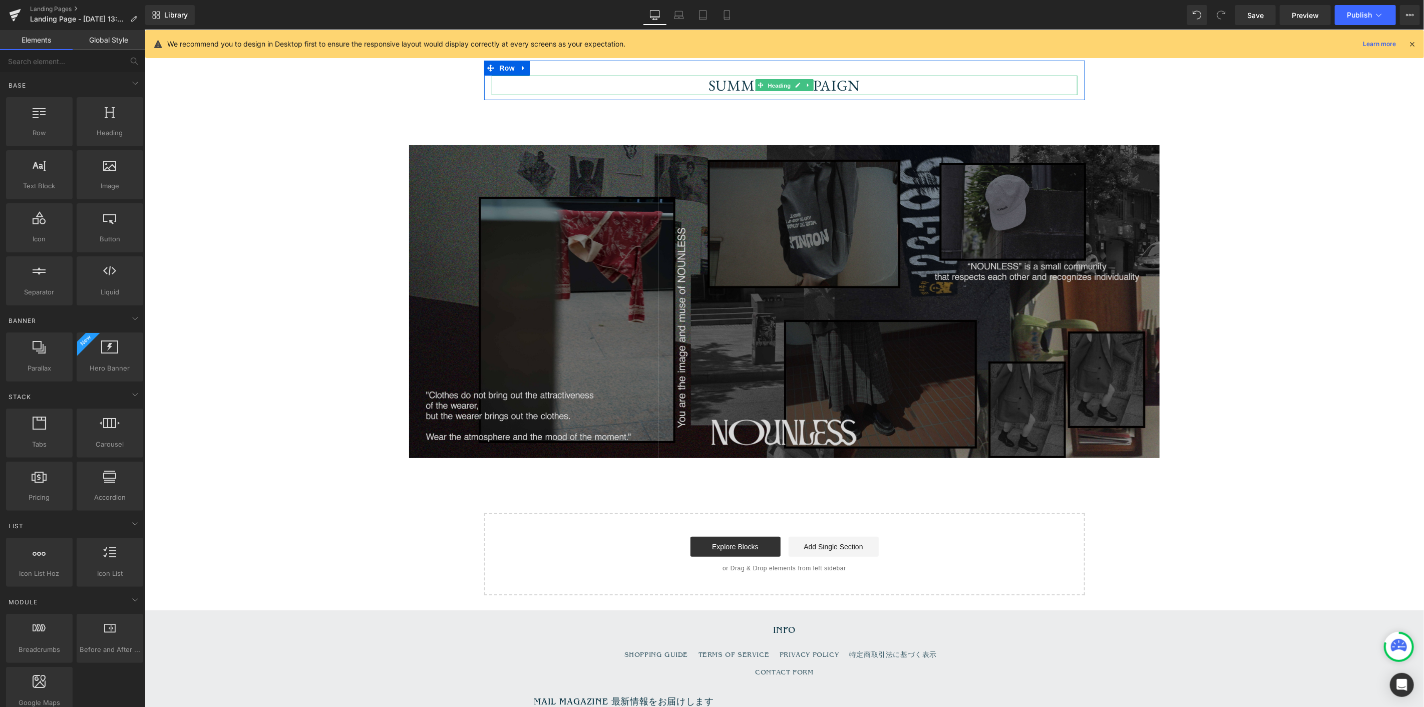
click at [785, 85] on span "Heading" at bounding box center [778, 85] width 27 height 12
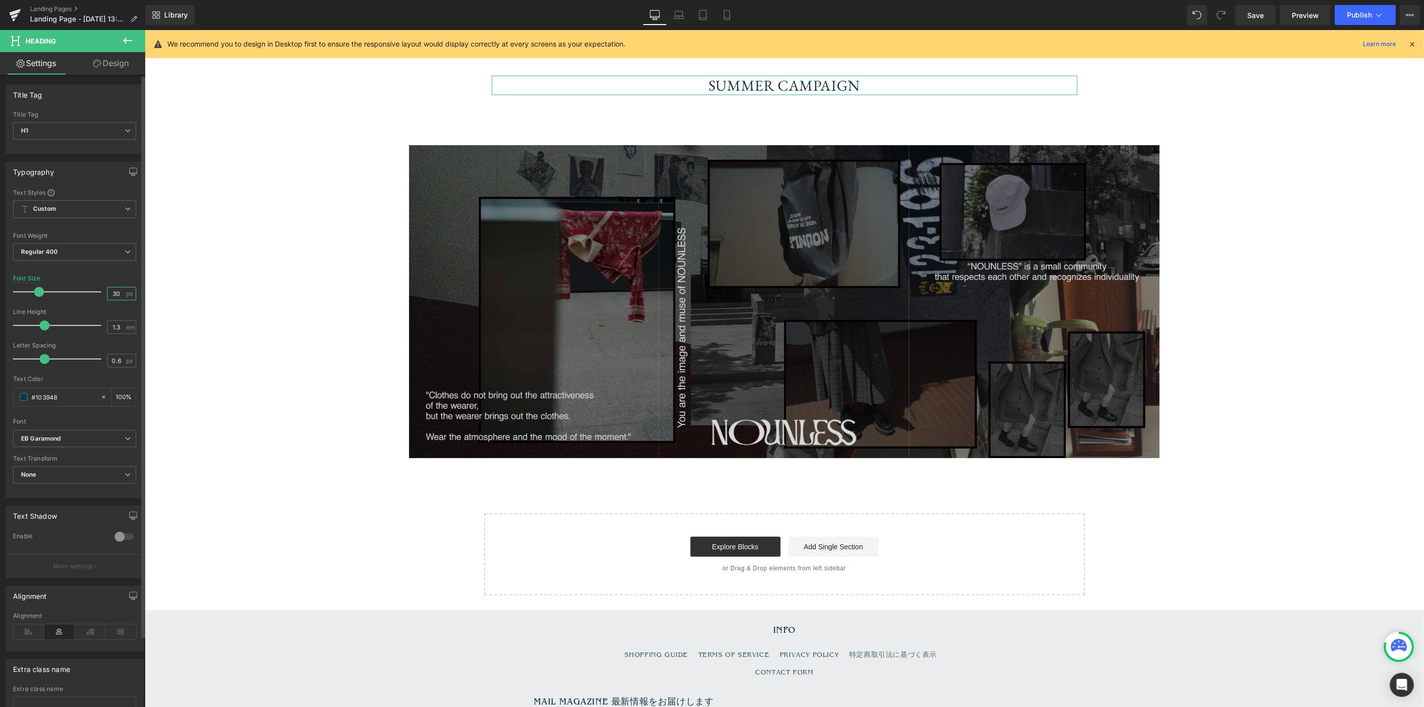
drag, startPoint x: 108, startPoint y: 293, endPoint x: 72, endPoint y: 292, distance: 36.1
click at [78, 297] on div "Font Size 30 px" at bounding box center [74, 292] width 123 height 34
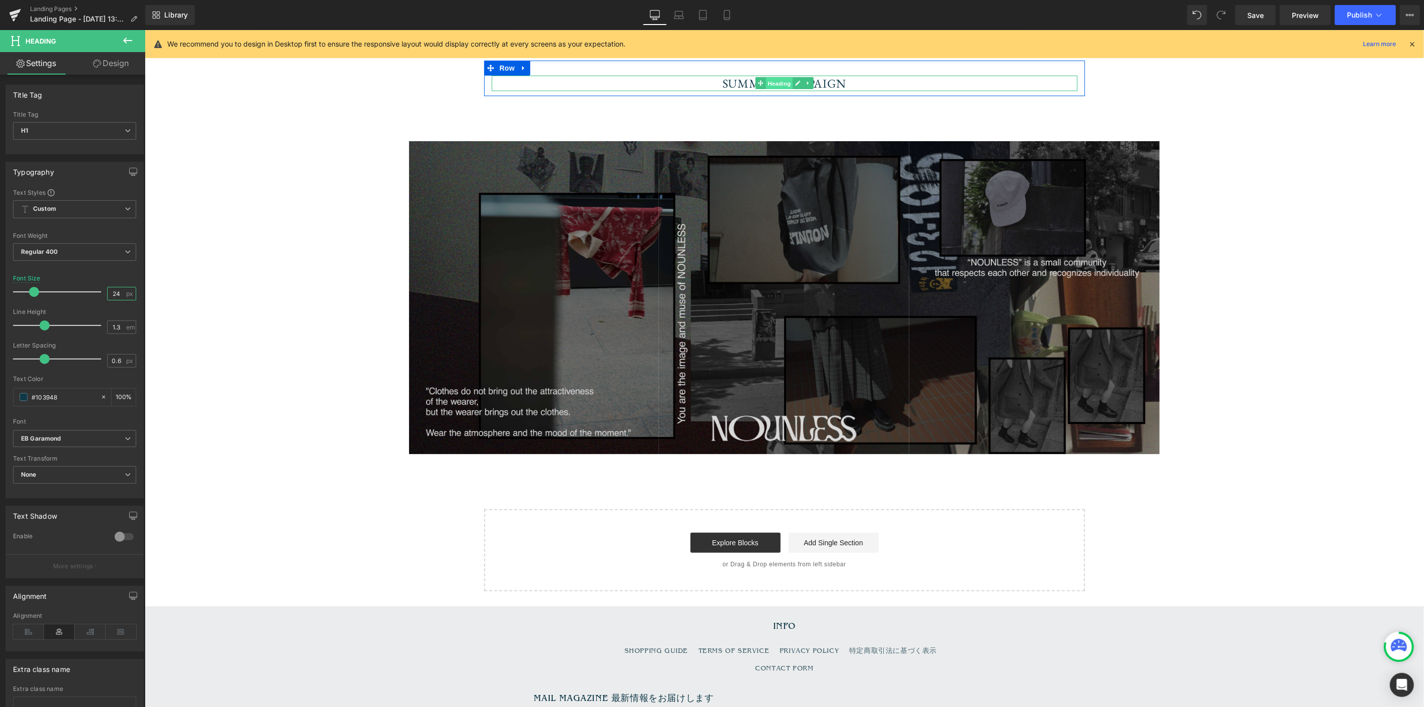
click at [773, 83] on span "Heading" at bounding box center [778, 83] width 27 height 12
type input "24"
click at [725, 83] on h1 "SUMMER CAMPAIGN" at bounding box center [784, 83] width 586 height 16
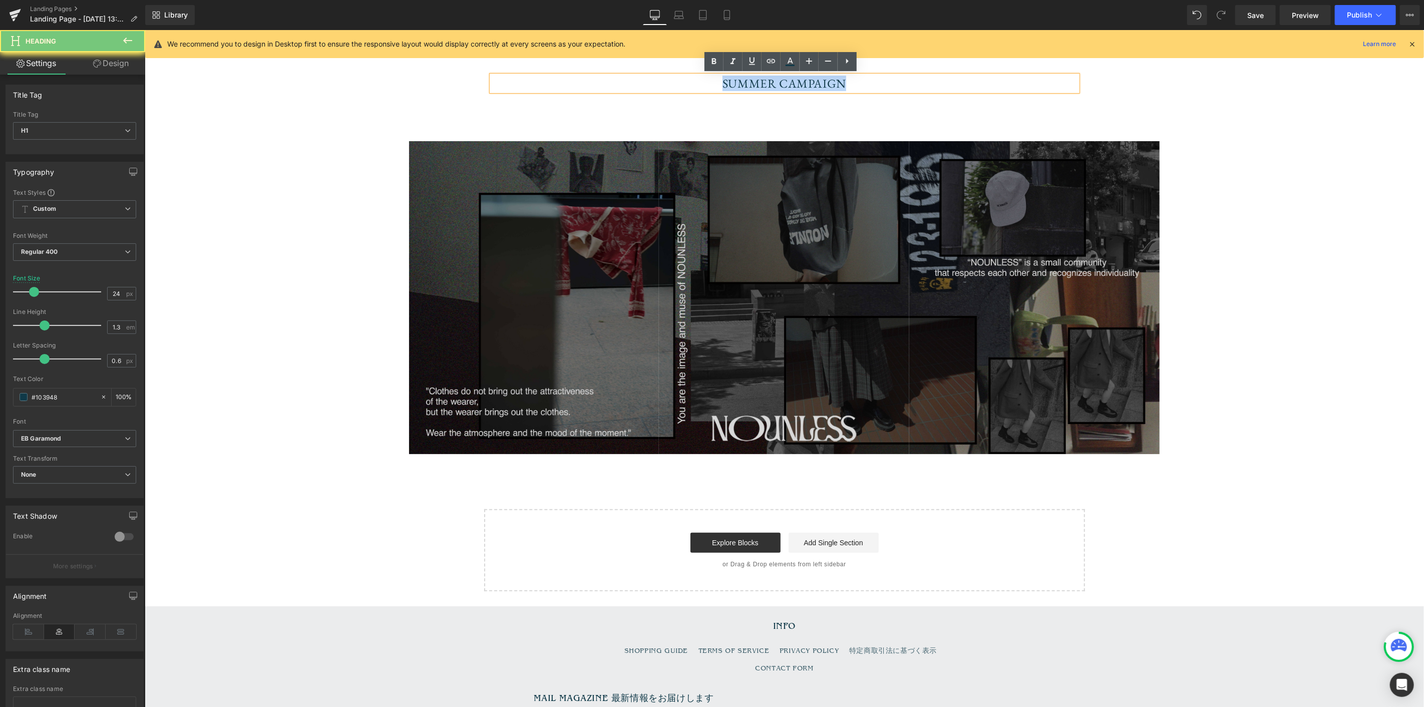
drag, startPoint x: 708, startPoint y: 83, endPoint x: 980, endPoint y: 86, distance: 271.8
click at [980, 86] on h1 "SUMMER CAMPAIGN" at bounding box center [784, 83] width 586 height 16
copy h1 "SUMMER CAMPAIGN"
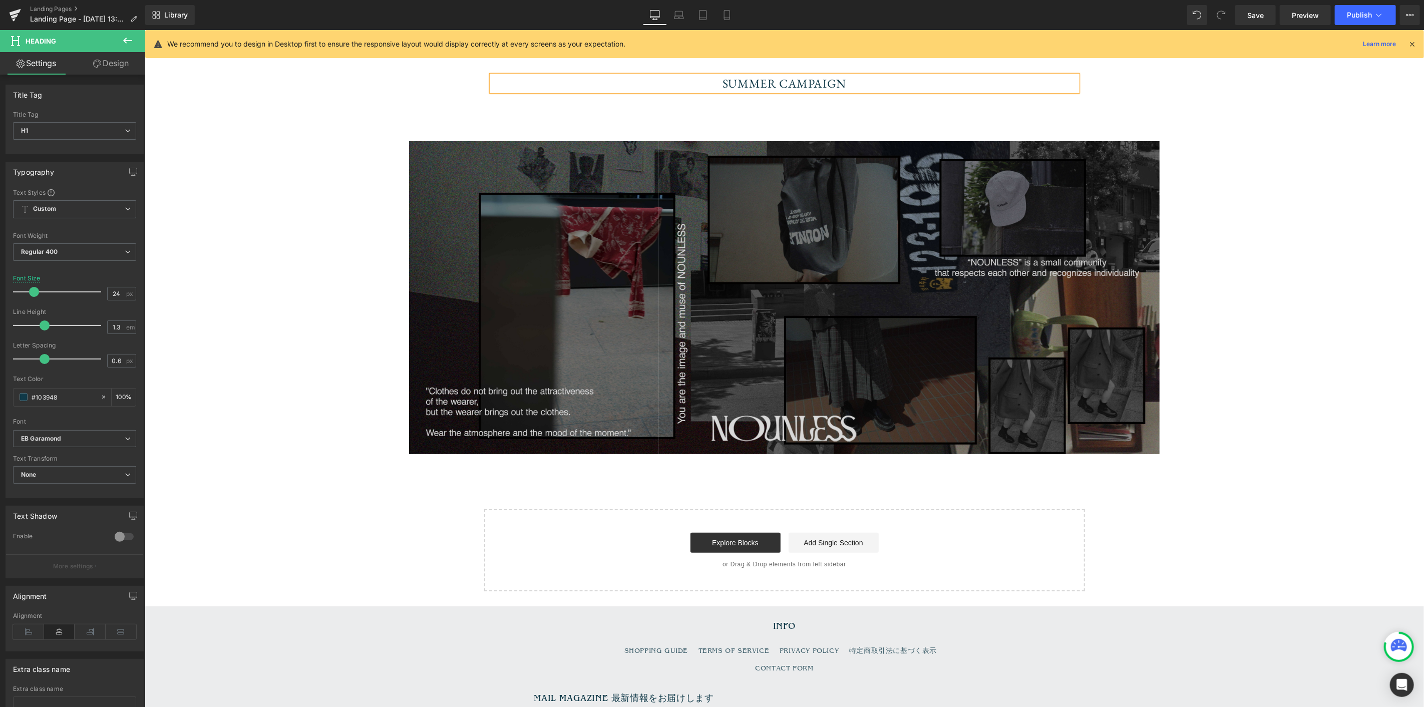
drag, startPoint x: 421, startPoint y: 90, endPoint x: 506, endPoint y: 80, distance: 85.7
click at [421, 90] on div "SUMMER CAMPAIGN Heading Row Image Image Image Row Select your layout" at bounding box center [783, 310] width 1279 height 561
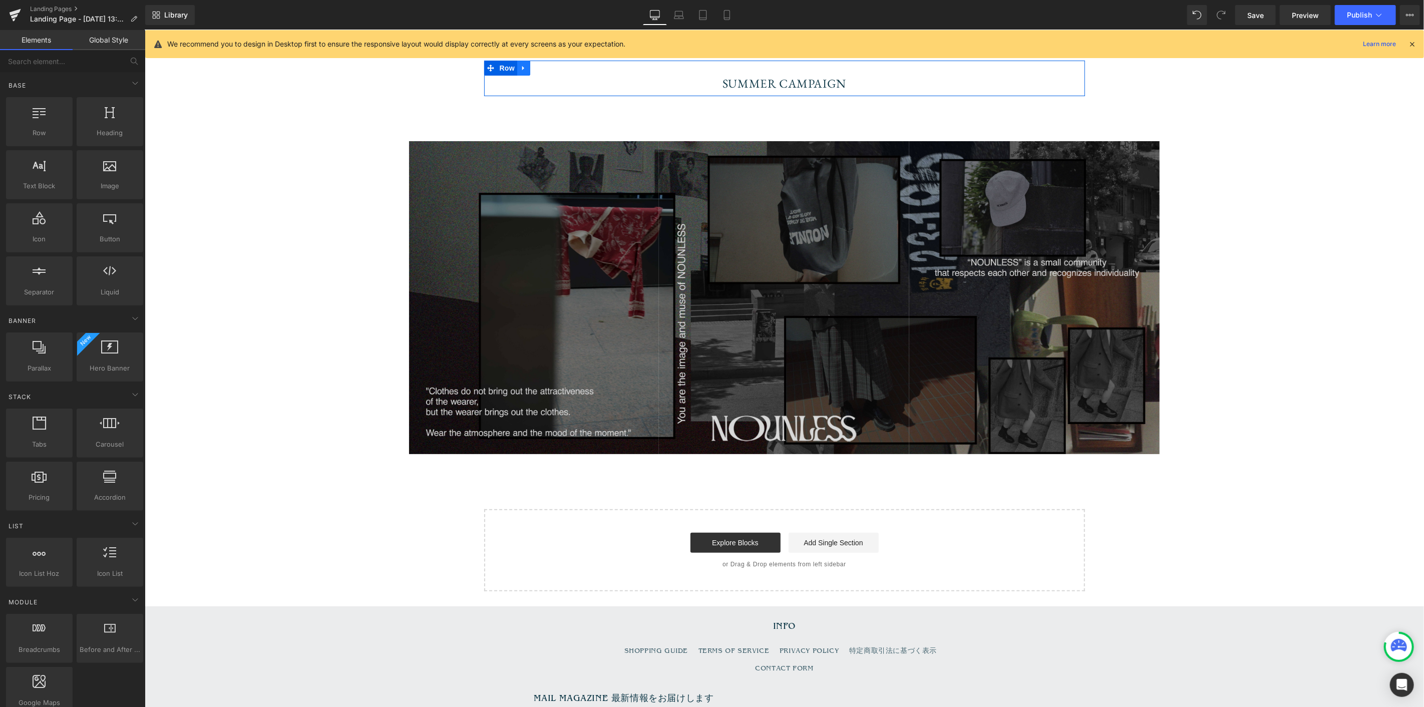
click at [520, 69] on icon at bounding box center [523, 68] width 7 height 8
click at [546, 70] on icon at bounding box center [549, 67] width 7 height 7
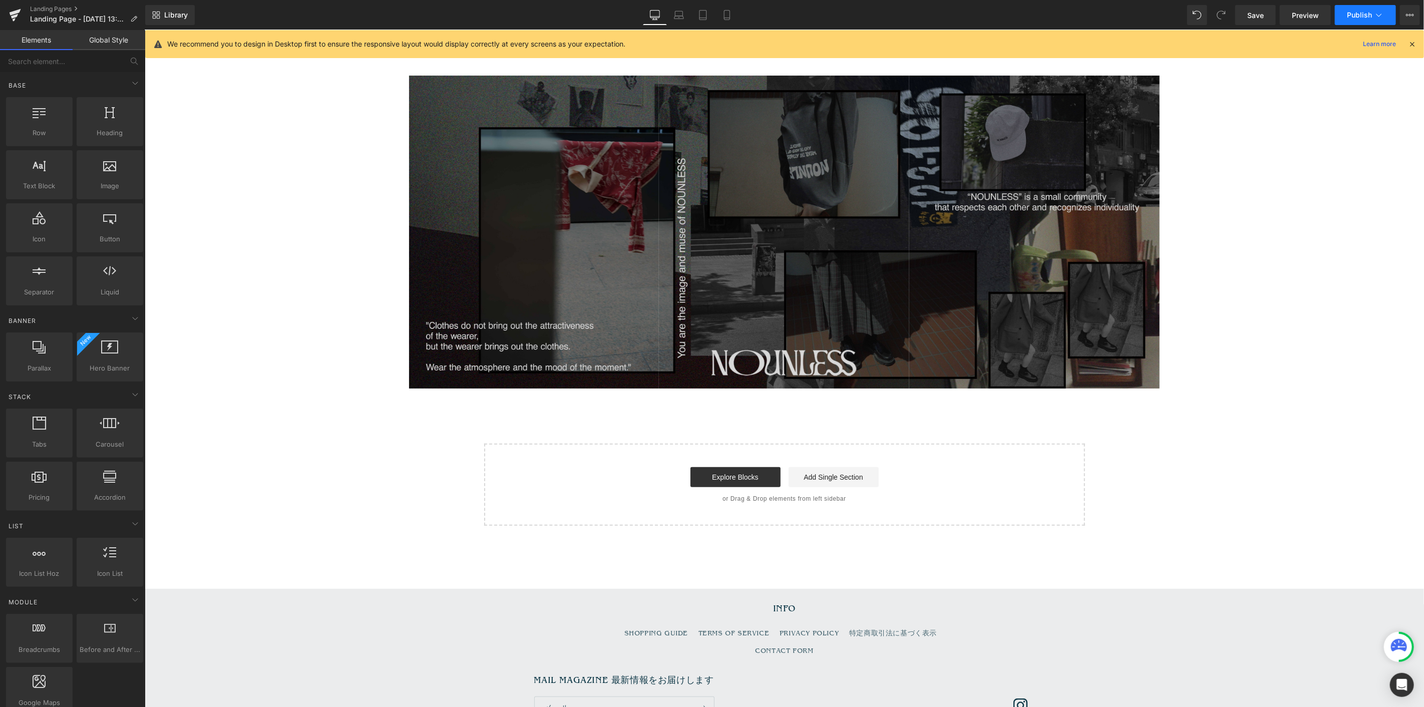
click at [1377, 16] on icon at bounding box center [1379, 15] width 10 height 10
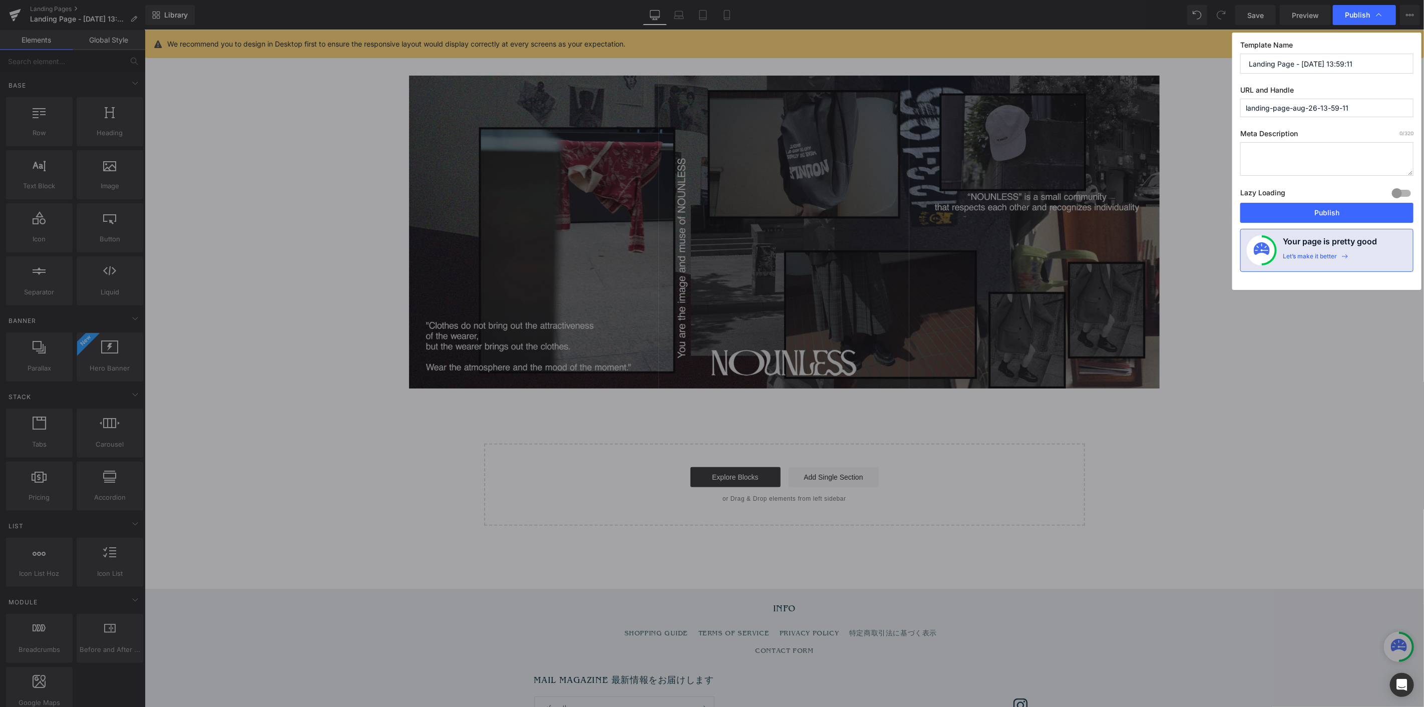
drag, startPoint x: 1367, startPoint y: 69, endPoint x: 1116, endPoint y: 69, distance: 250.3
click at [1124, 69] on div "Publish Template Name Landing Page - [DATE] 13:59:11 URL and Handle landing-pag…" at bounding box center [712, 353] width 1424 height 707
paste input "SUMMER CAMPAIGN"
type input "SUMMER CAMPAIGN"
drag, startPoint x: 1369, startPoint y: 107, endPoint x: 1078, endPoint y: 83, distance: 291.8
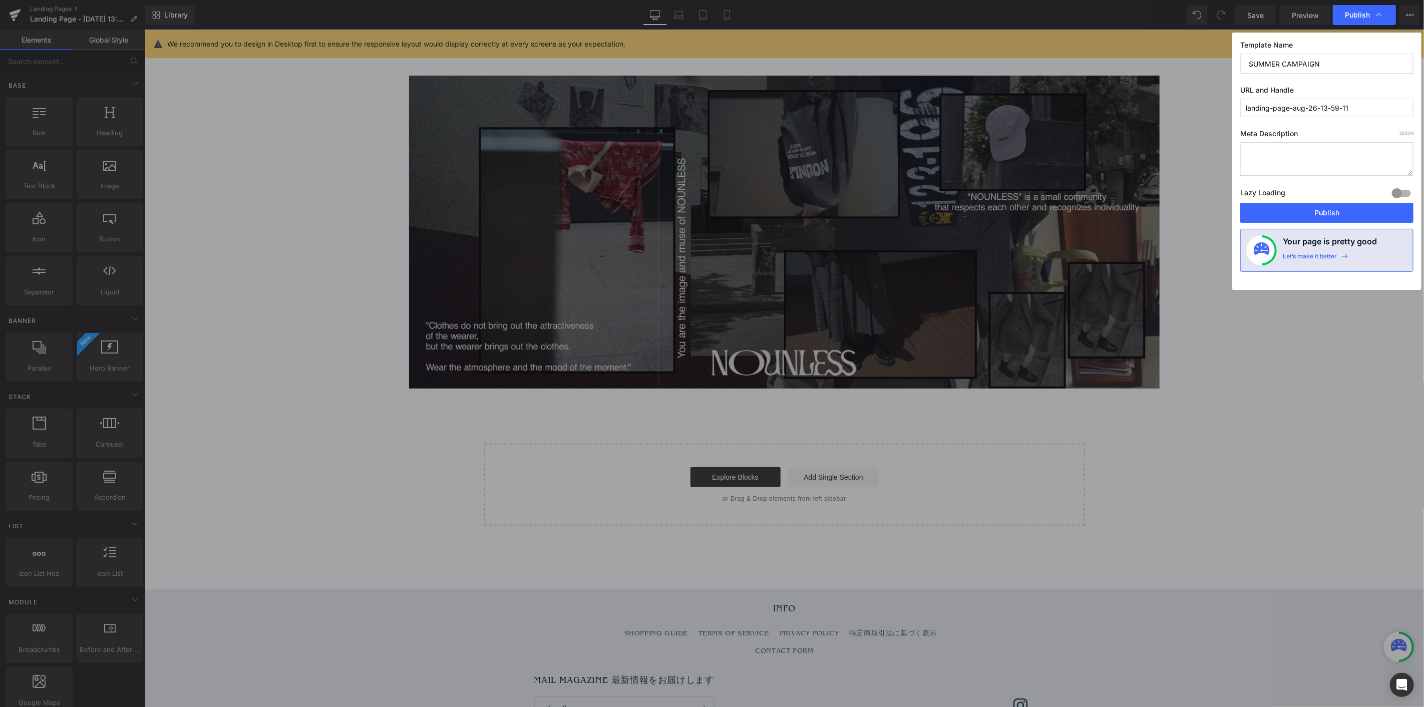
click at [1093, 84] on div "Publish Template Name SUMMER CAMPAIGN URL and Handle landing-page-aug-26-13-59-…" at bounding box center [712, 353] width 1424 height 707
paste input "SUMMER CAMPAIGN"
type input "summer-campaign-0827"
click at [1331, 212] on button "Publish" at bounding box center [1326, 213] width 173 height 20
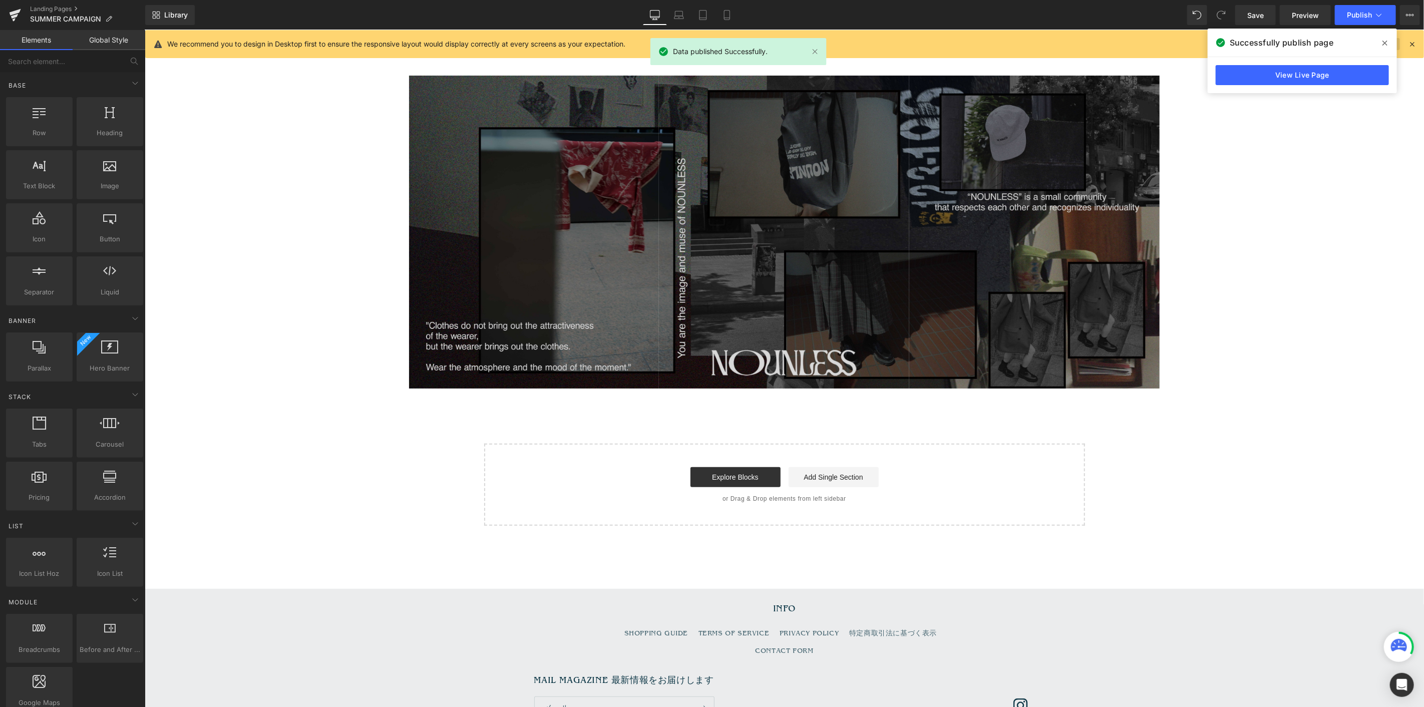
click at [1383, 37] on span at bounding box center [1385, 43] width 16 height 16
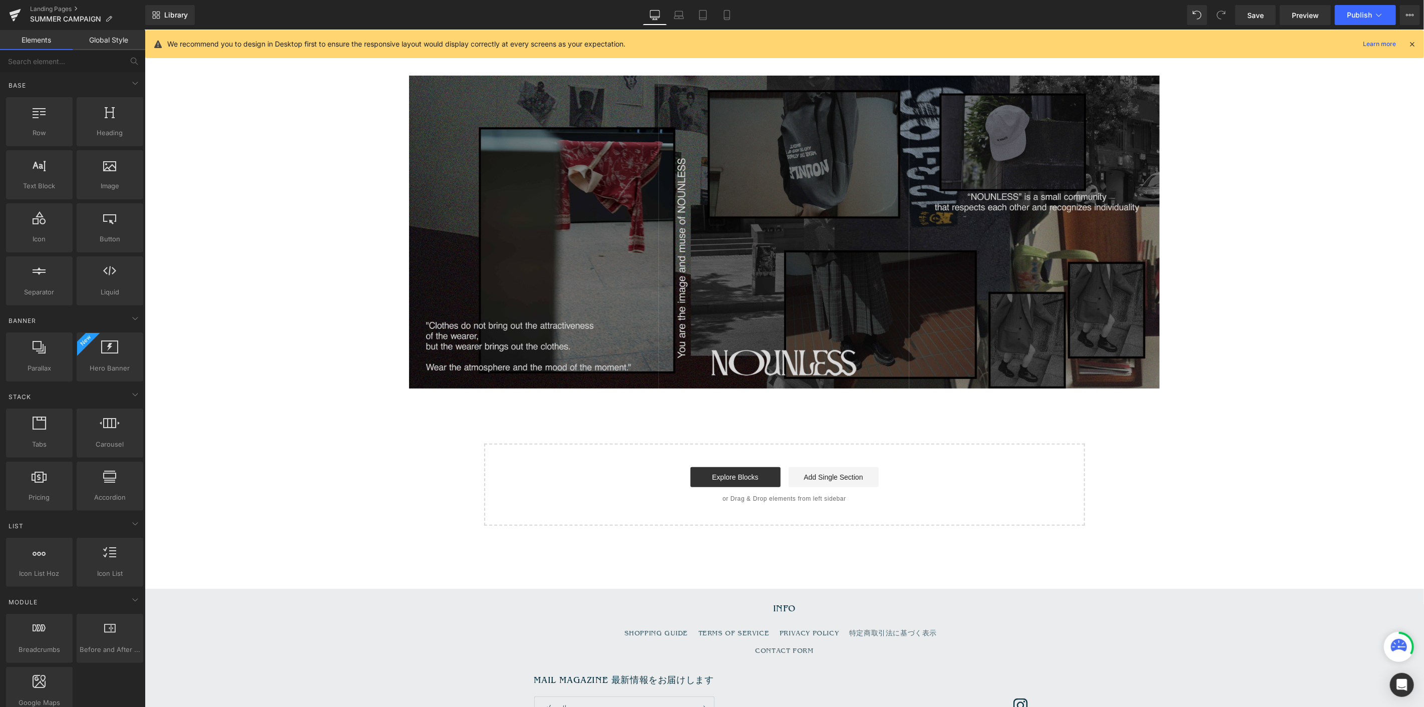
click at [991, 471] on div "Explore Blocks Add Single Section" at bounding box center [784, 477] width 569 height 20
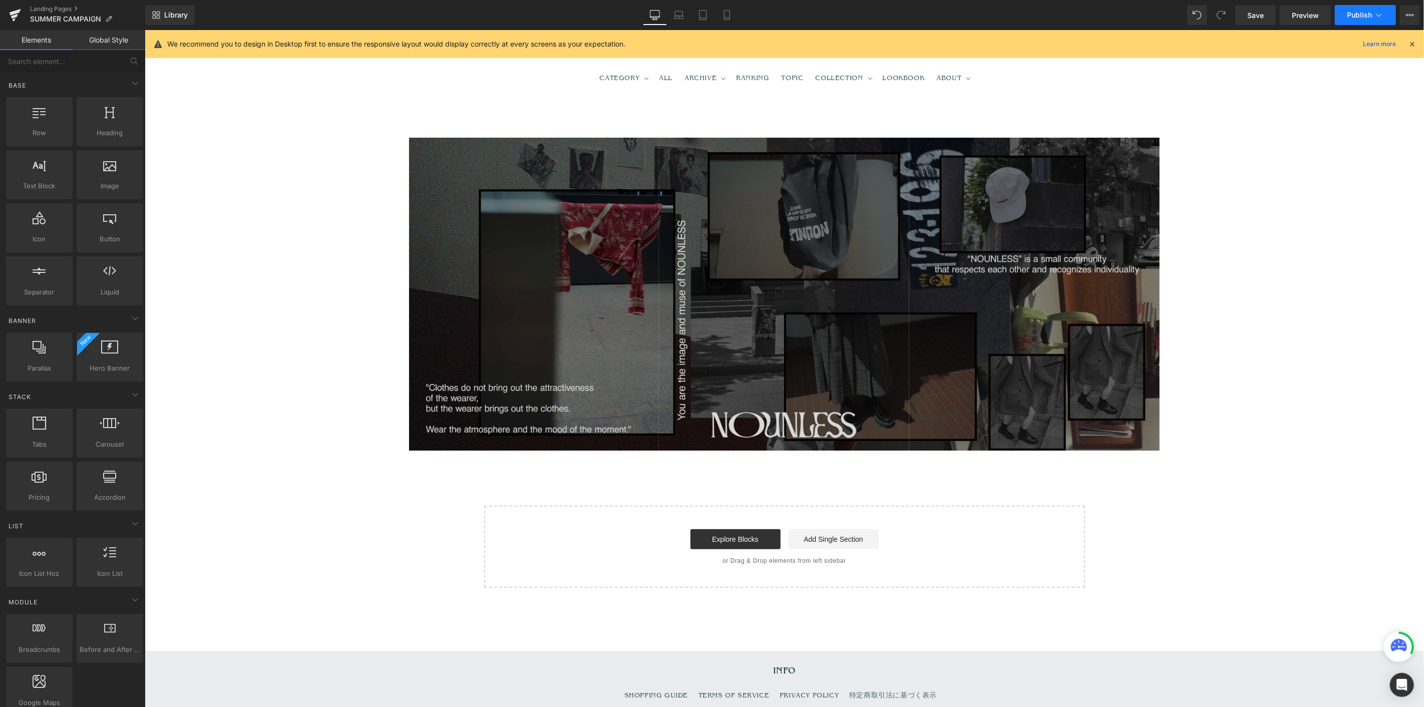
click at [1367, 6] on button "Publish" at bounding box center [1365, 15] width 61 height 20
click at [1403, 12] on button "View Live Page View with current Template Save Template to Library Schedule Pub…" at bounding box center [1410, 15] width 20 height 20
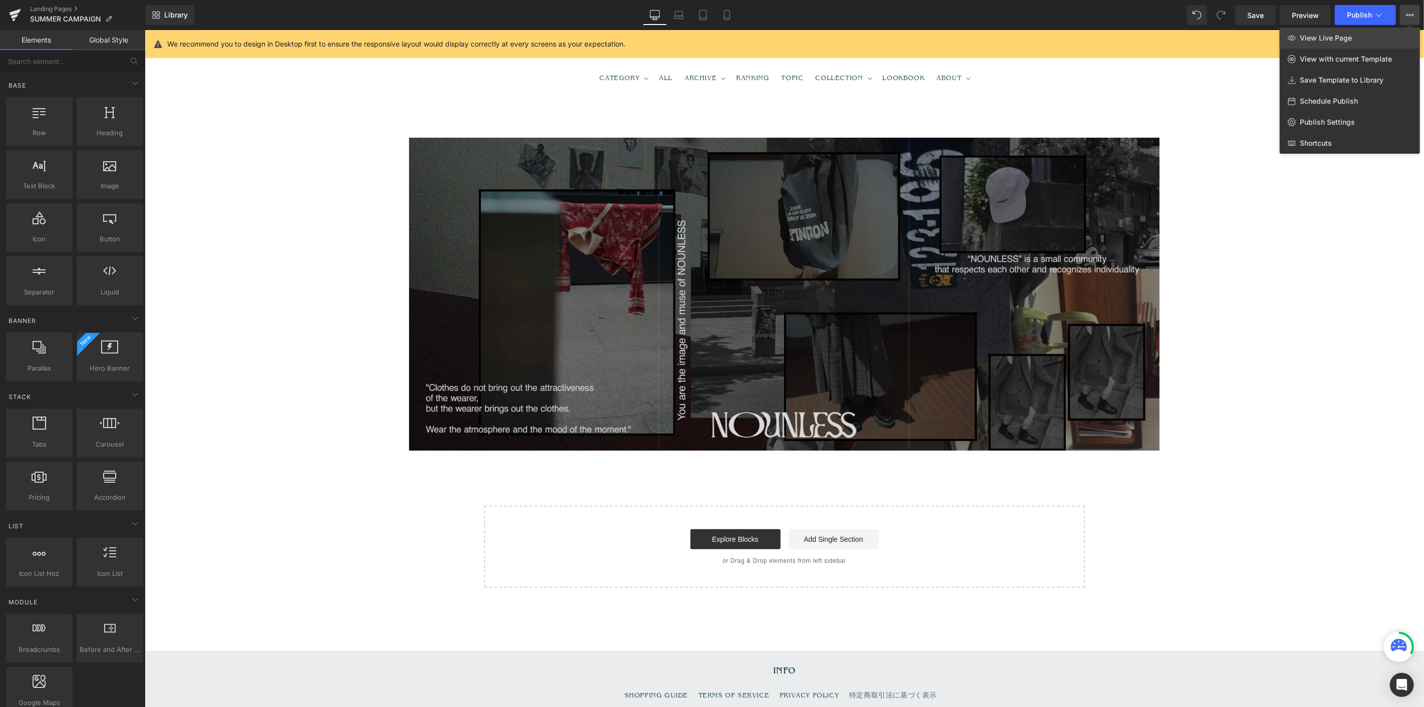
click at [1330, 43] on link "View Live Page" at bounding box center [1350, 38] width 140 height 21
